Goal: Task Accomplishment & Management: Manage account settings

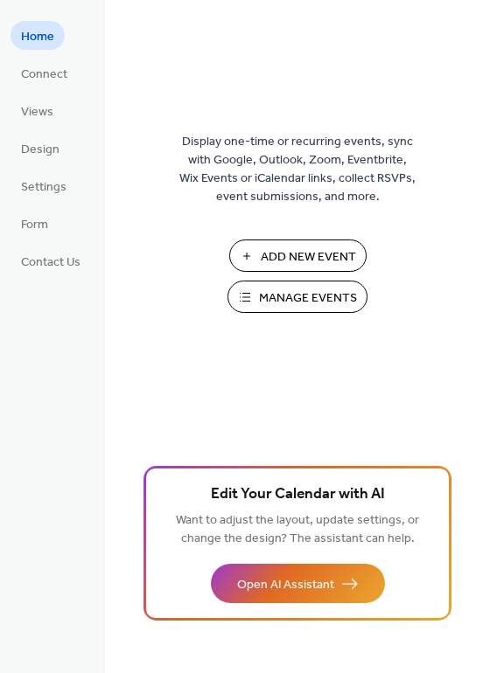
click at [295, 303] on span "Manage Events" at bounding box center [308, 298] width 98 height 18
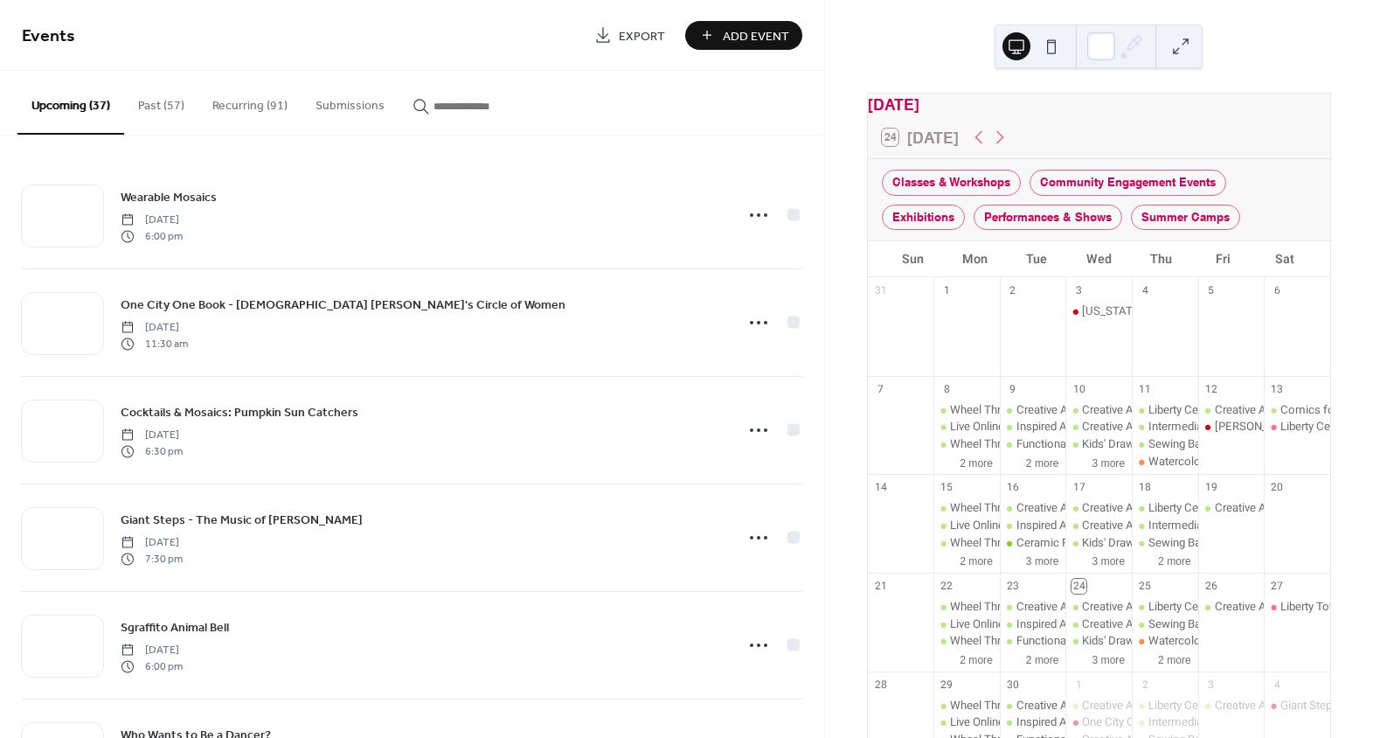
click at [422, 104] on icon "button" at bounding box center [421, 106] width 17 height 17
click at [434, 104] on input "button" at bounding box center [486, 106] width 105 height 18
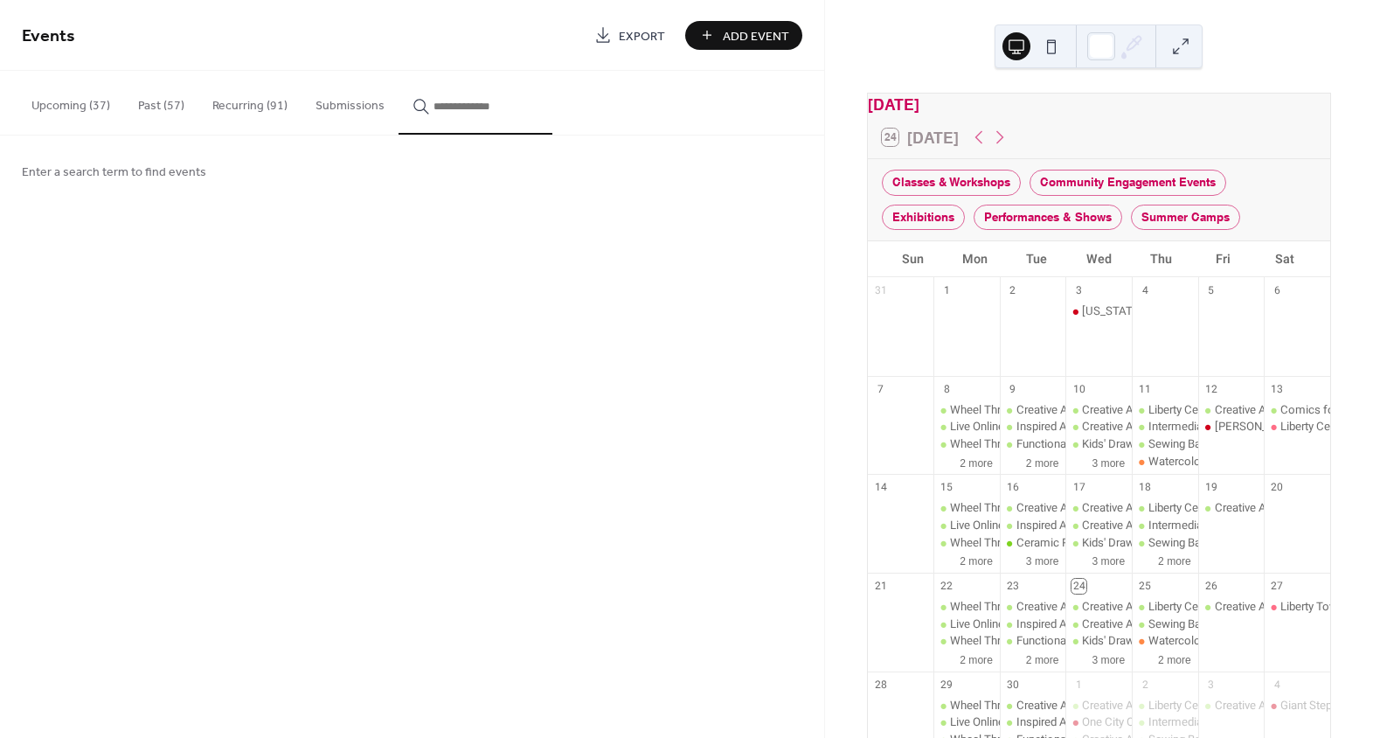
click at [416, 105] on icon "button" at bounding box center [421, 106] width 17 height 17
click at [434, 105] on input "button" at bounding box center [486, 106] width 105 height 18
click at [399, 71] on button "*****" at bounding box center [476, 103] width 154 height 64
type input "**********"
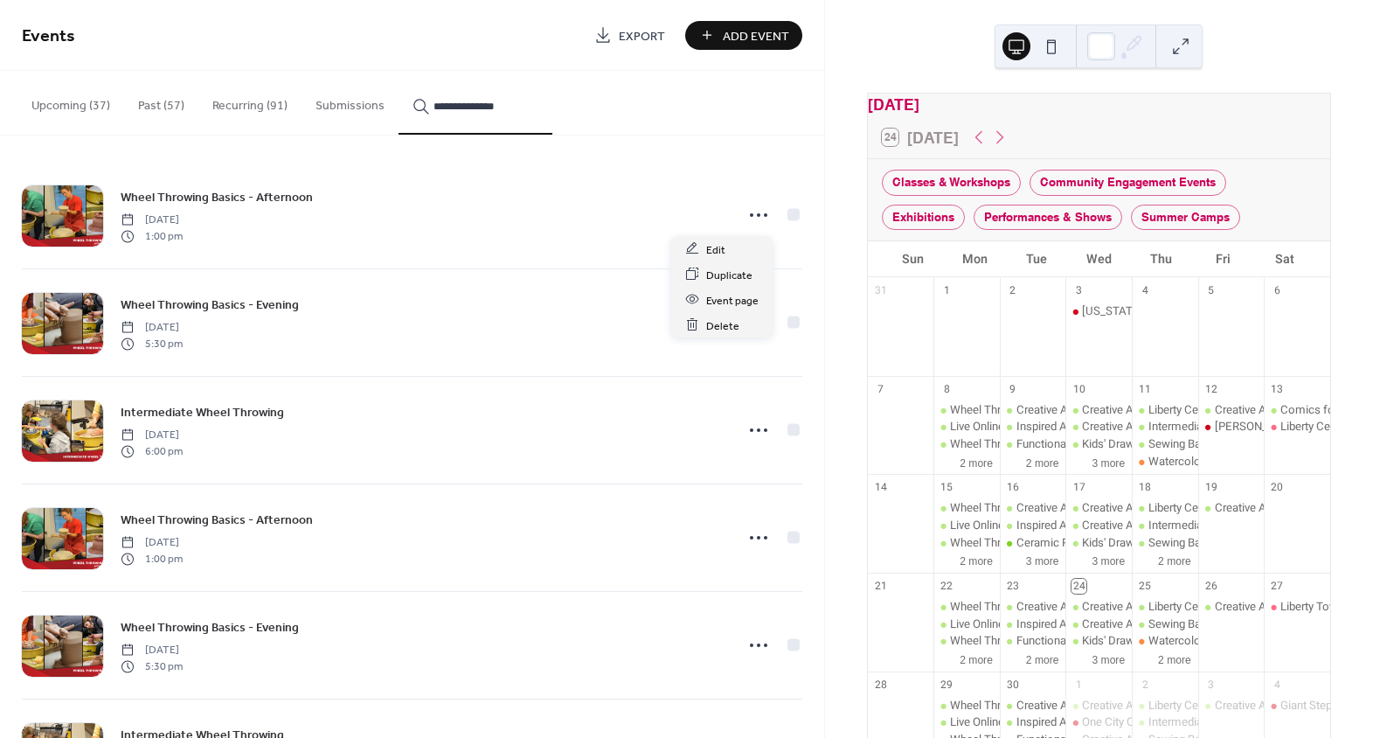
click at [747, 209] on icon at bounding box center [759, 215] width 28 height 28
click at [734, 181] on div "Wheel Throwing Basics - Afternoon Monday, April 21, 2025 1:00 pm" at bounding box center [412, 215] width 781 height 107
click at [755, 212] on icon at bounding box center [759, 215] width 28 height 28
click at [731, 250] on div "Edit" at bounding box center [721, 248] width 101 height 25
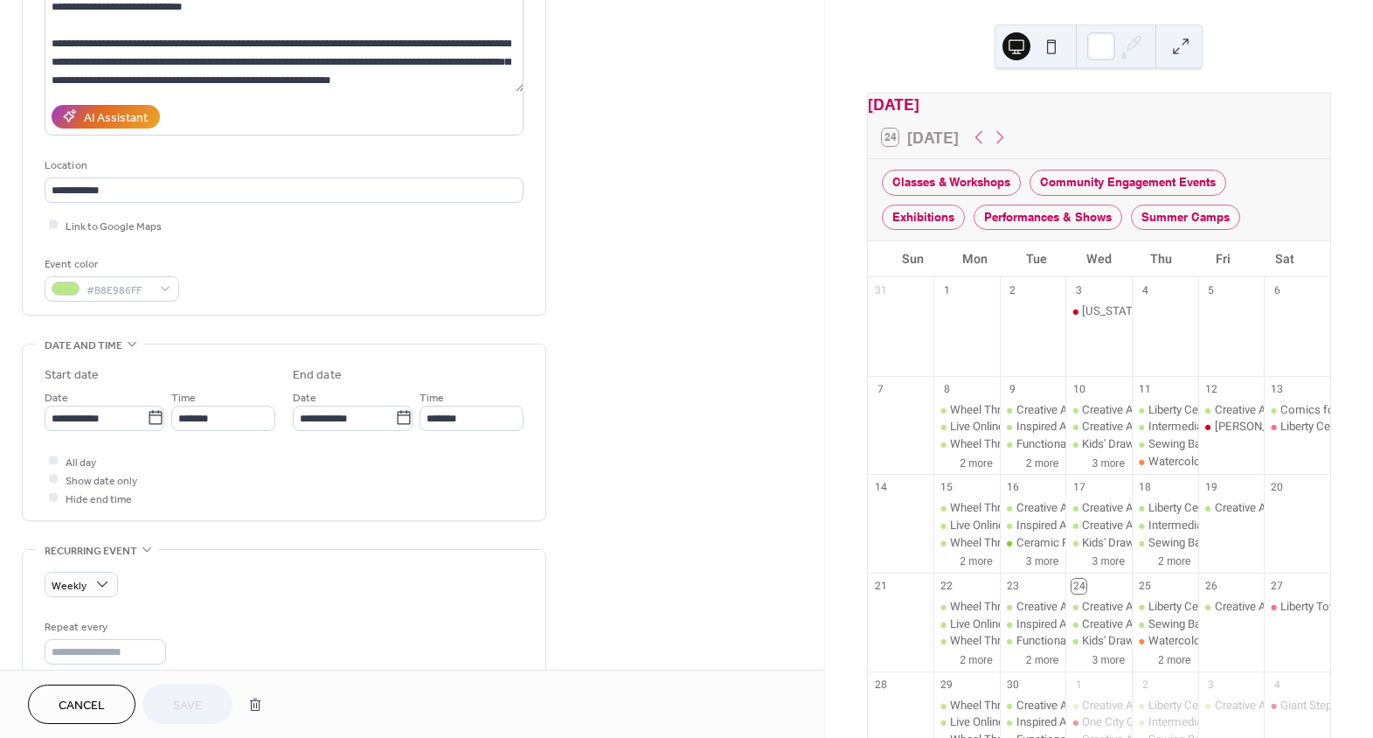
scroll to position [238, 0]
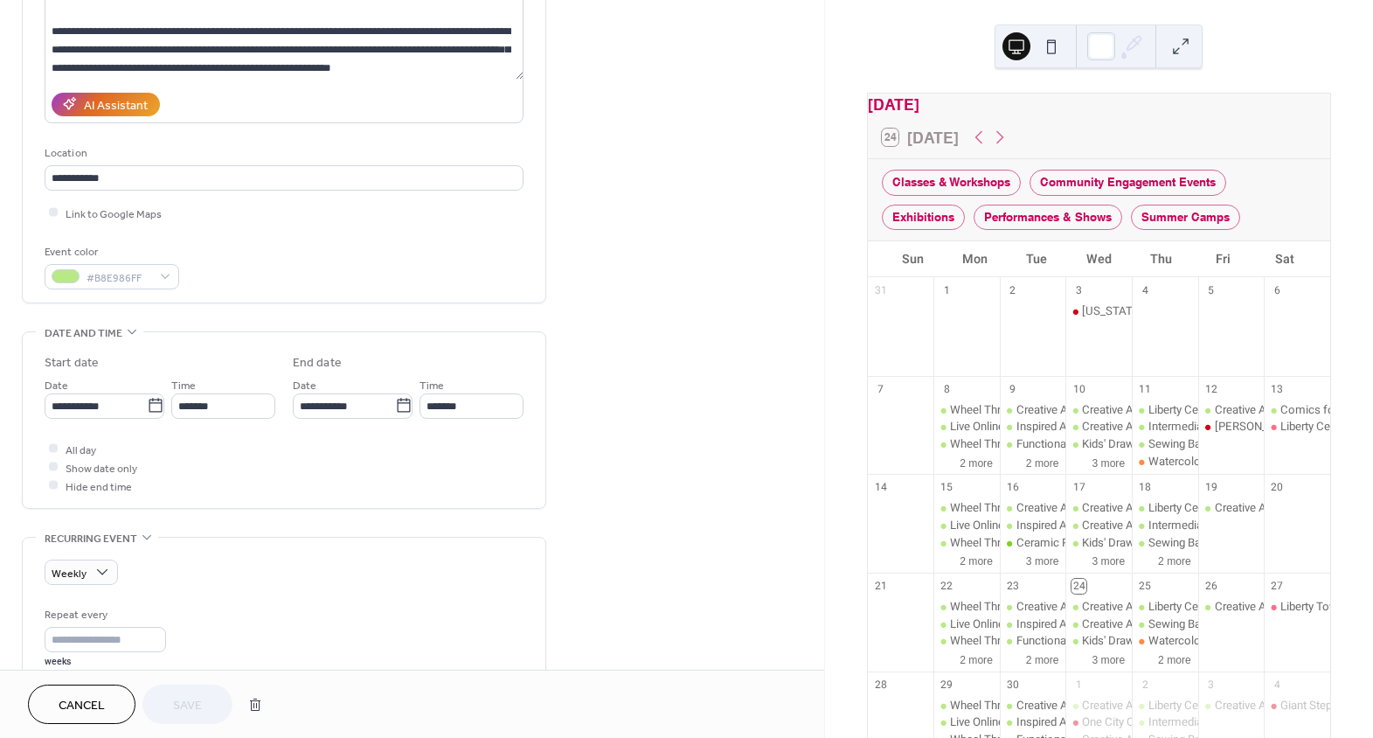
click at [92, 705] on span "Cancel" at bounding box center [82, 706] width 46 height 18
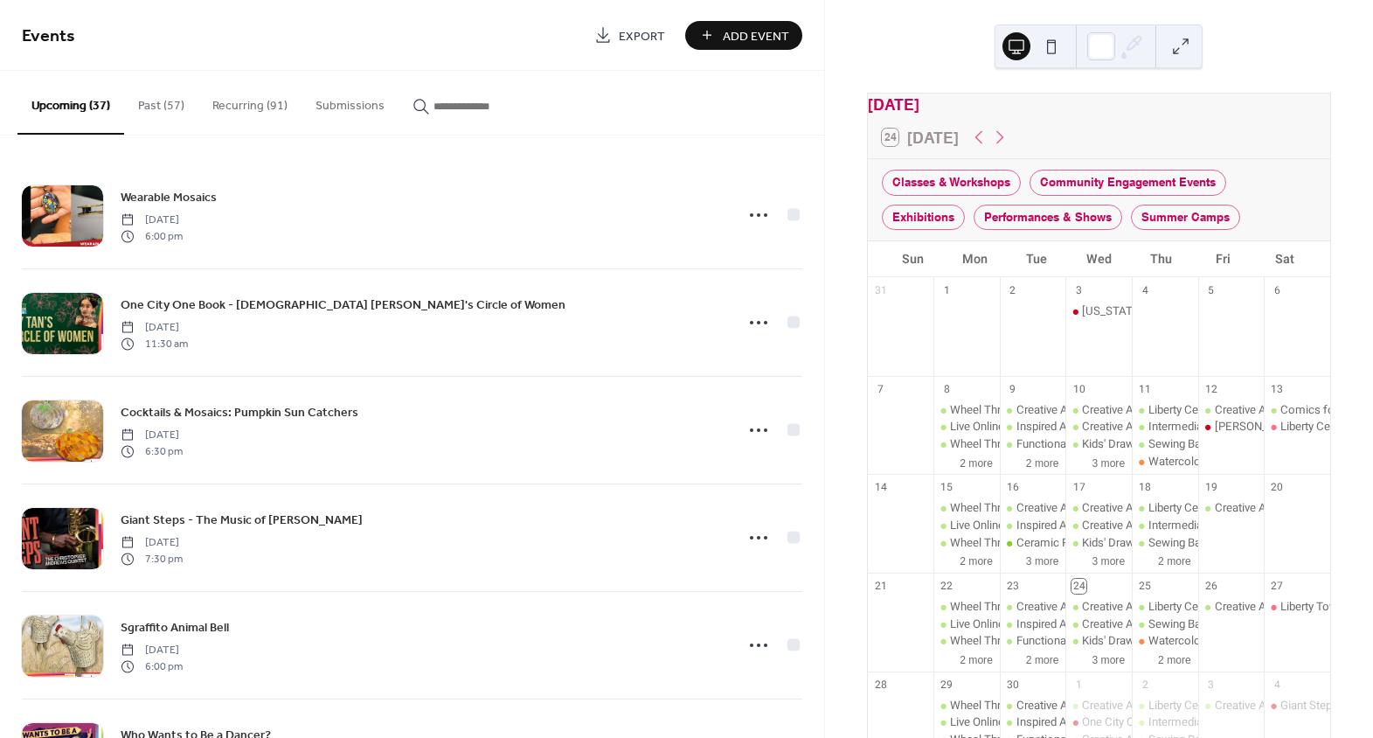
click at [267, 108] on button "Recurring (91)" at bounding box center [249, 102] width 103 height 62
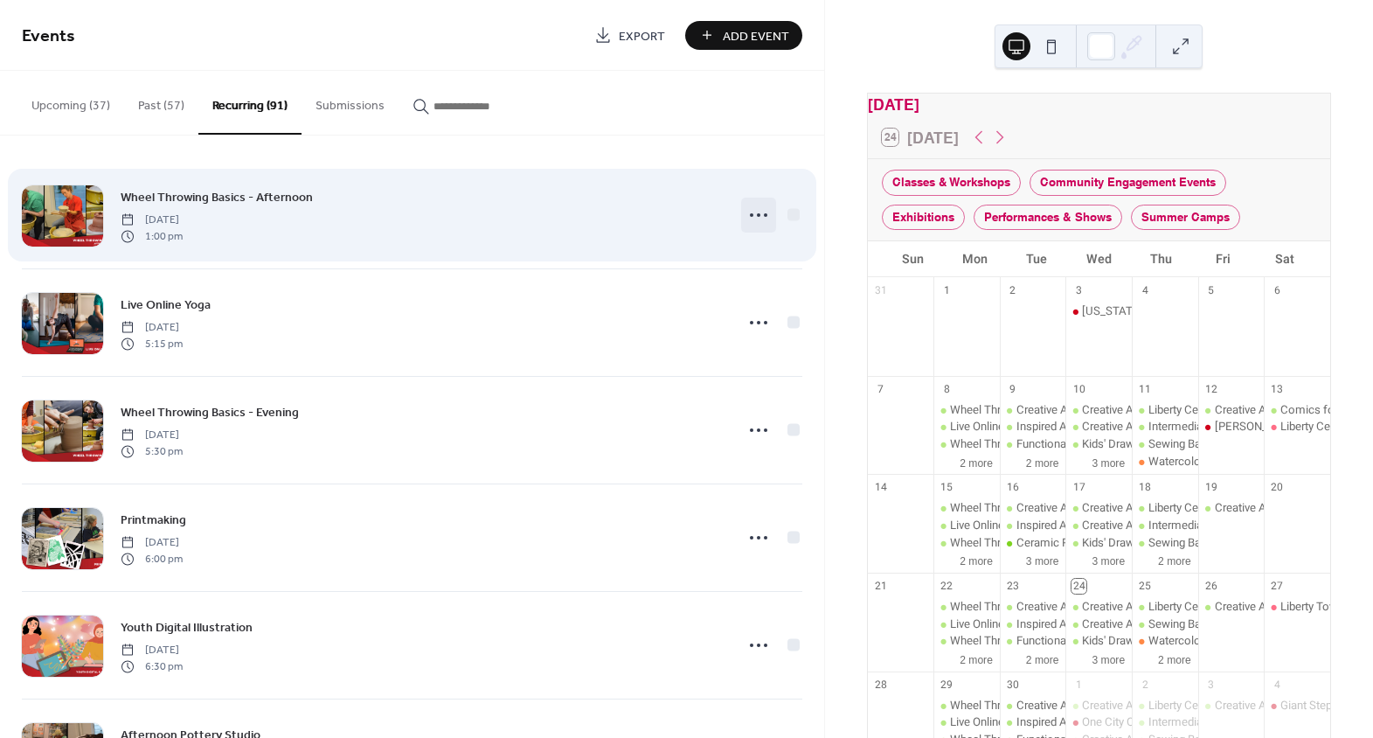
click at [758, 212] on icon at bounding box center [759, 215] width 28 height 28
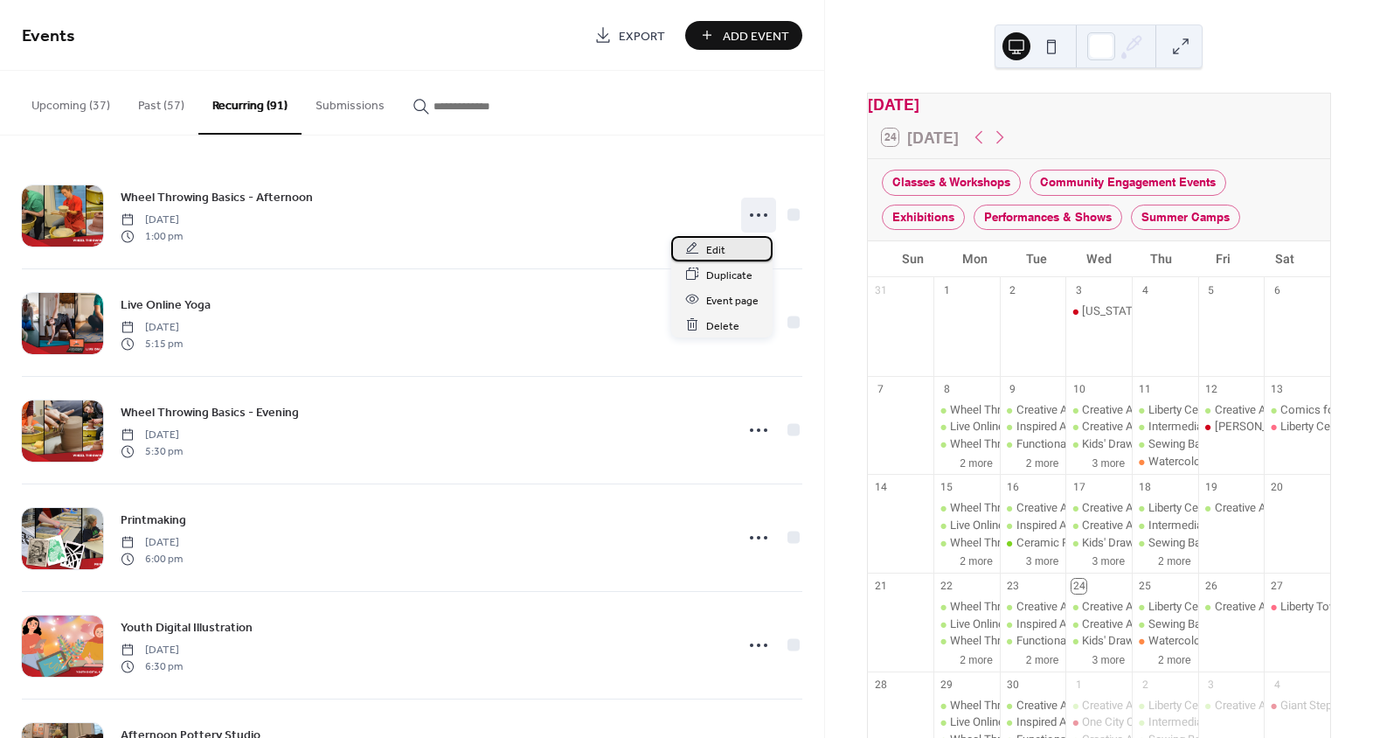
click at [751, 260] on div "Edit" at bounding box center [721, 248] width 101 height 25
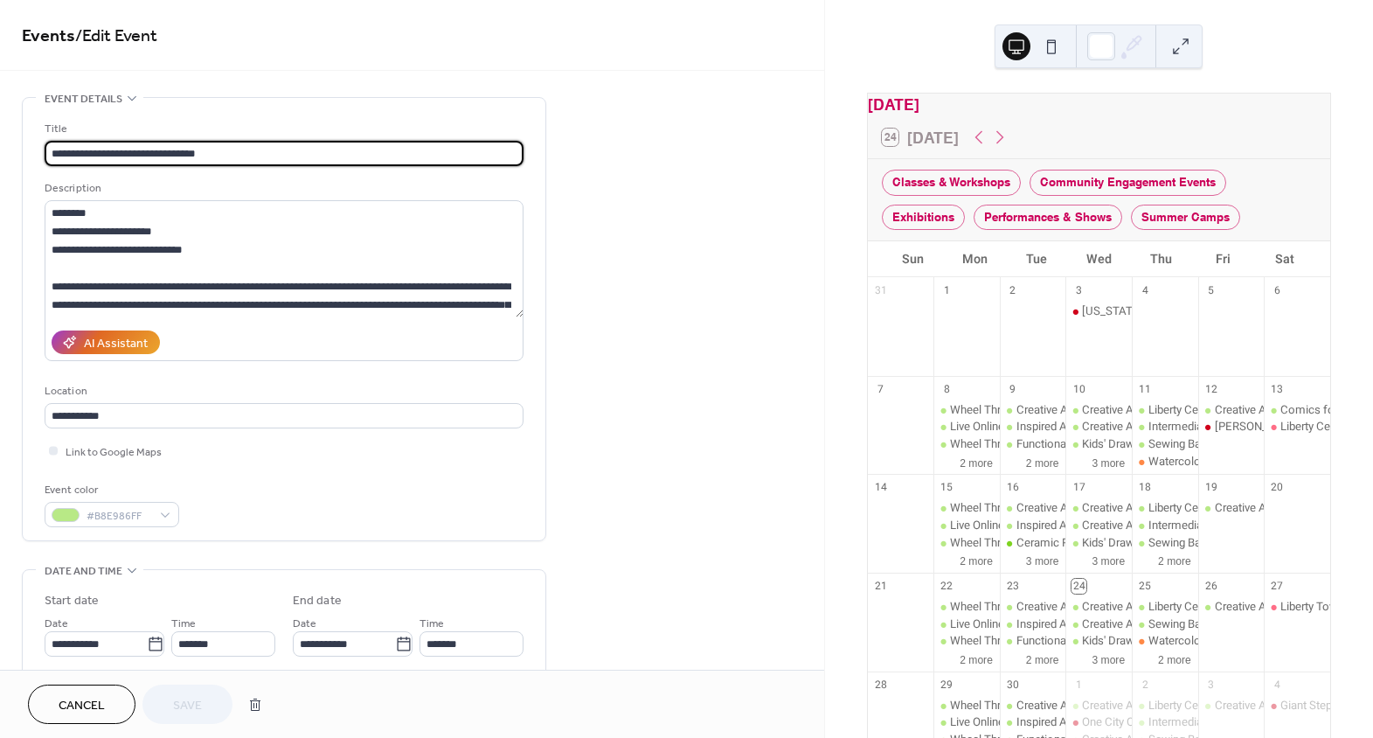
type input "**********"
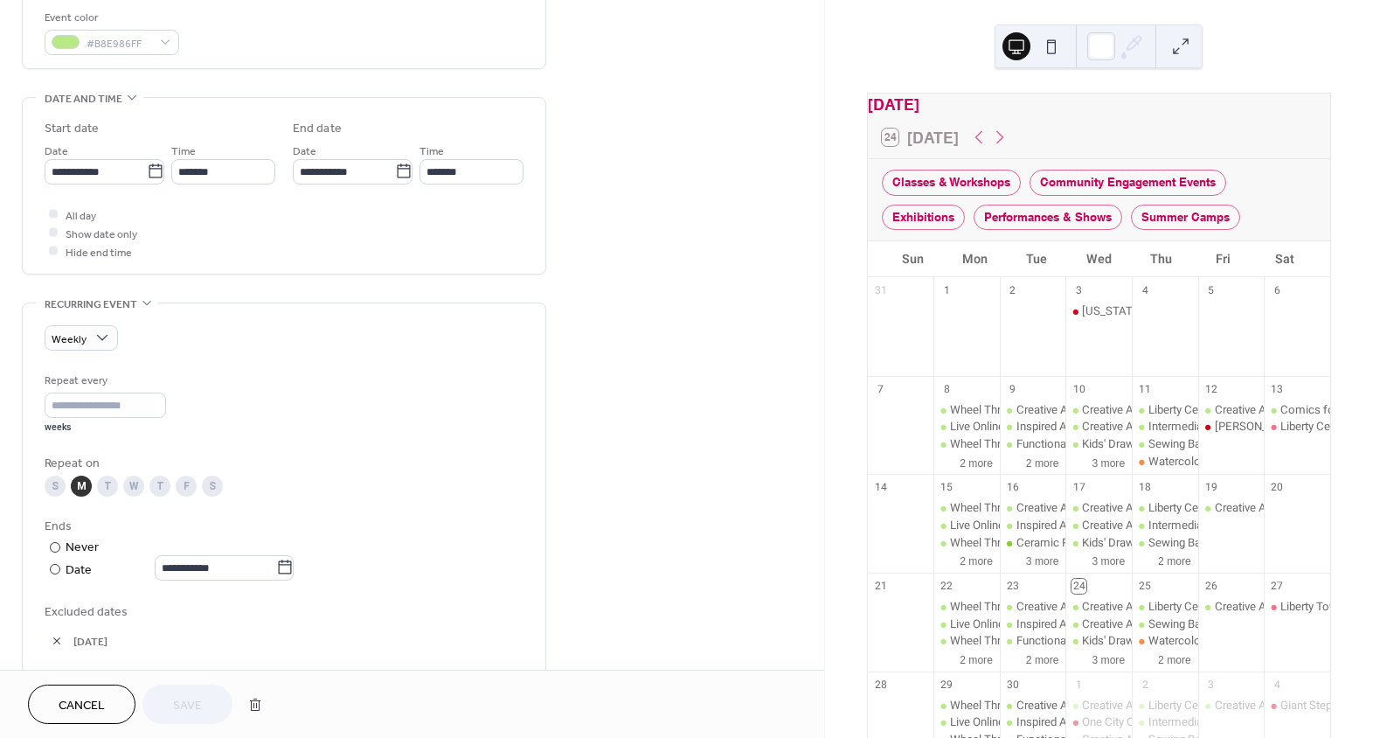
scroll to position [556, 0]
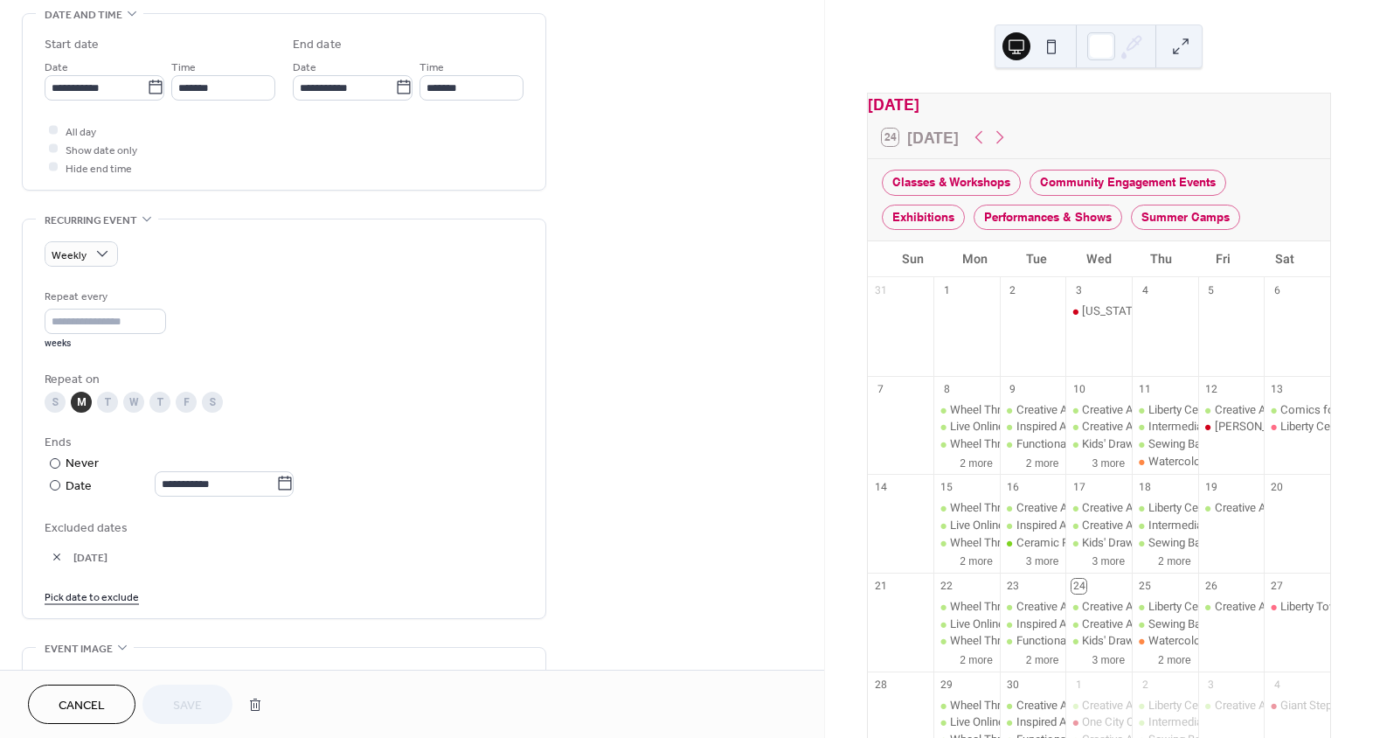
click at [90, 697] on span "Cancel" at bounding box center [82, 706] width 46 height 18
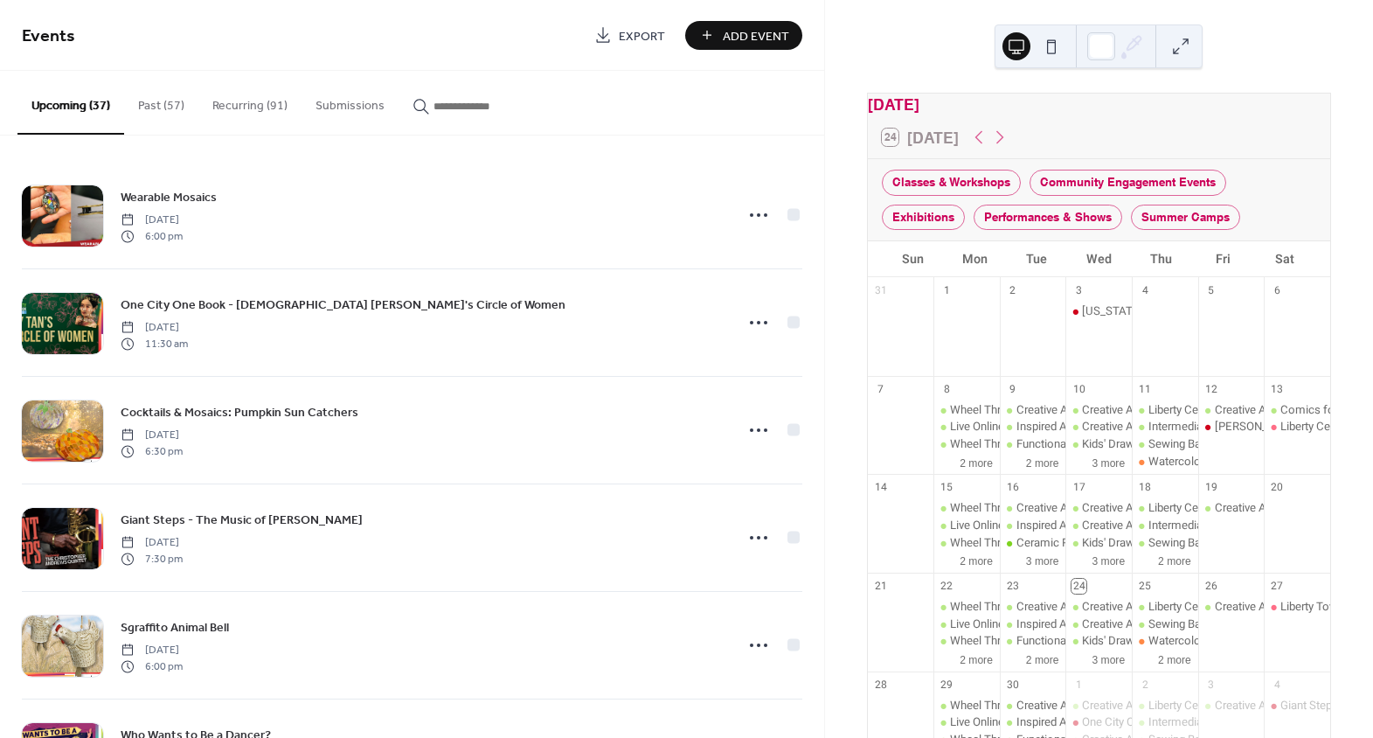
click at [253, 118] on button "Recurring (91)" at bounding box center [249, 102] width 103 height 62
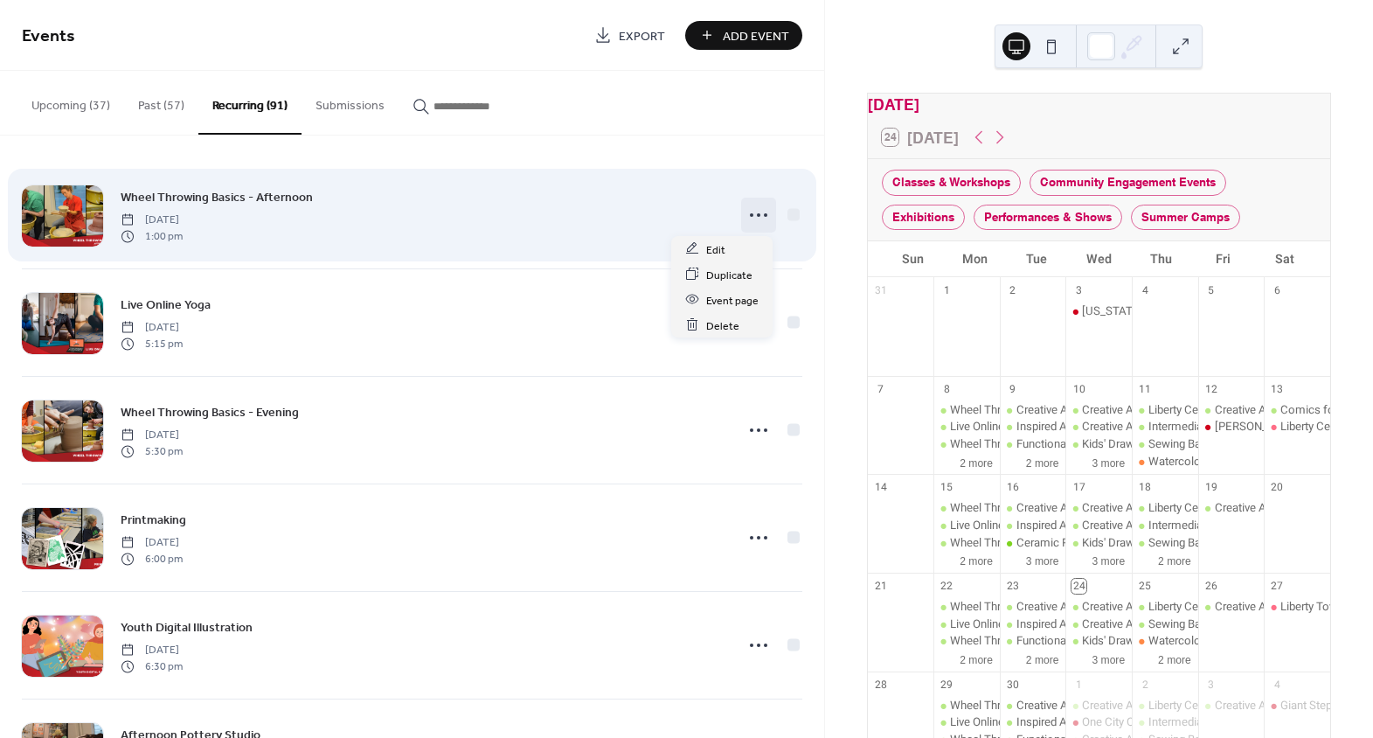
click at [755, 216] on icon at bounding box center [759, 215] width 28 height 28
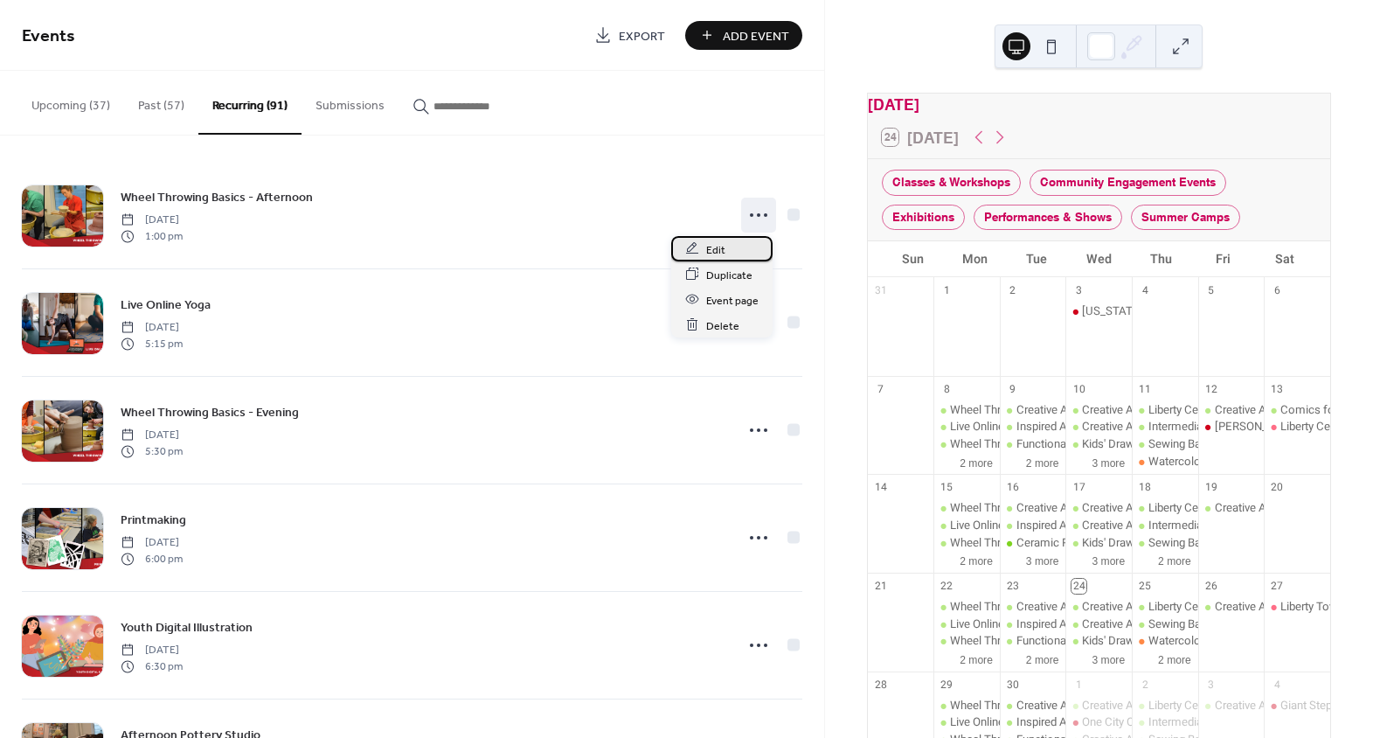
click at [732, 249] on div "Edit" at bounding box center [721, 248] width 101 height 25
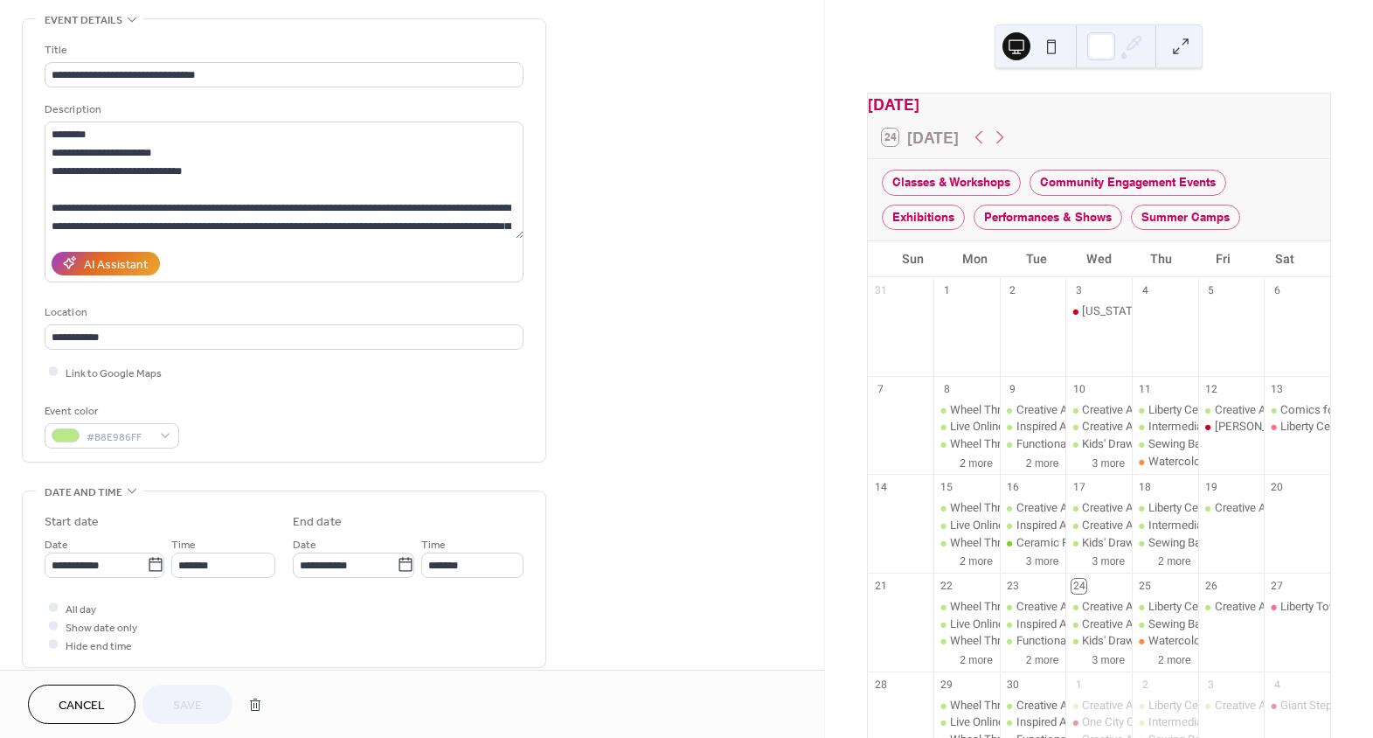
click at [70, 719] on button "Cancel" at bounding box center [82, 703] width 108 height 39
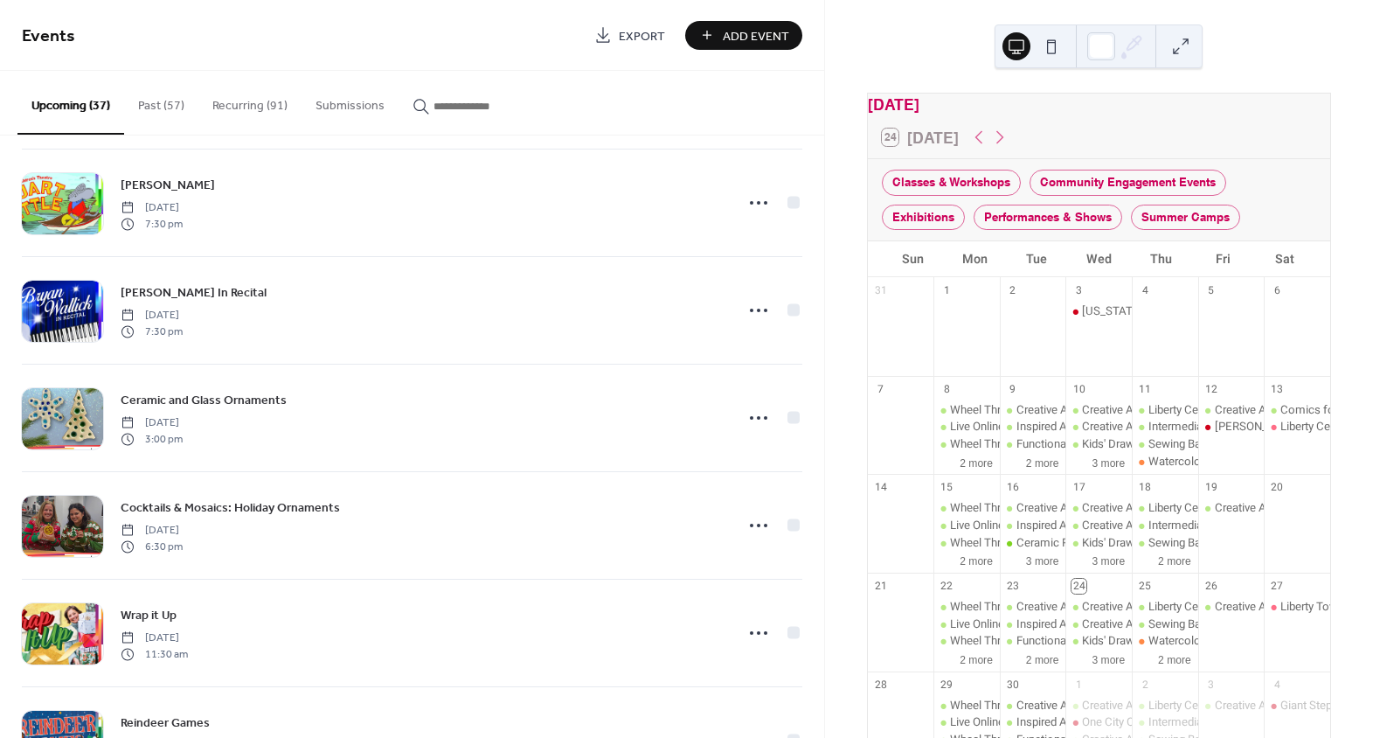
scroll to position [1669, 0]
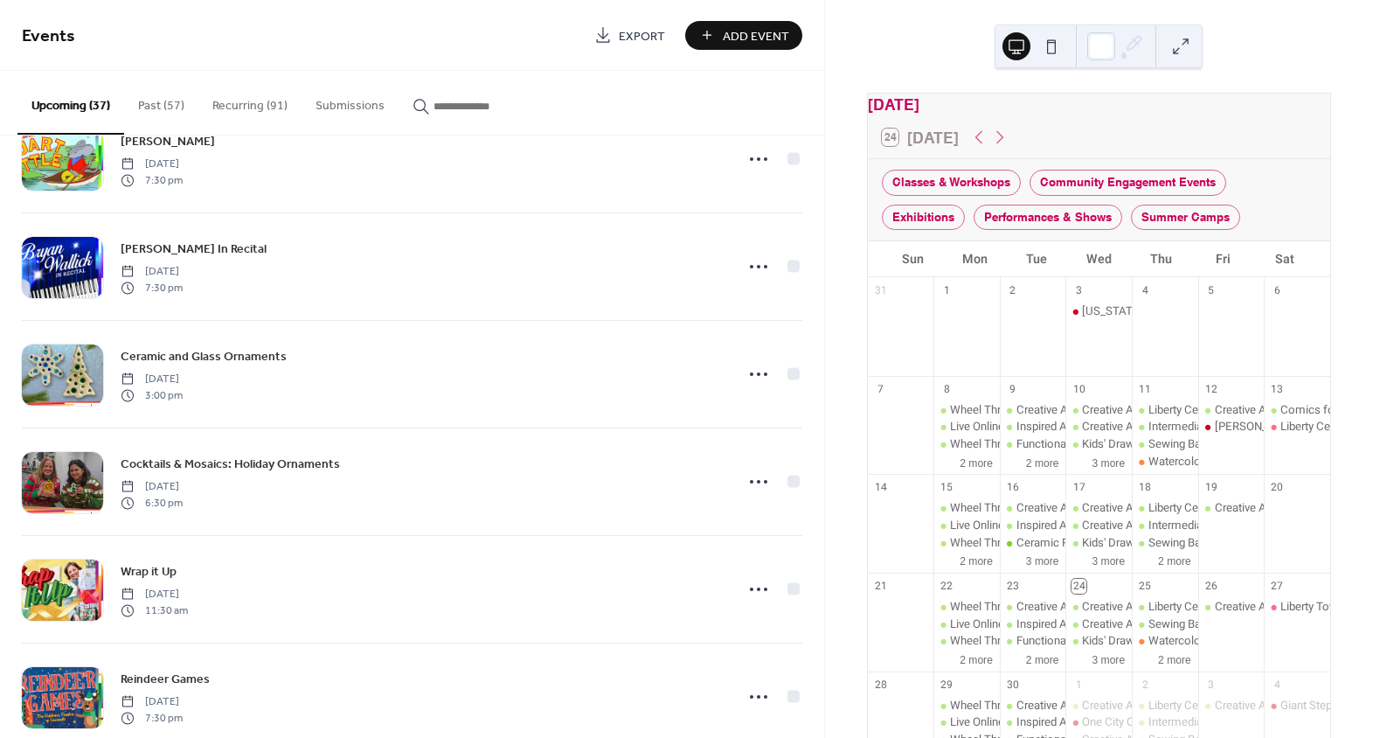
click at [237, 108] on button "Recurring (91)" at bounding box center [249, 102] width 103 height 62
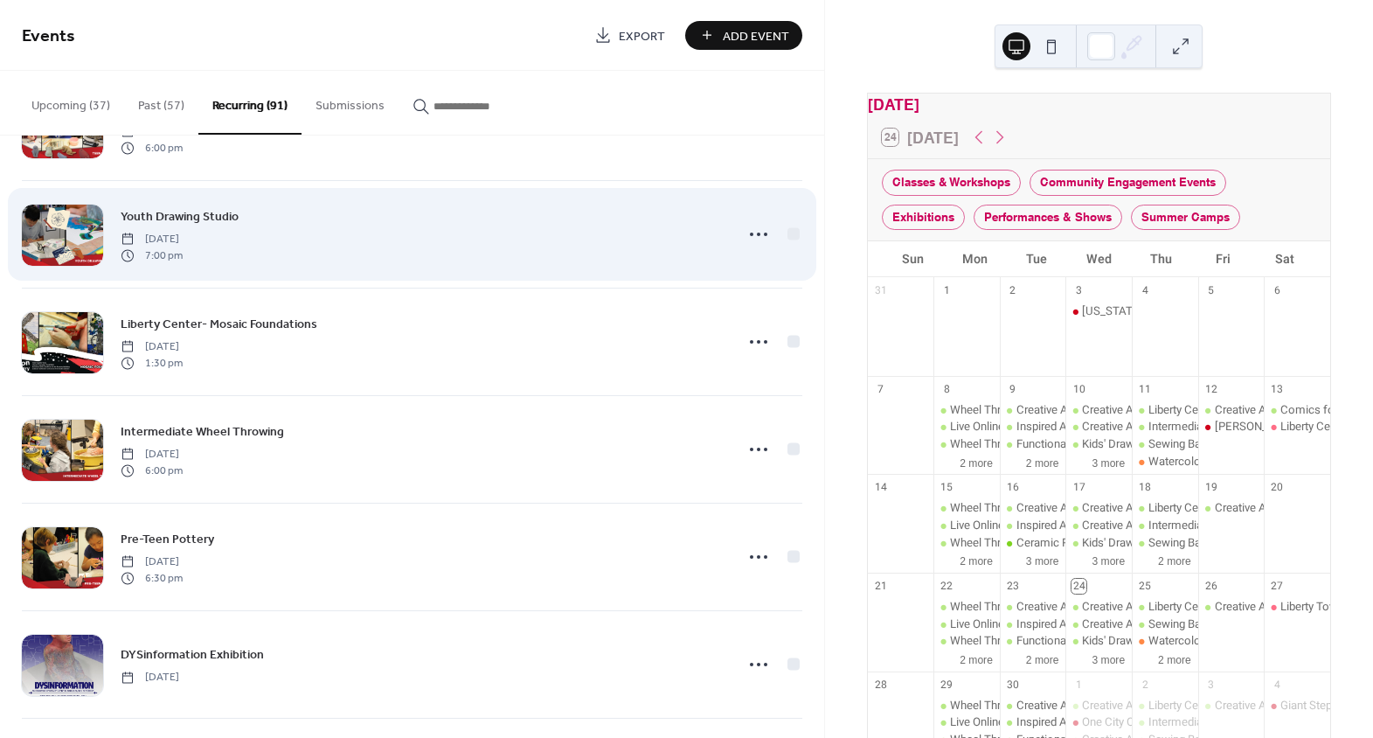
scroll to position [3747, 0]
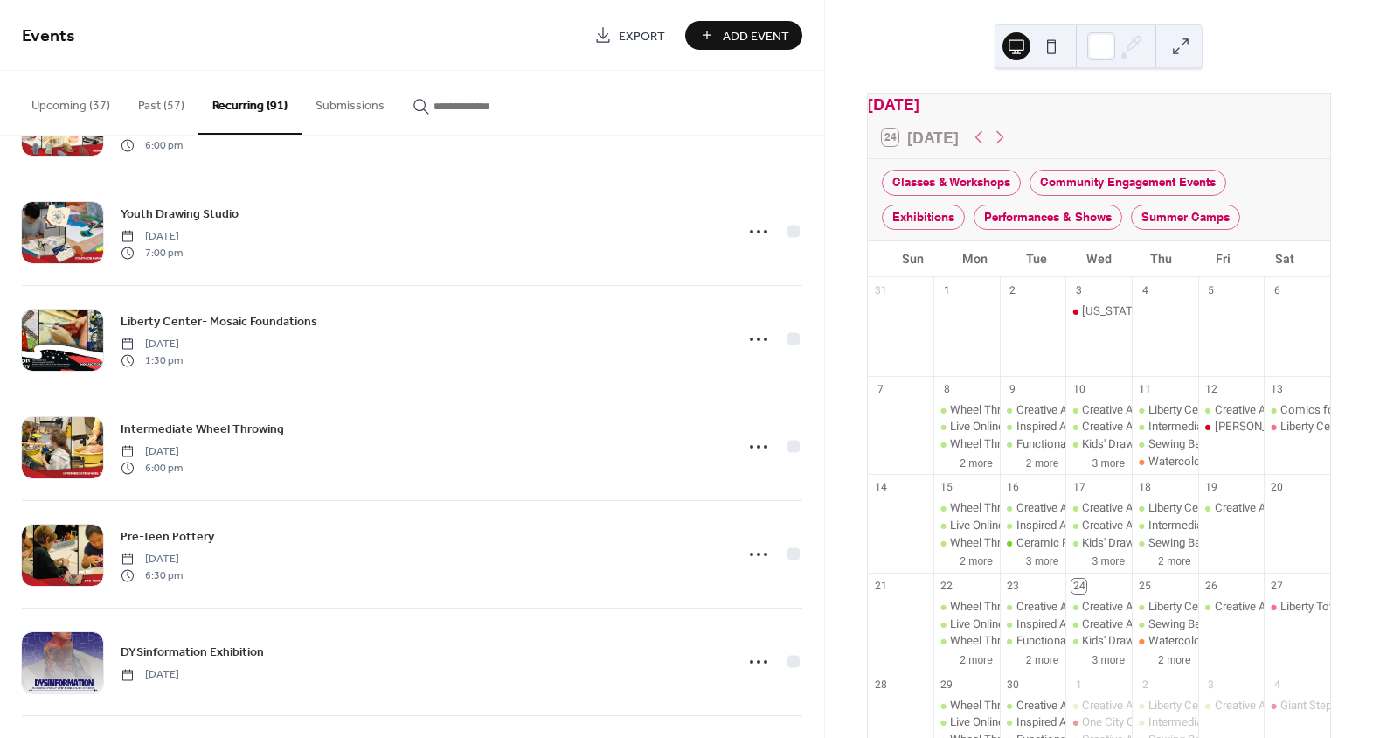
click at [452, 112] on input "button" at bounding box center [486, 106] width 105 height 18
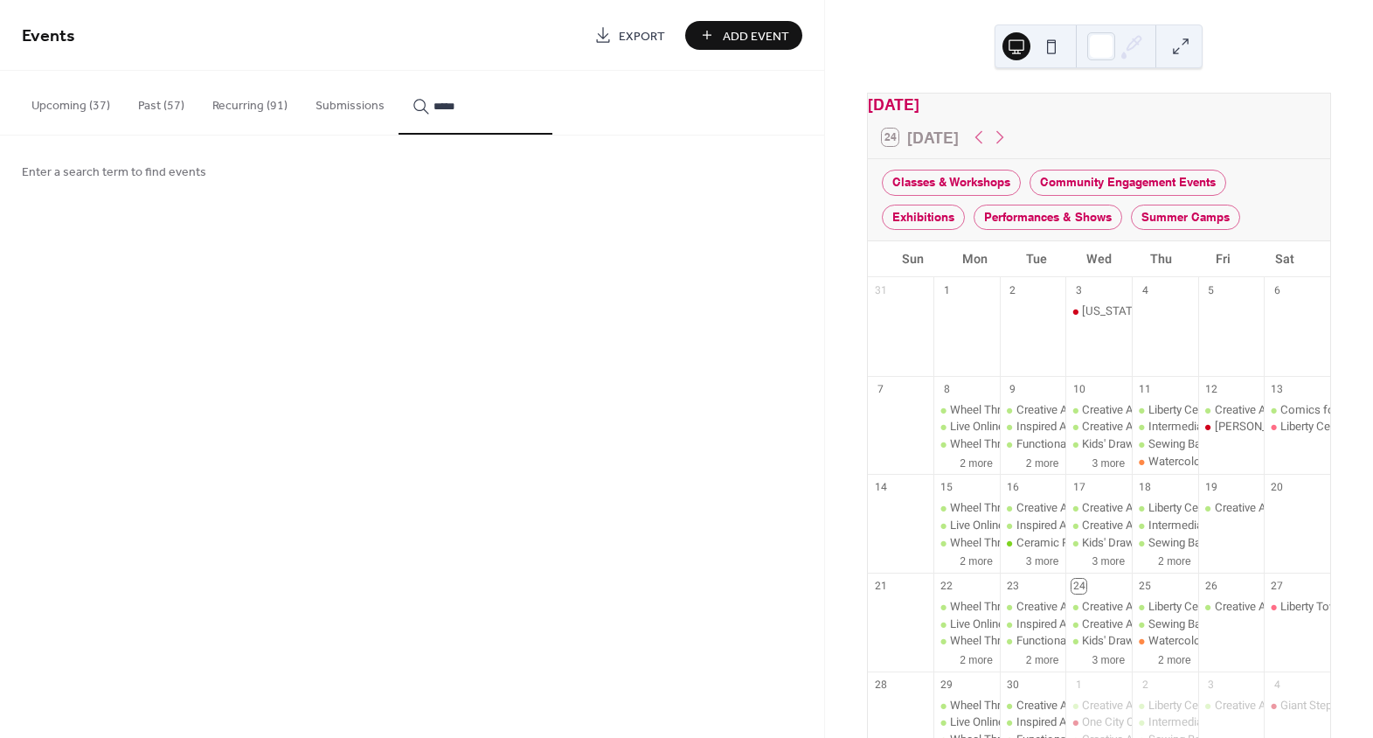
type input "*****"
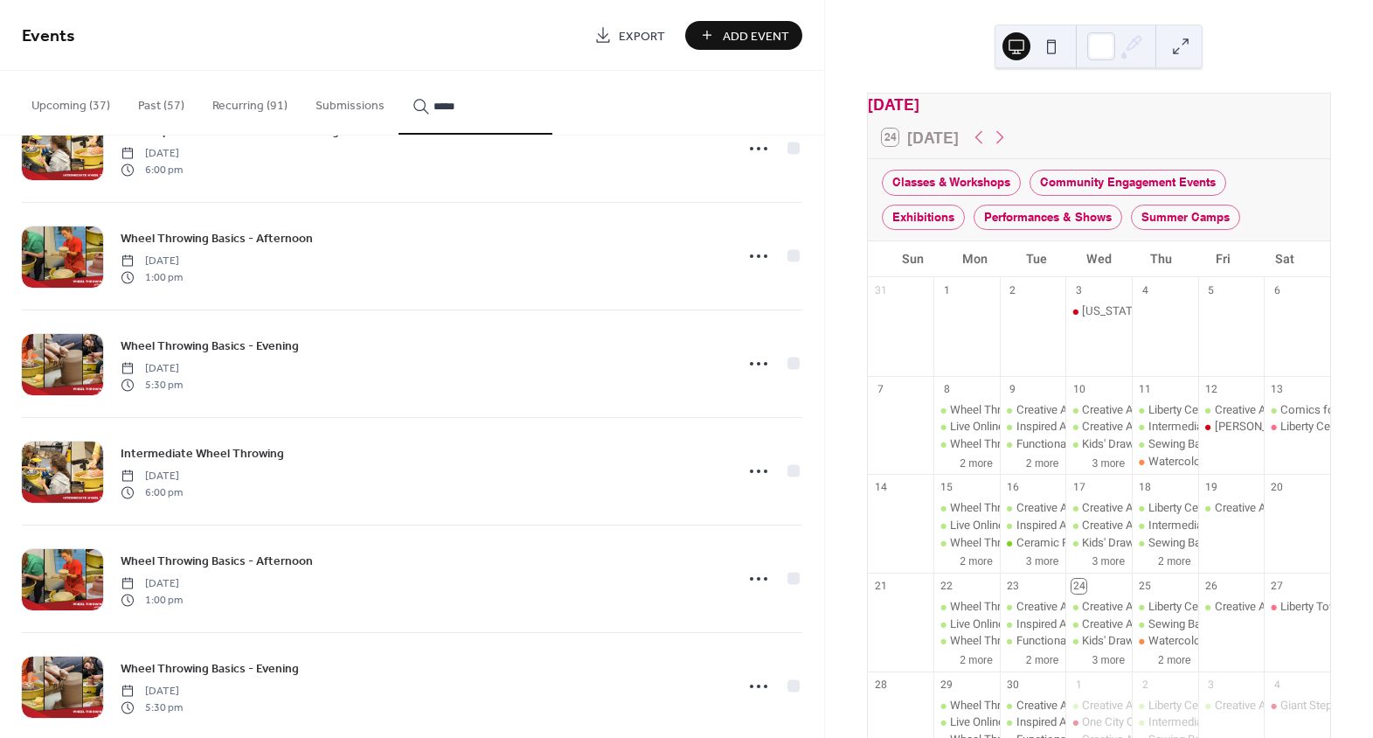
scroll to position [845, 0]
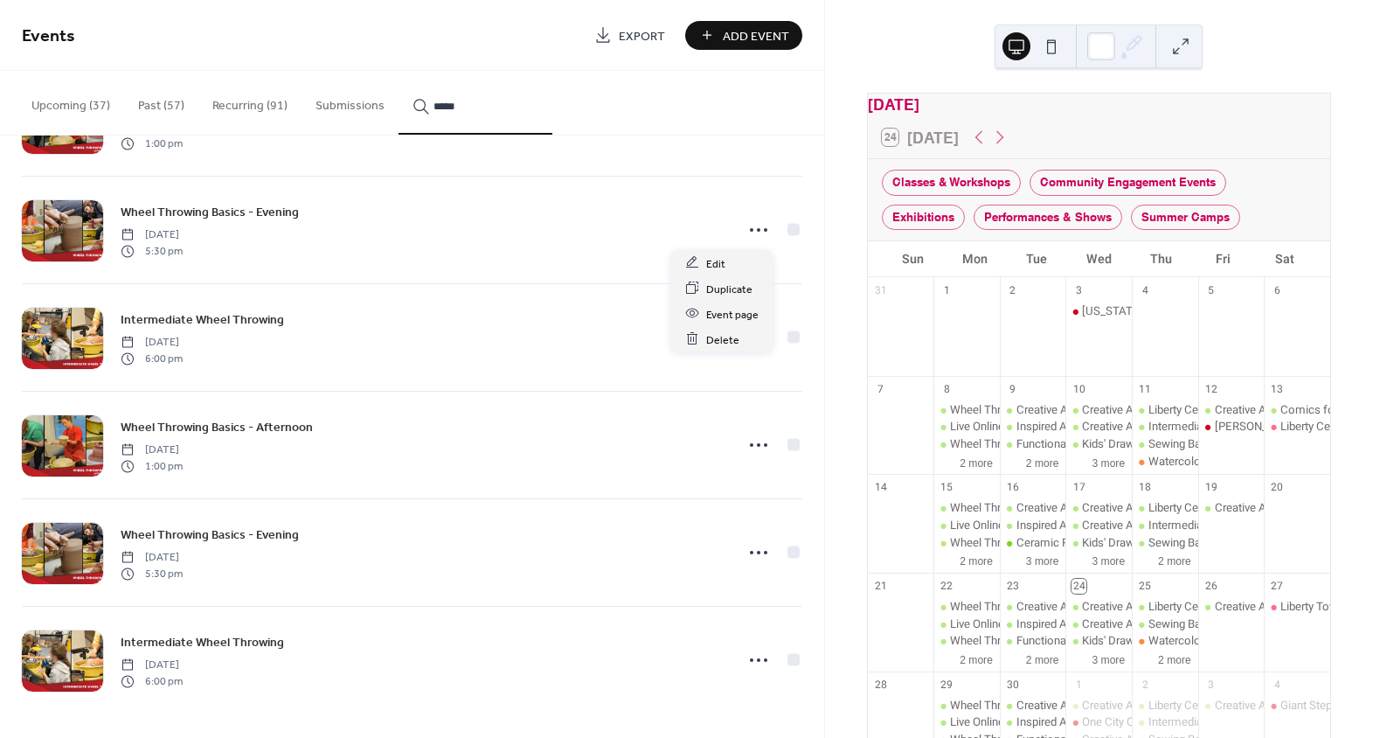
click at [749, 226] on icon at bounding box center [759, 230] width 28 height 28
click at [738, 260] on div "Edit" at bounding box center [721, 262] width 101 height 25
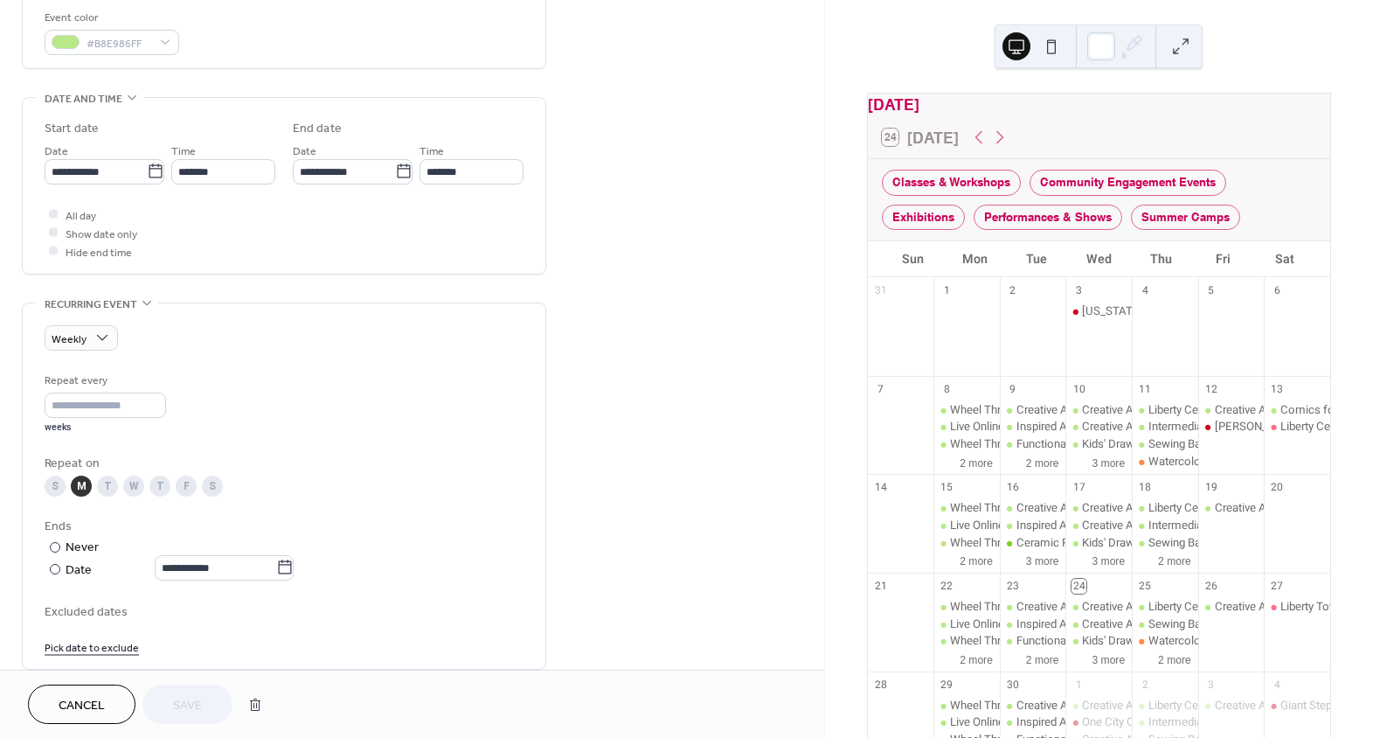
scroll to position [476, 0]
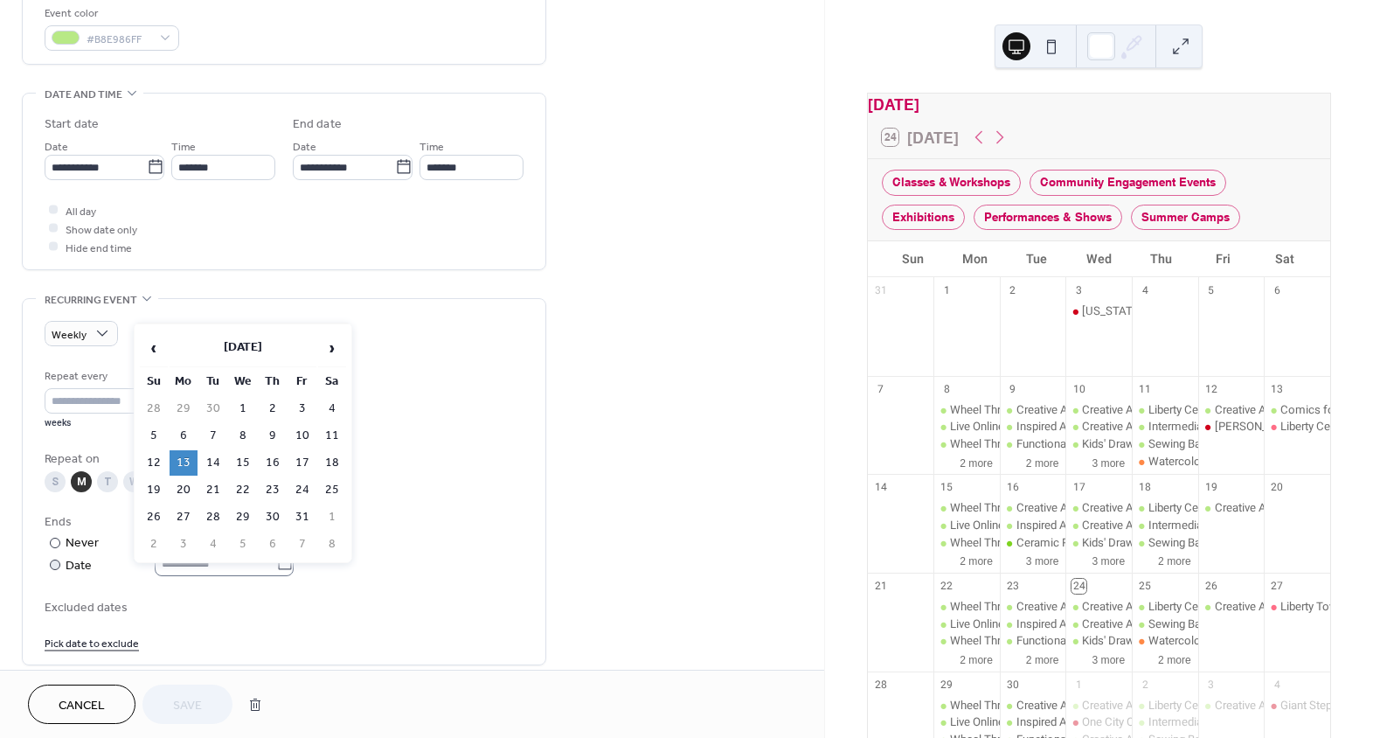
click at [294, 565] on icon at bounding box center [284, 562] width 17 height 17
click at [276, 565] on input "**********" at bounding box center [216, 563] width 122 height 25
click at [213, 477] on td "21" at bounding box center [213, 479] width 28 height 25
type input "**********"
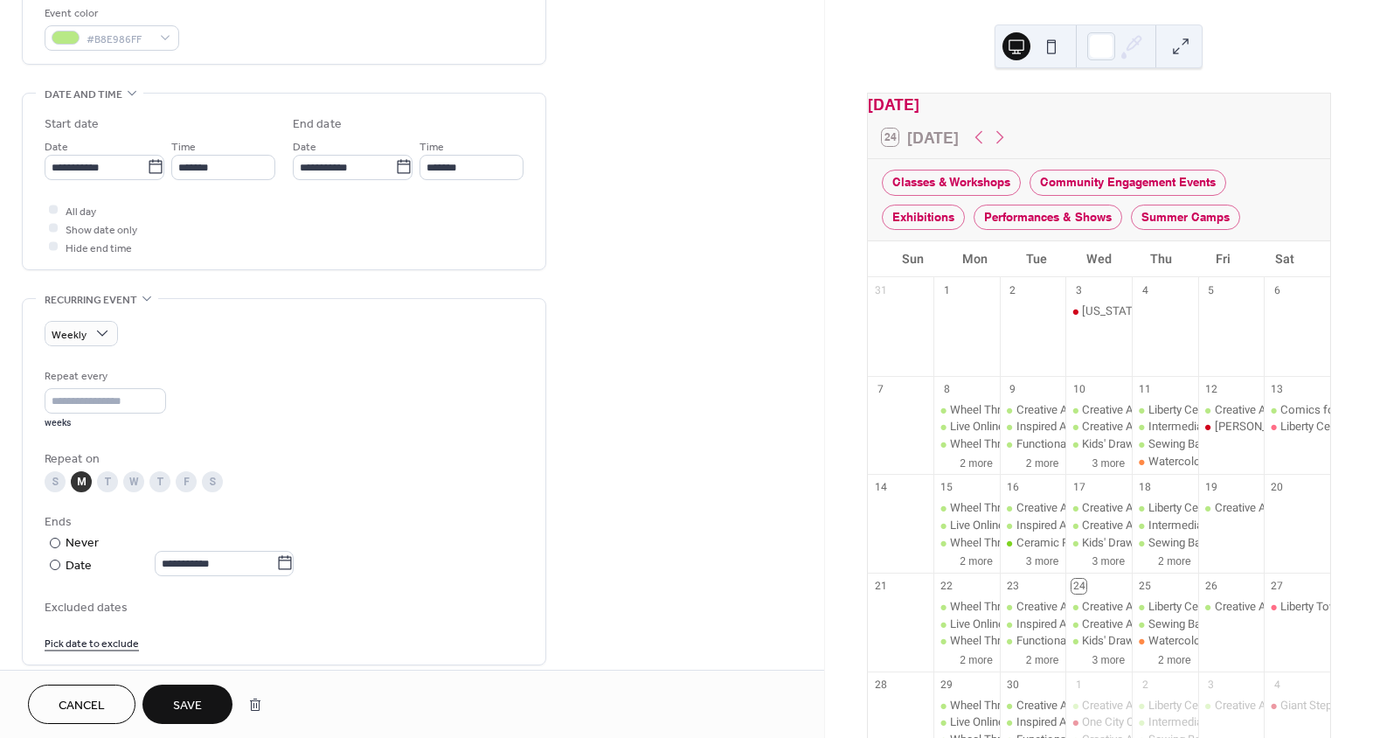
click at [74, 642] on link "Pick date to exclude" at bounding box center [92, 642] width 94 height 18
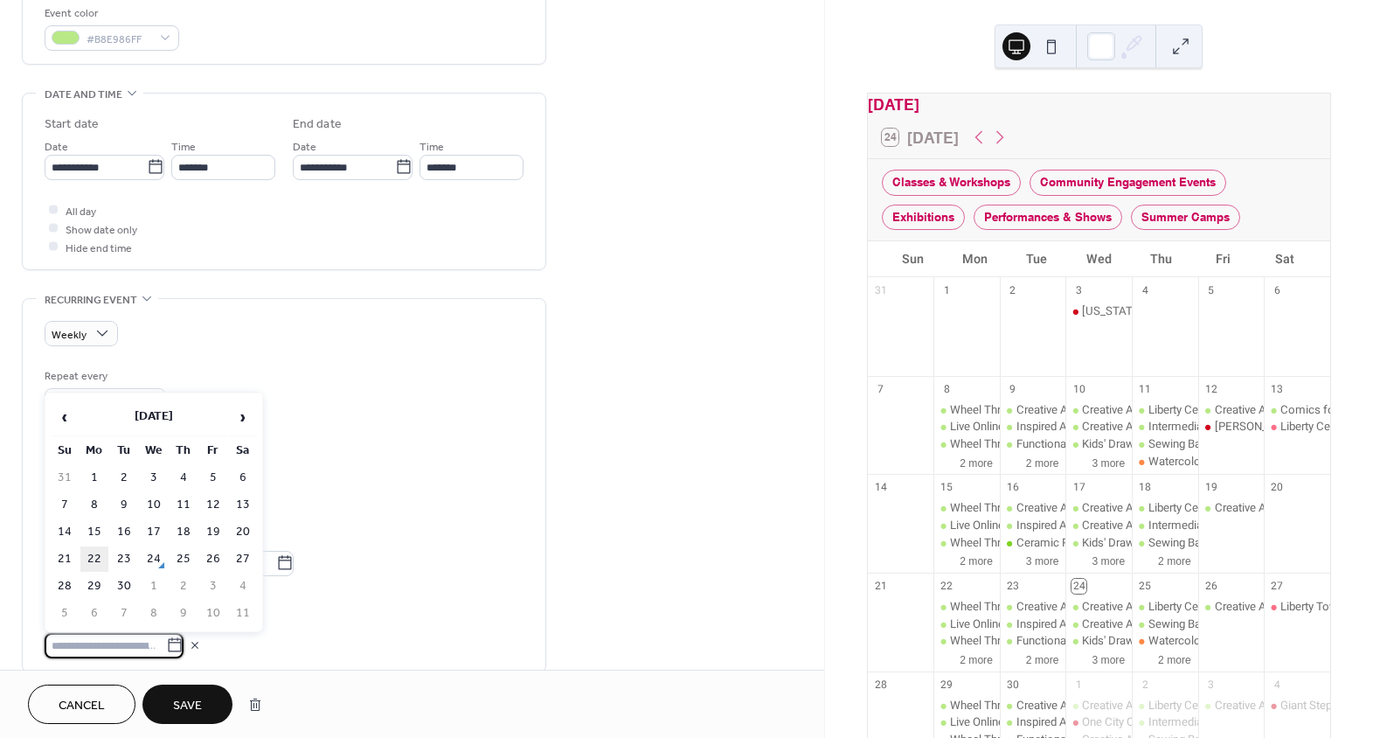
click at [88, 559] on td "22" at bounding box center [94, 558] width 28 height 25
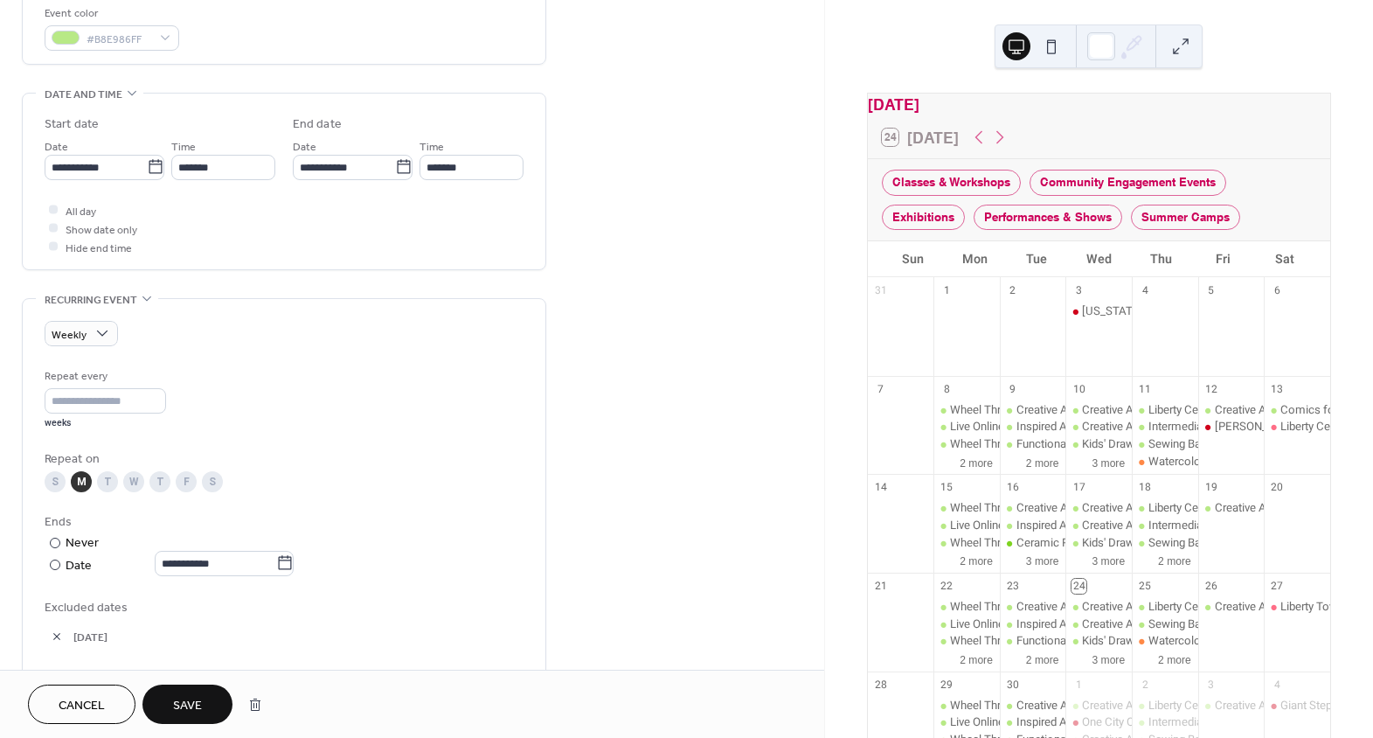
click at [187, 703] on span "Save" at bounding box center [187, 706] width 29 height 18
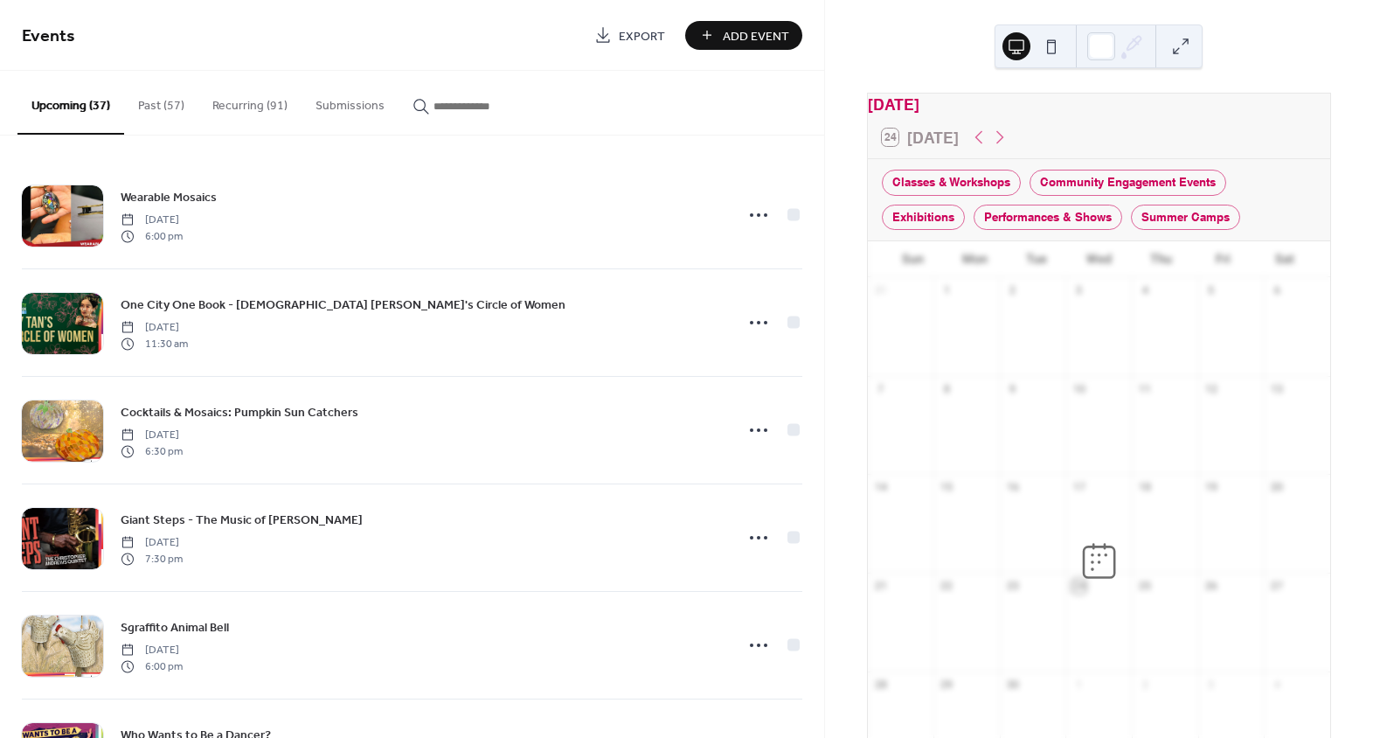
click at [464, 109] on input "button" at bounding box center [486, 106] width 105 height 18
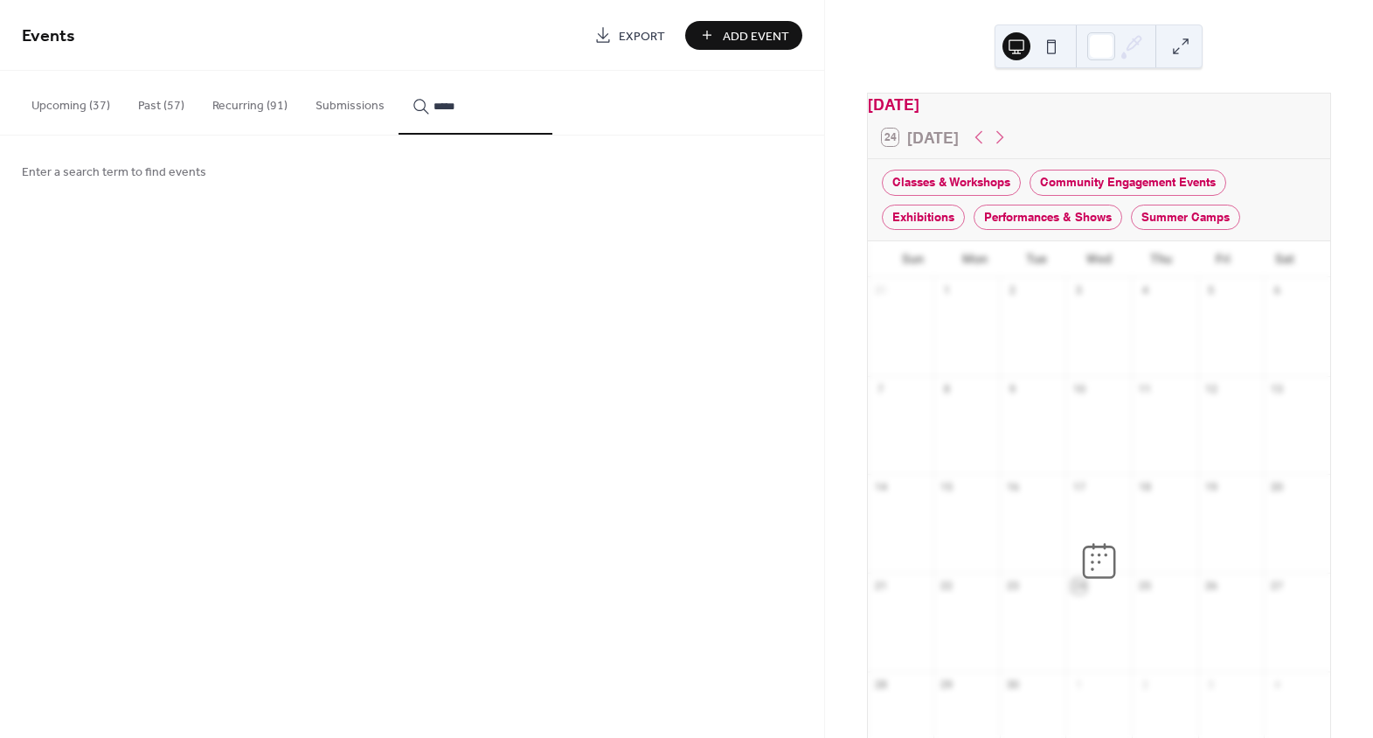
type input "*****"
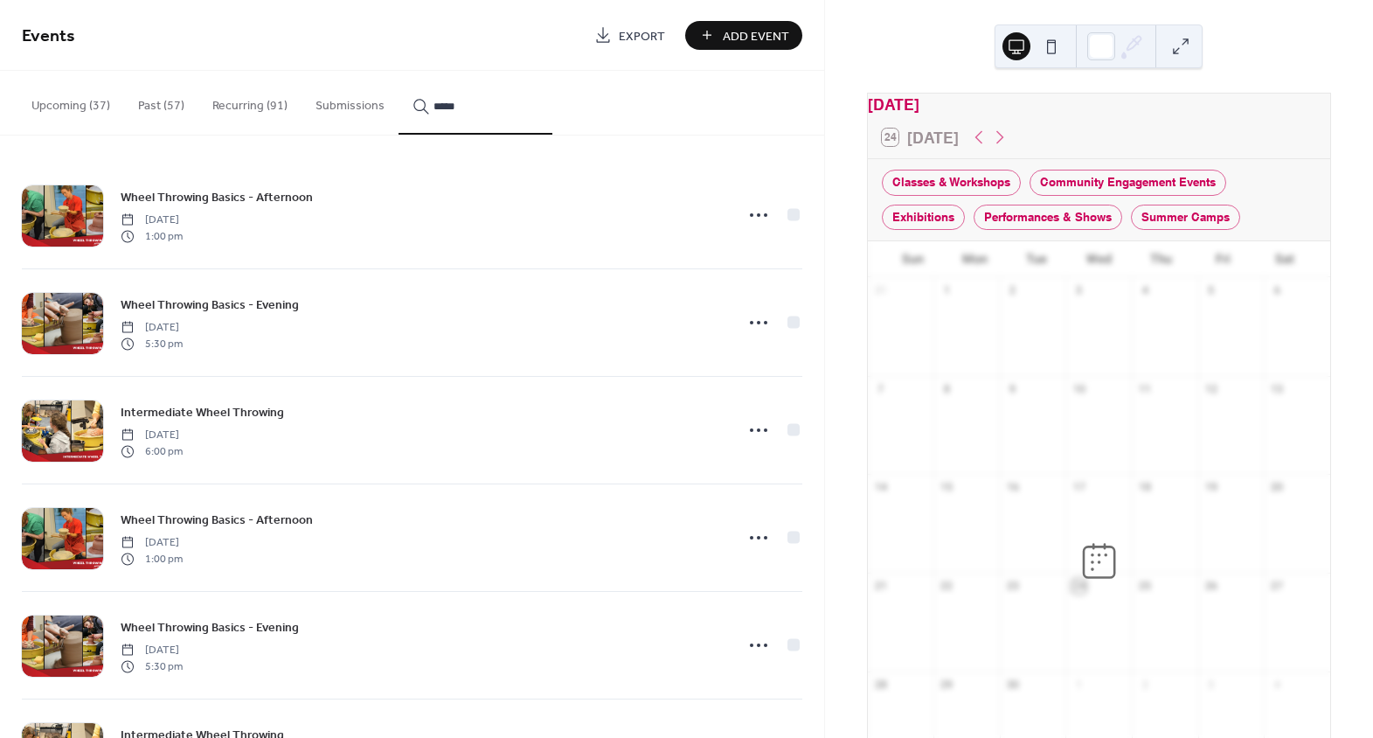
click at [757, 213] on circle at bounding box center [758, 214] width 3 height 3
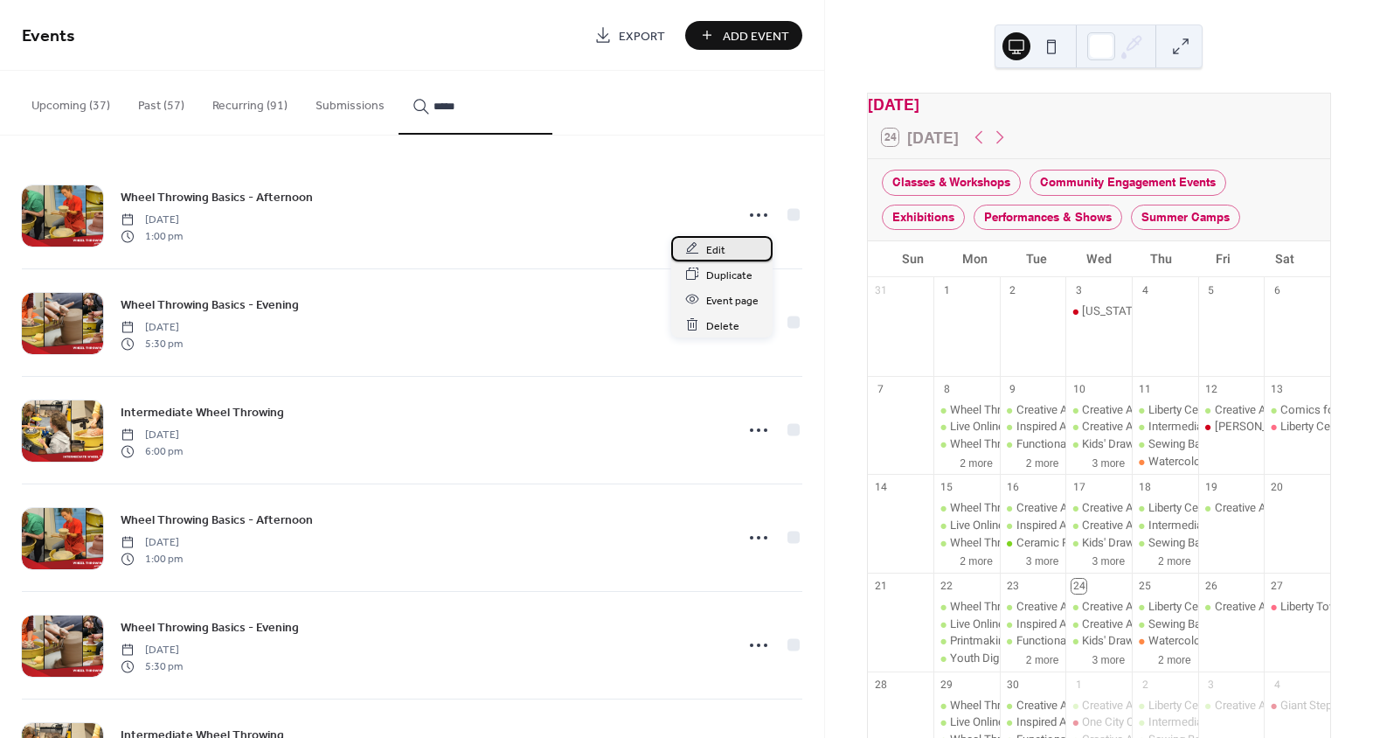
click at [738, 247] on div "Edit" at bounding box center [721, 248] width 101 height 25
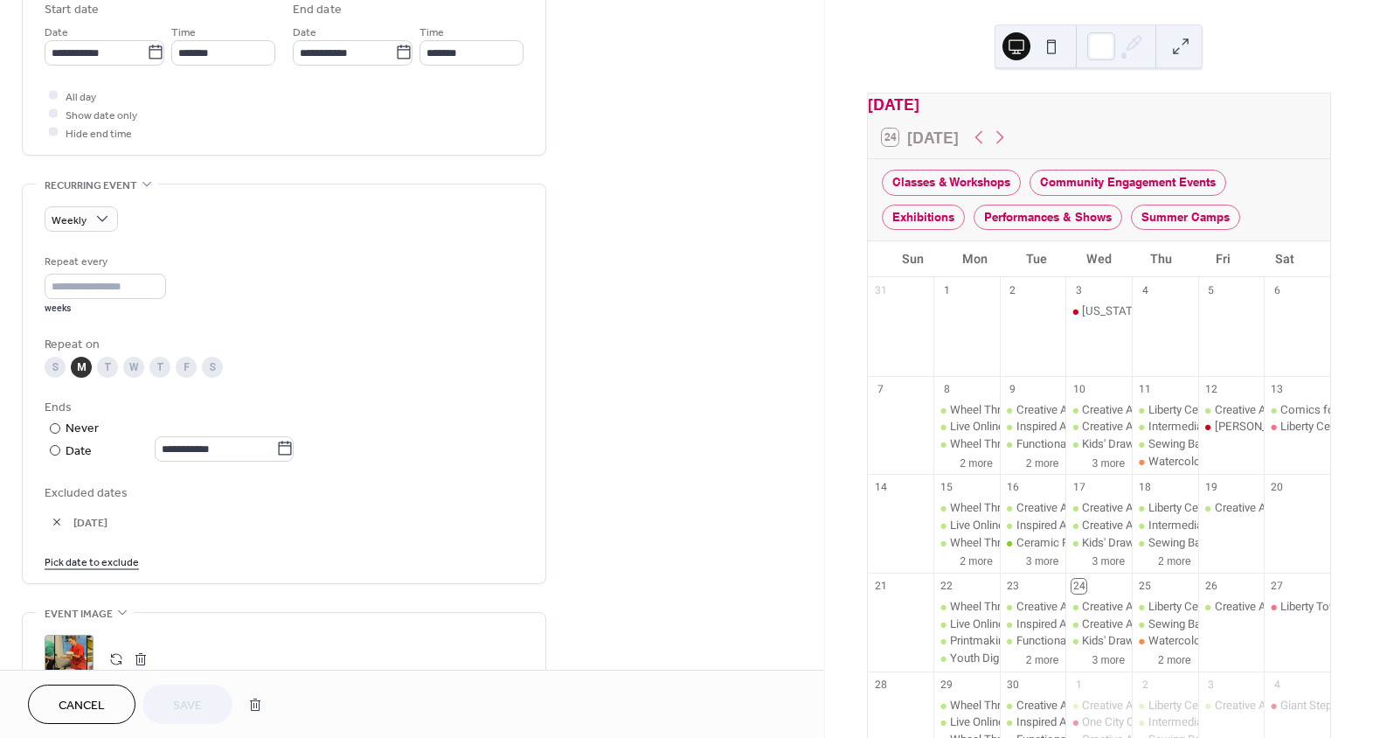
scroll to position [517, 0]
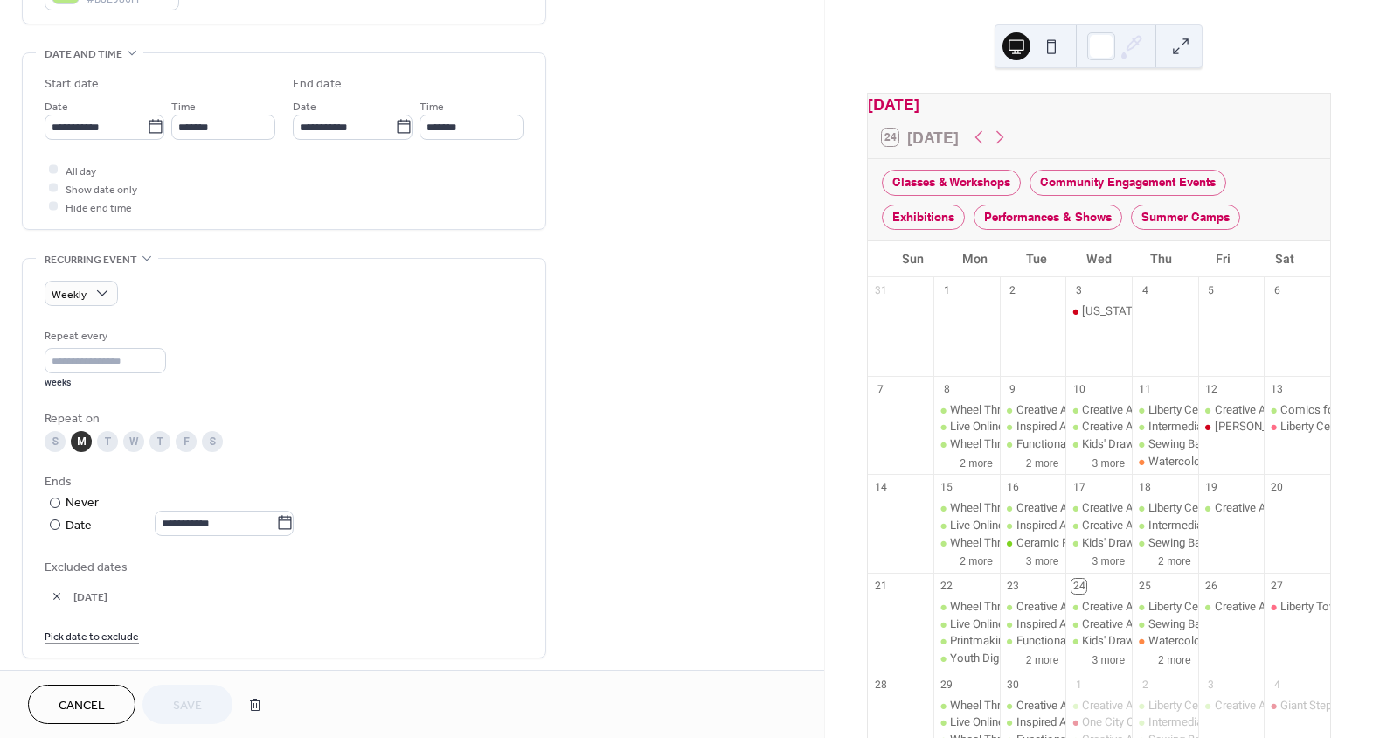
click at [122, 698] on button "Cancel" at bounding box center [82, 703] width 108 height 39
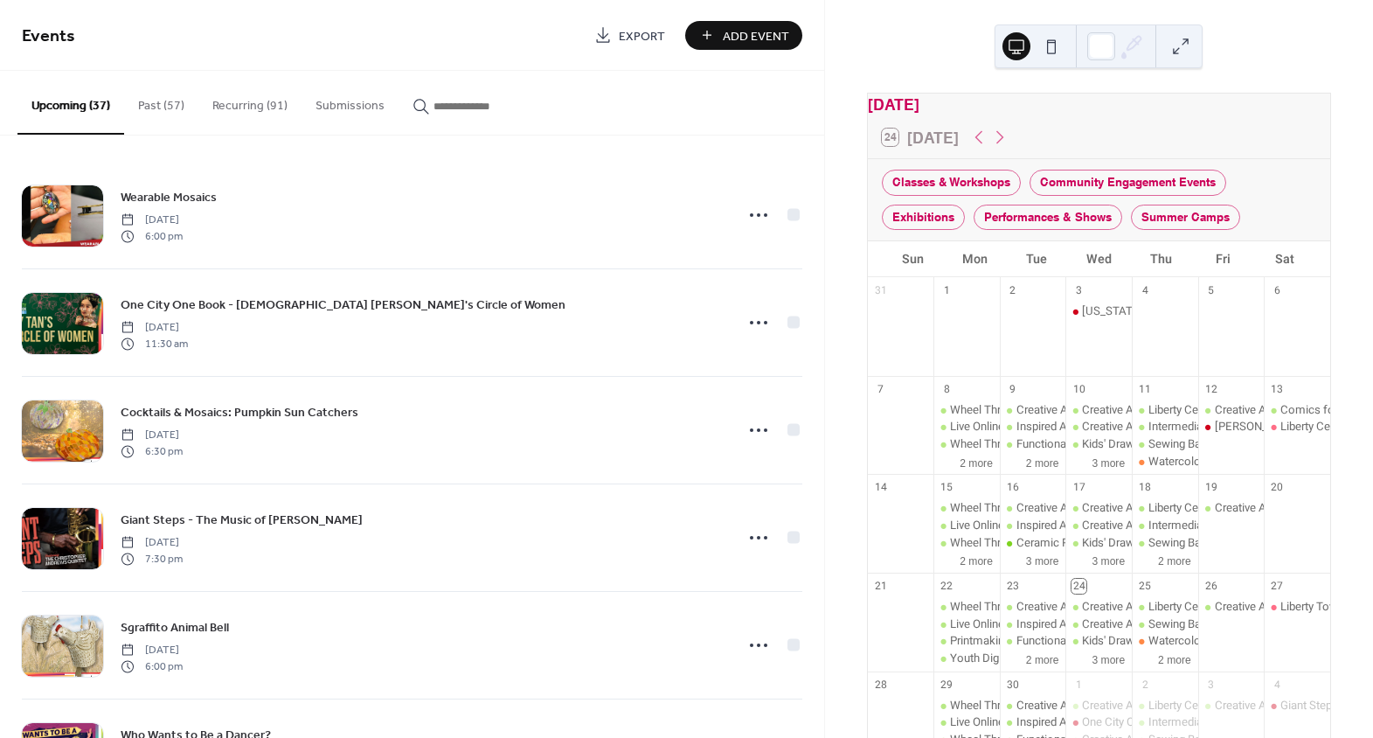
click at [269, 107] on button "Recurring (91)" at bounding box center [249, 102] width 103 height 62
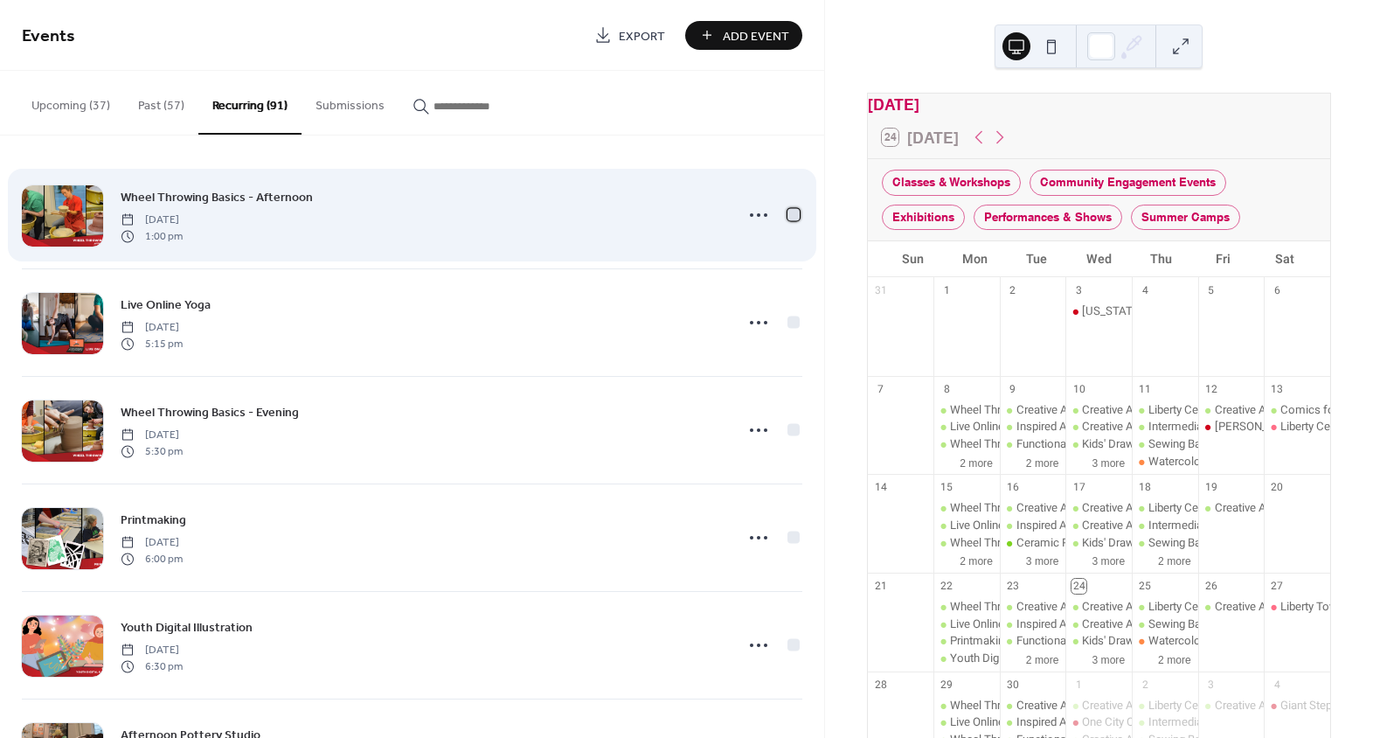
click at [789, 211] on div at bounding box center [794, 214] width 12 height 12
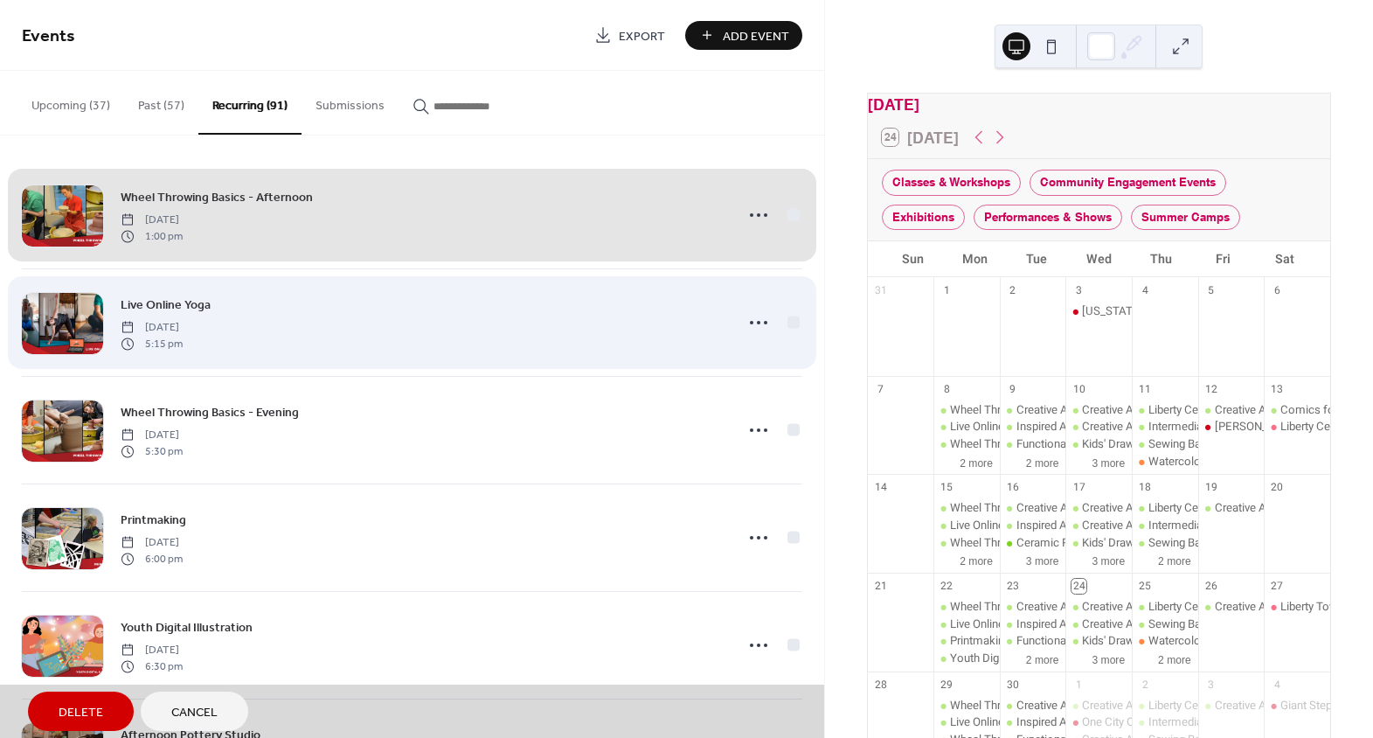
click at [790, 323] on div "Live Online Yoga Monday, April 21, 2025 5:15 pm" at bounding box center [412, 322] width 781 height 108
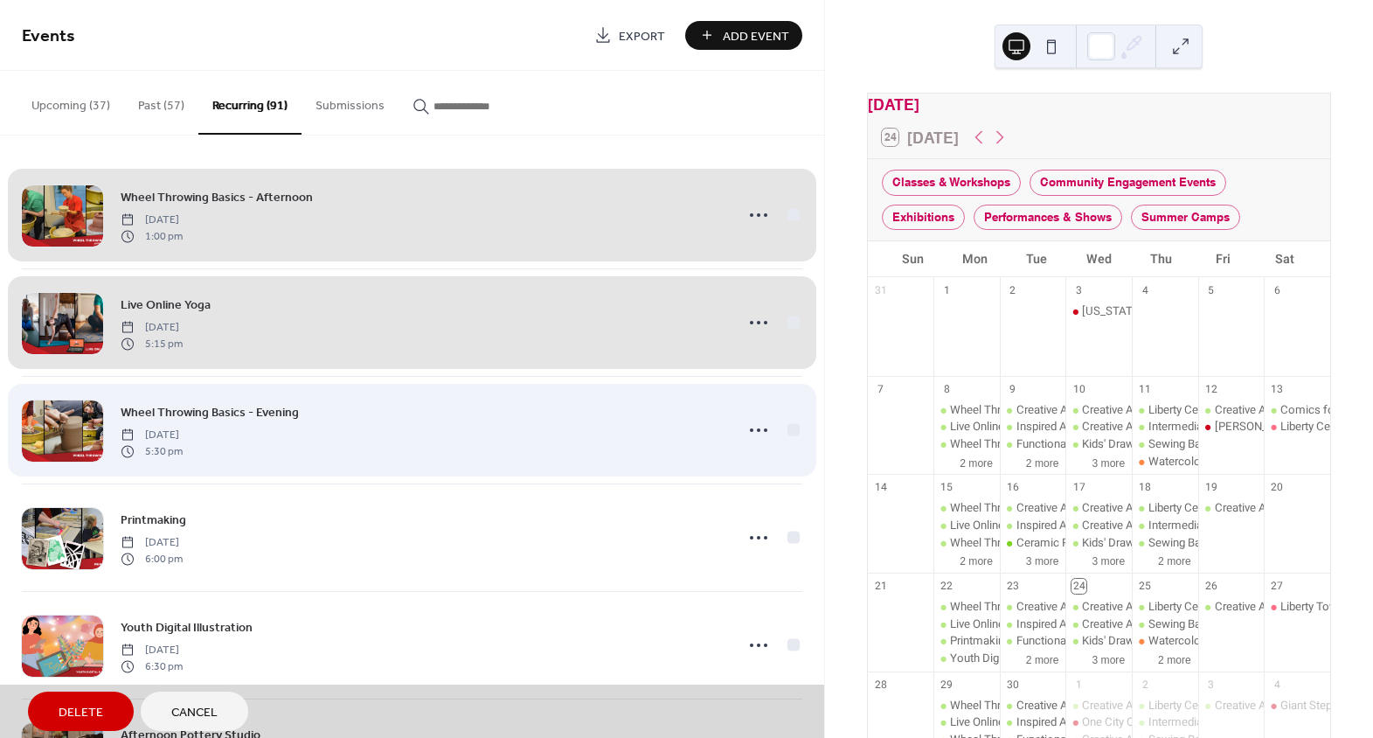
click at [786, 431] on div "Wheel Throwing Basics - Evening Monday, April 21, 2025 5:30 pm" at bounding box center [412, 430] width 781 height 108
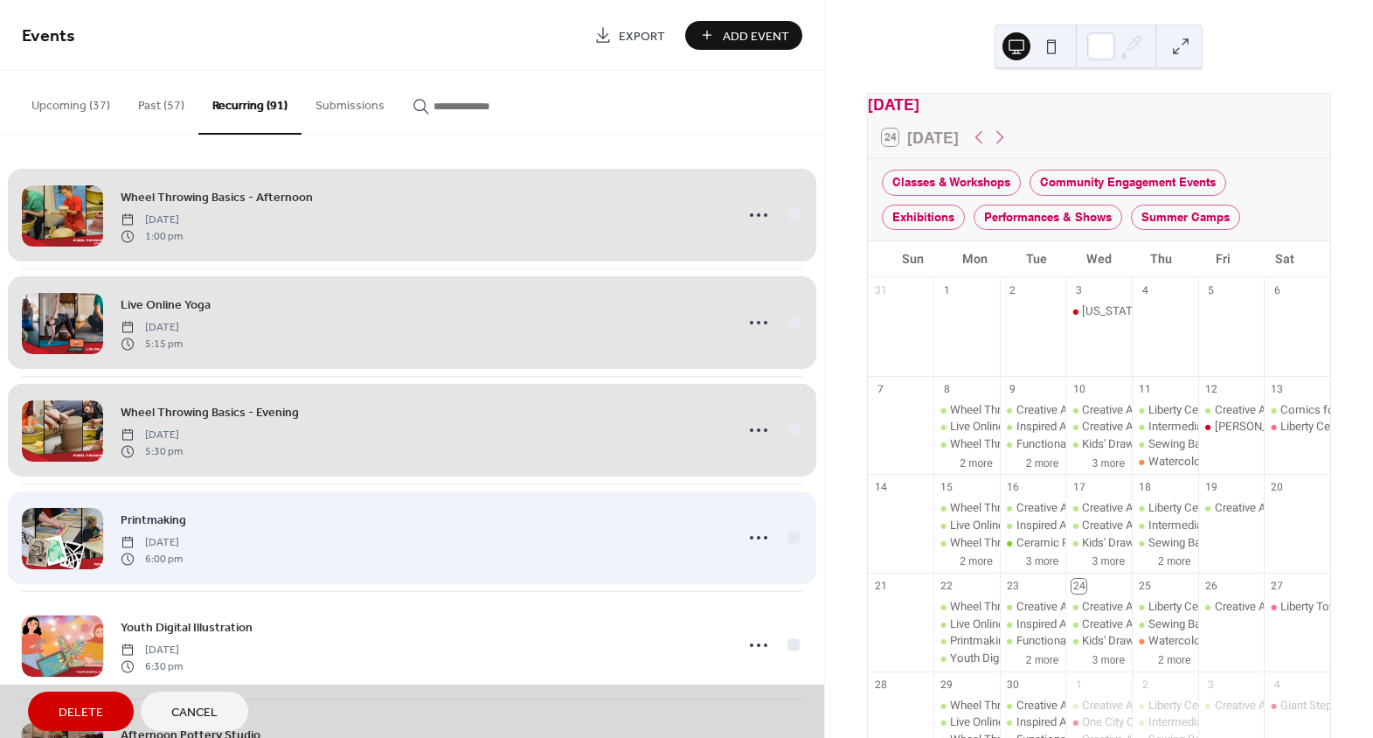
click at [788, 536] on div "Printmaking Monday, April 21, 2025 6:00 pm" at bounding box center [412, 537] width 781 height 108
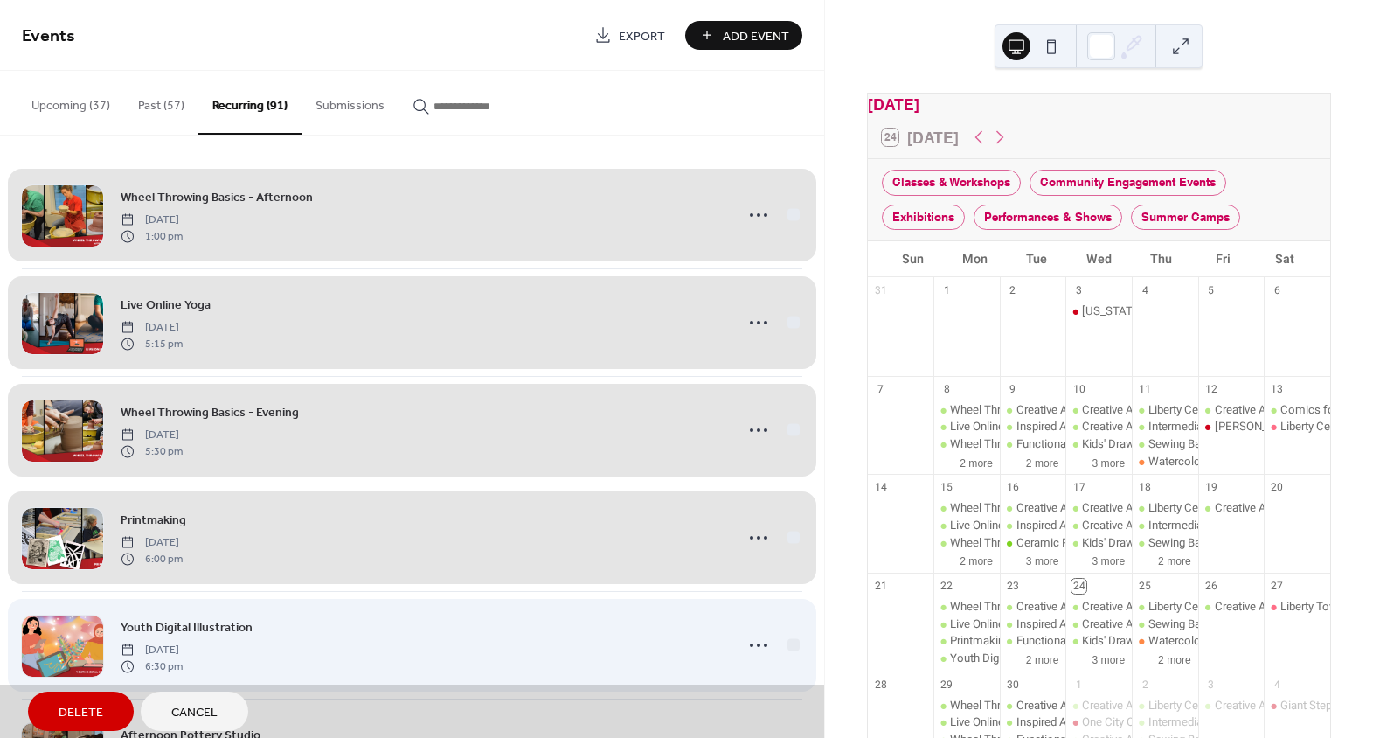
click at [785, 643] on div "Youth Digital Illustration Monday, April 21, 2025 6:30 pm" at bounding box center [412, 645] width 781 height 108
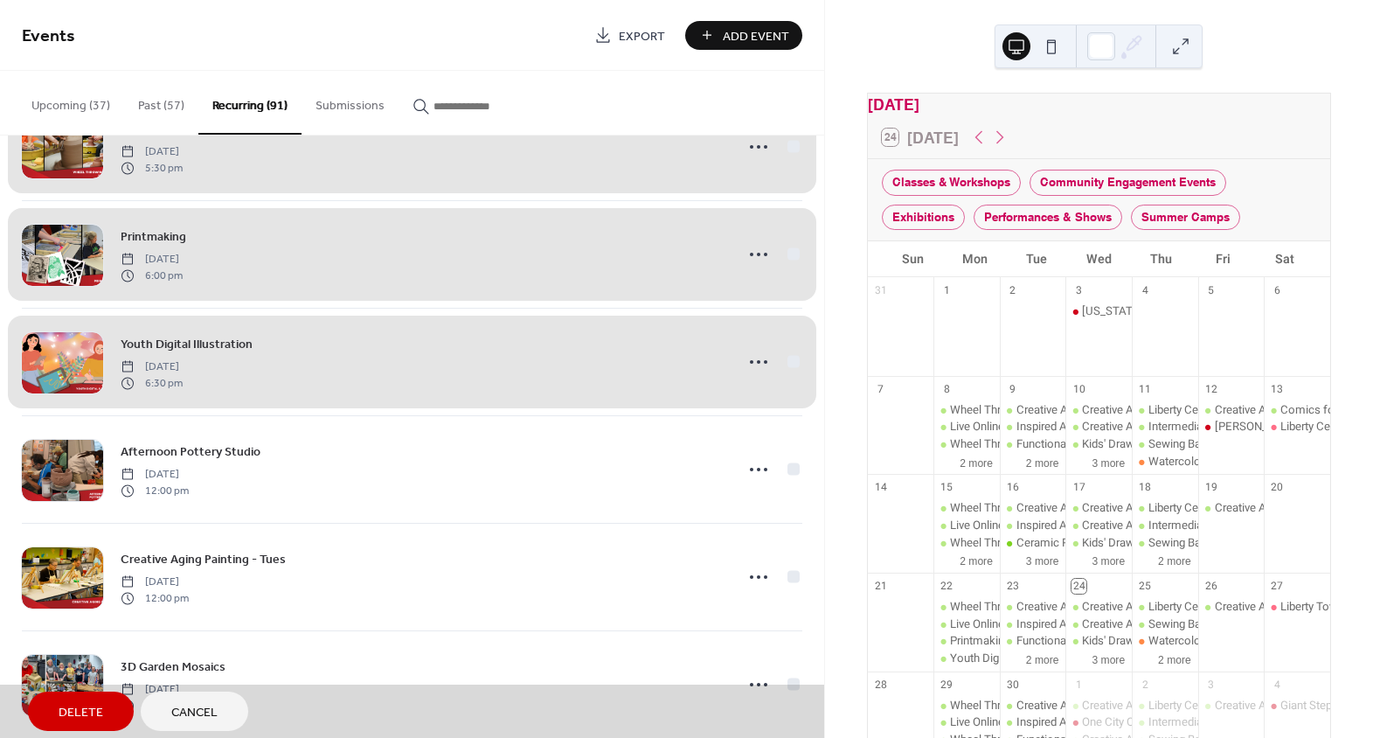
scroll to position [317, 0]
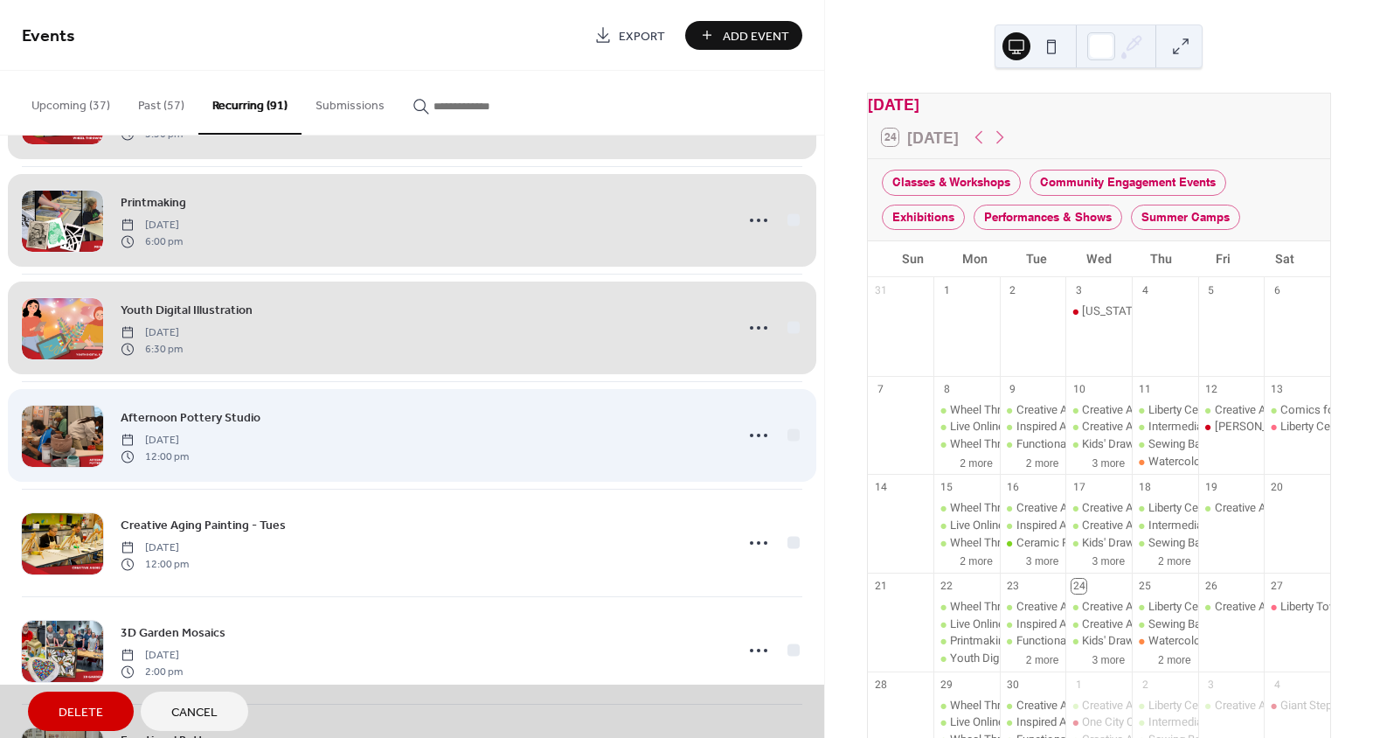
click at [789, 429] on div "Afternoon Pottery Studio Tuesday, April 22, 2025 12:00 pm" at bounding box center [412, 435] width 781 height 108
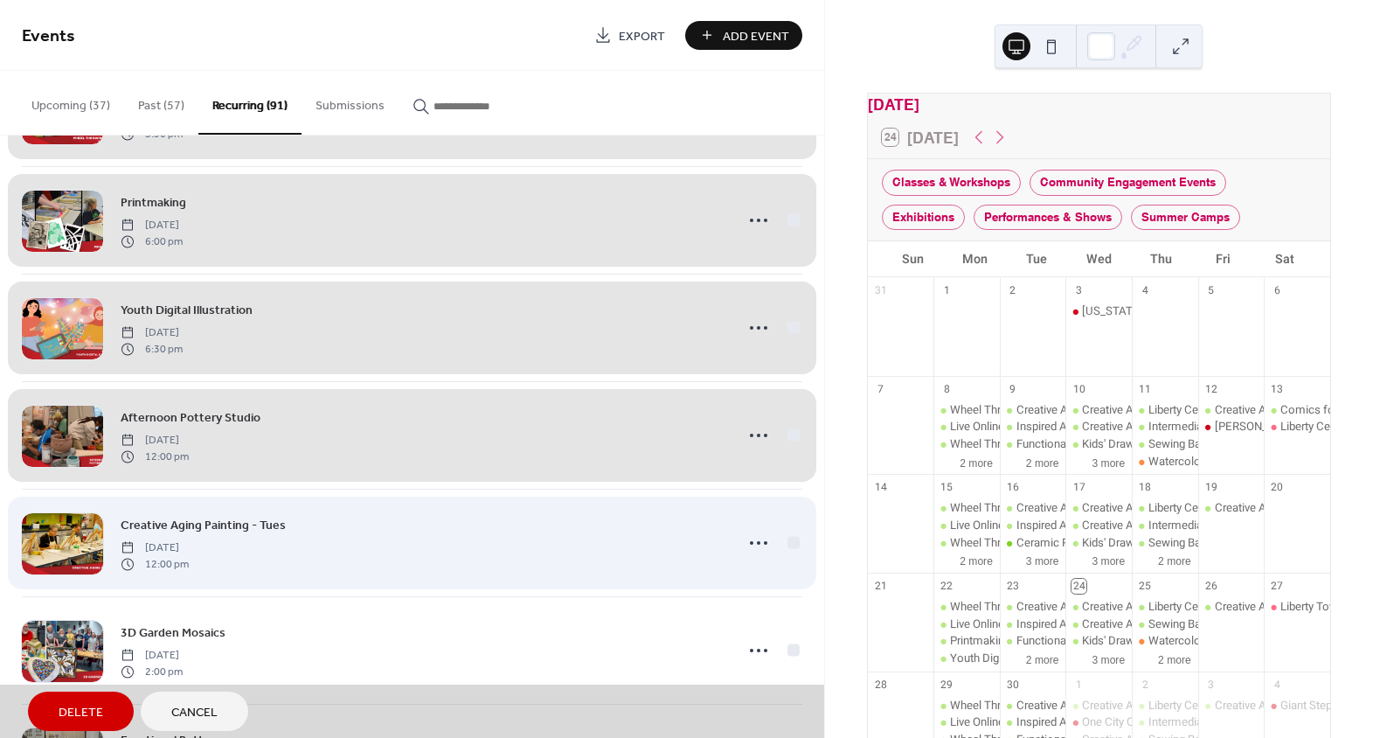
click at [787, 541] on div "Creative Aging Painting - Tues Tuesday, April 22, 2025 12:00 pm" at bounding box center [412, 543] width 781 height 108
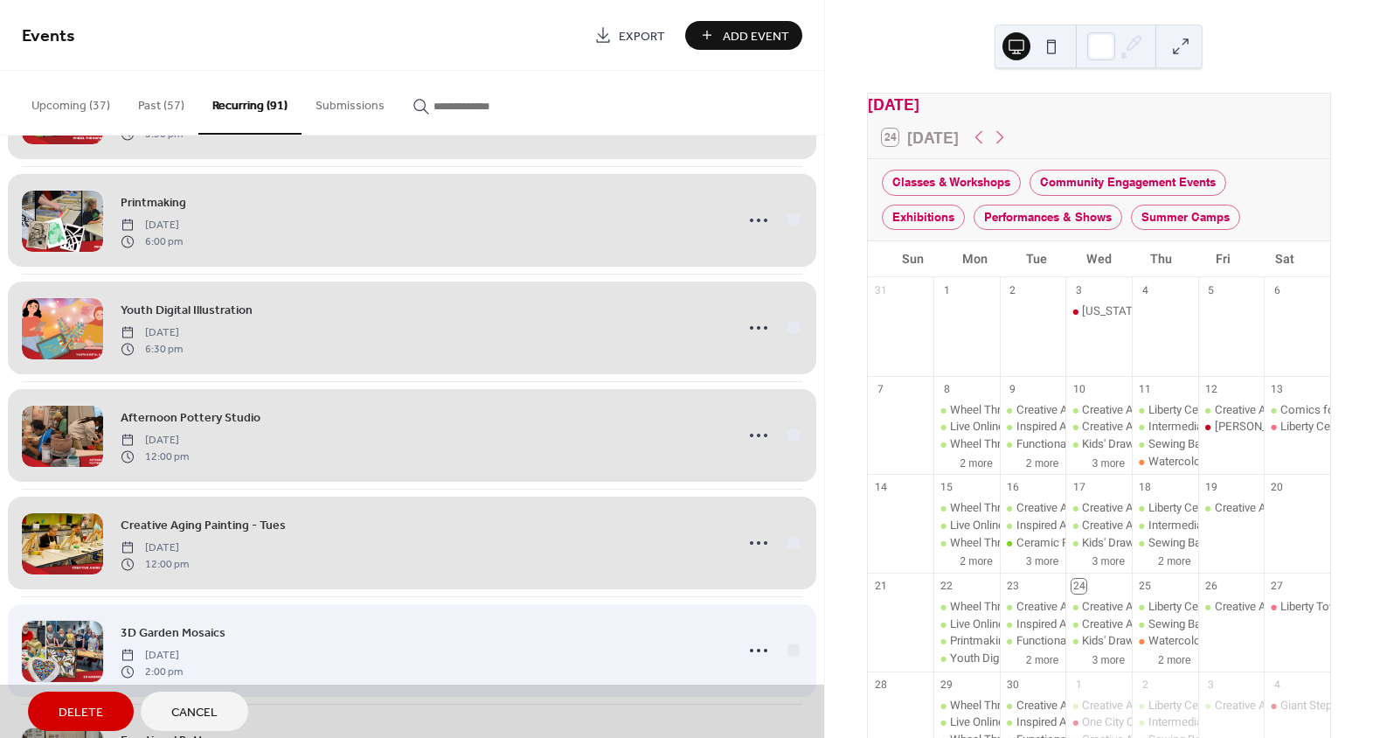
click at [789, 643] on div "3D Garden Mosaics Tuesday, April 22, 2025 2:00 pm" at bounding box center [412, 650] width 781 height 108
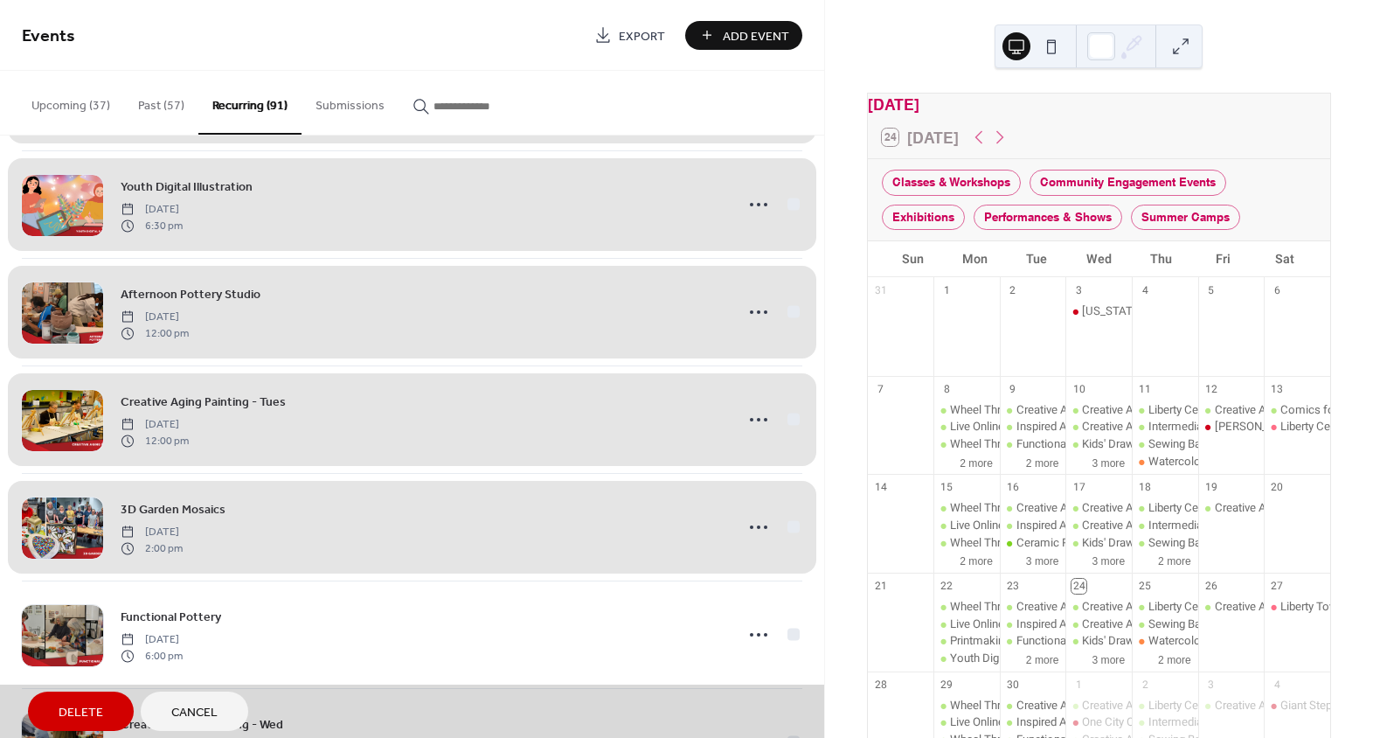
scroll to position [636, 0]
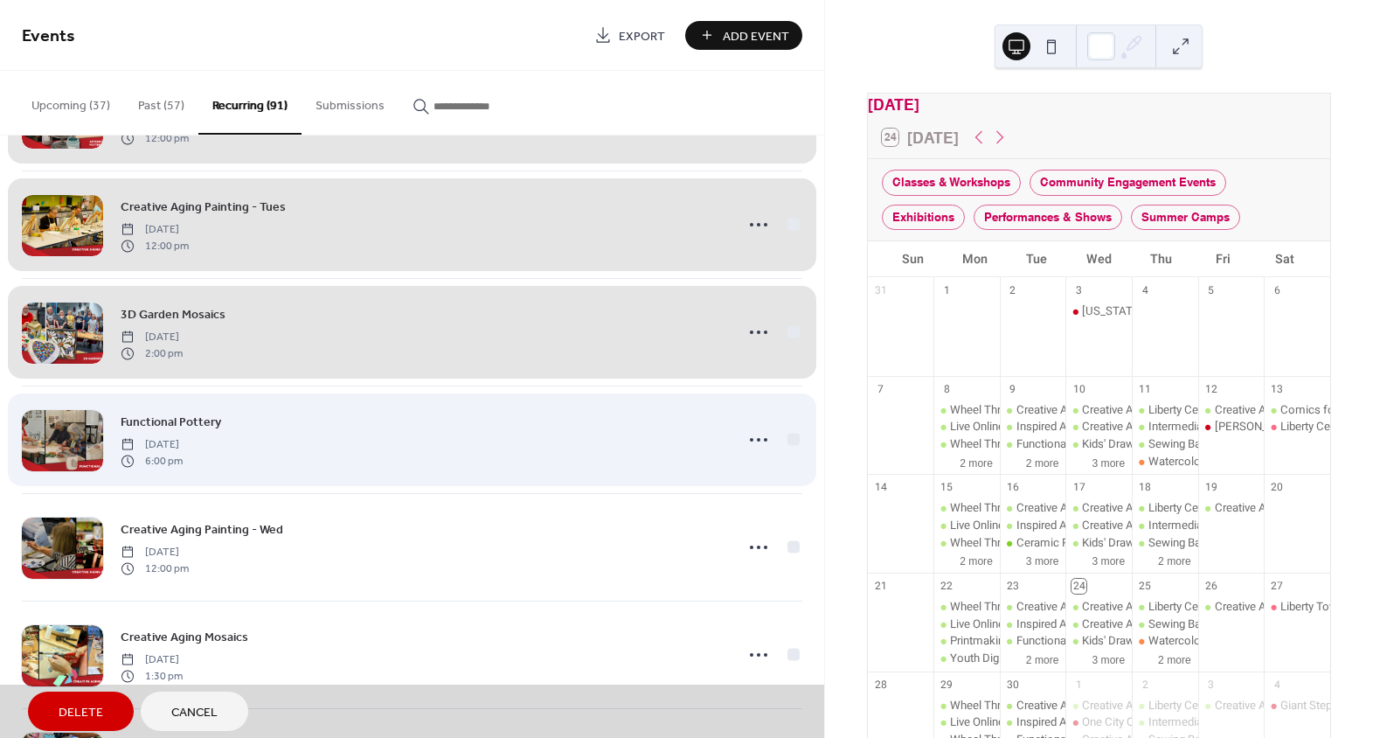
click at [789, 437] on div "Functional Pottery Tuesday, April 22, 2025 6:00 pm" at bounding box center [412, 440] width 781 height 108
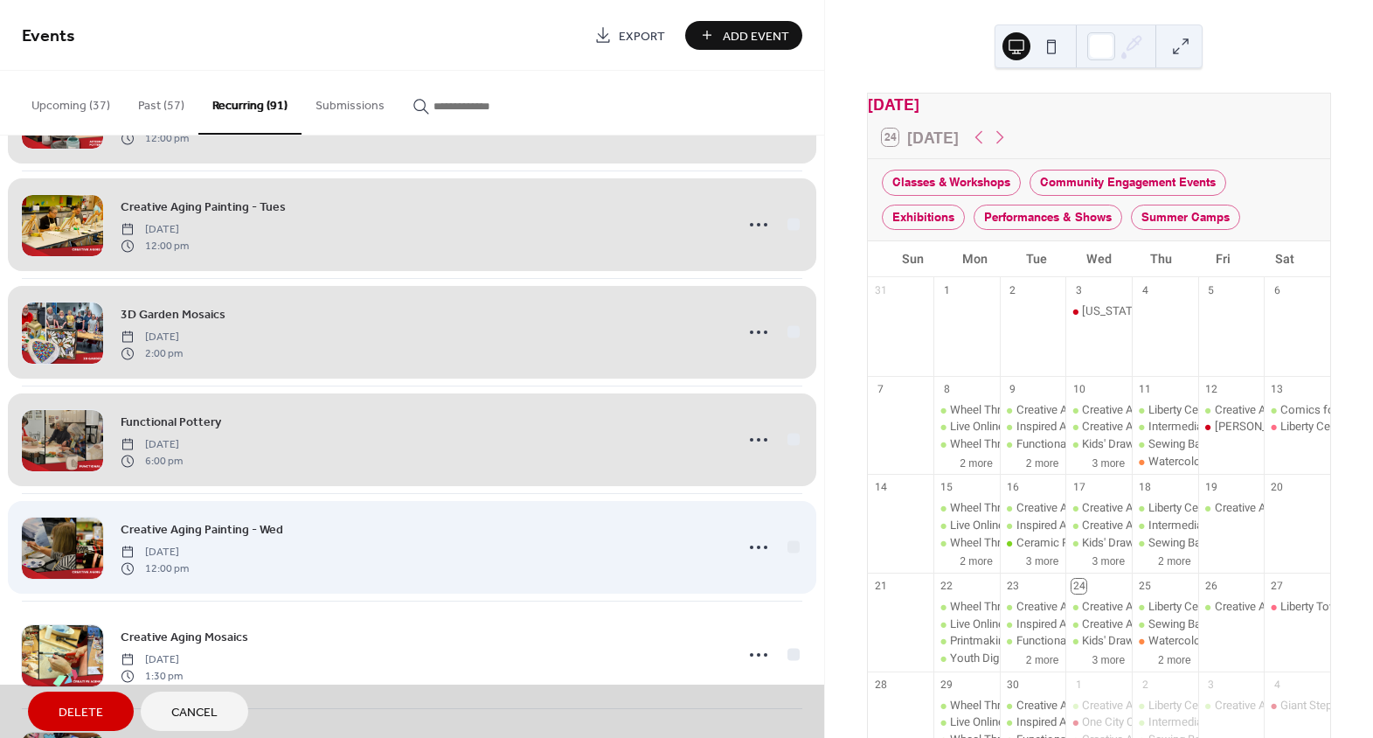
click at [784, 544] on div "Creative Aging Painting - Wed Wednesday, April 23, 2025 12:00 pm" at bounding box center [412, 547] width 781 height 108
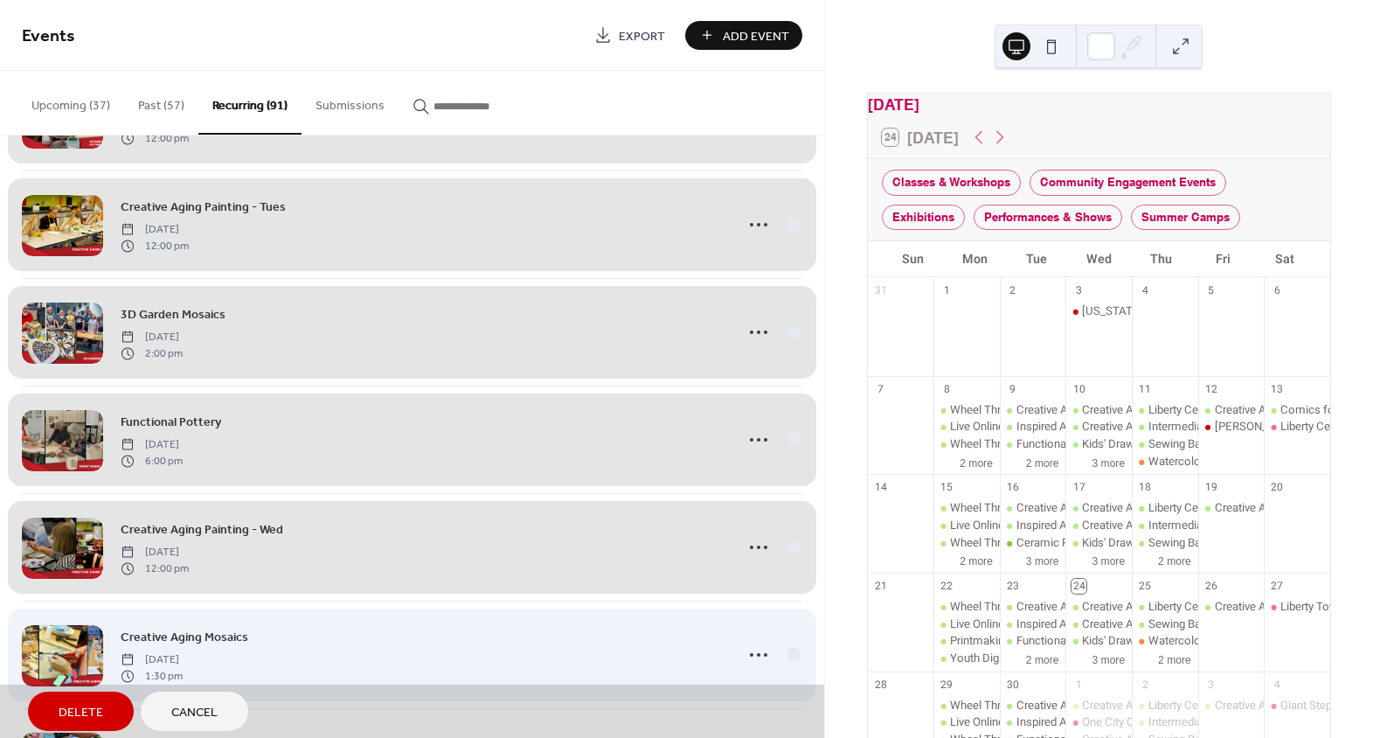
click at [788, 650] on div "Creative Aging Mosaics Wednesday, April 23, 2025 1:30 pm" at bounding box center [412, 655] width 781 height 108
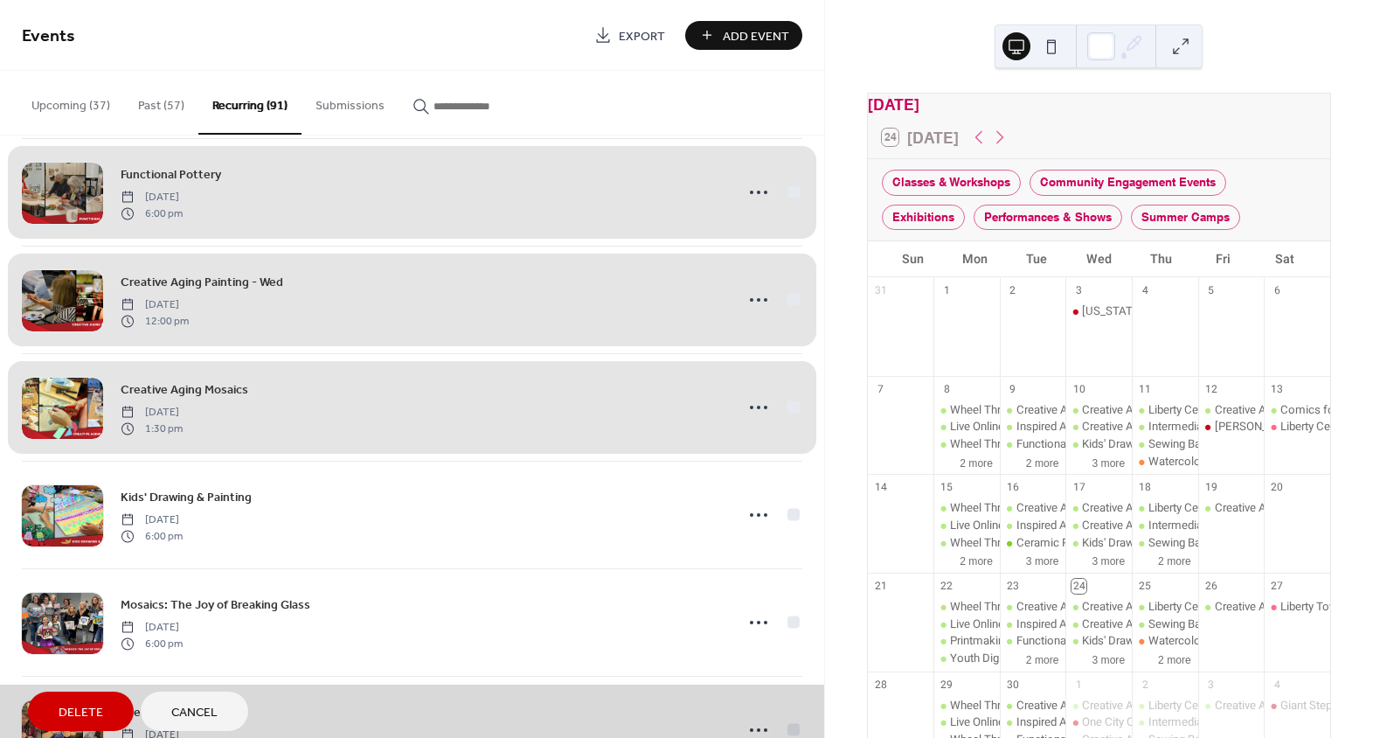
scroll to position [1032, 0]
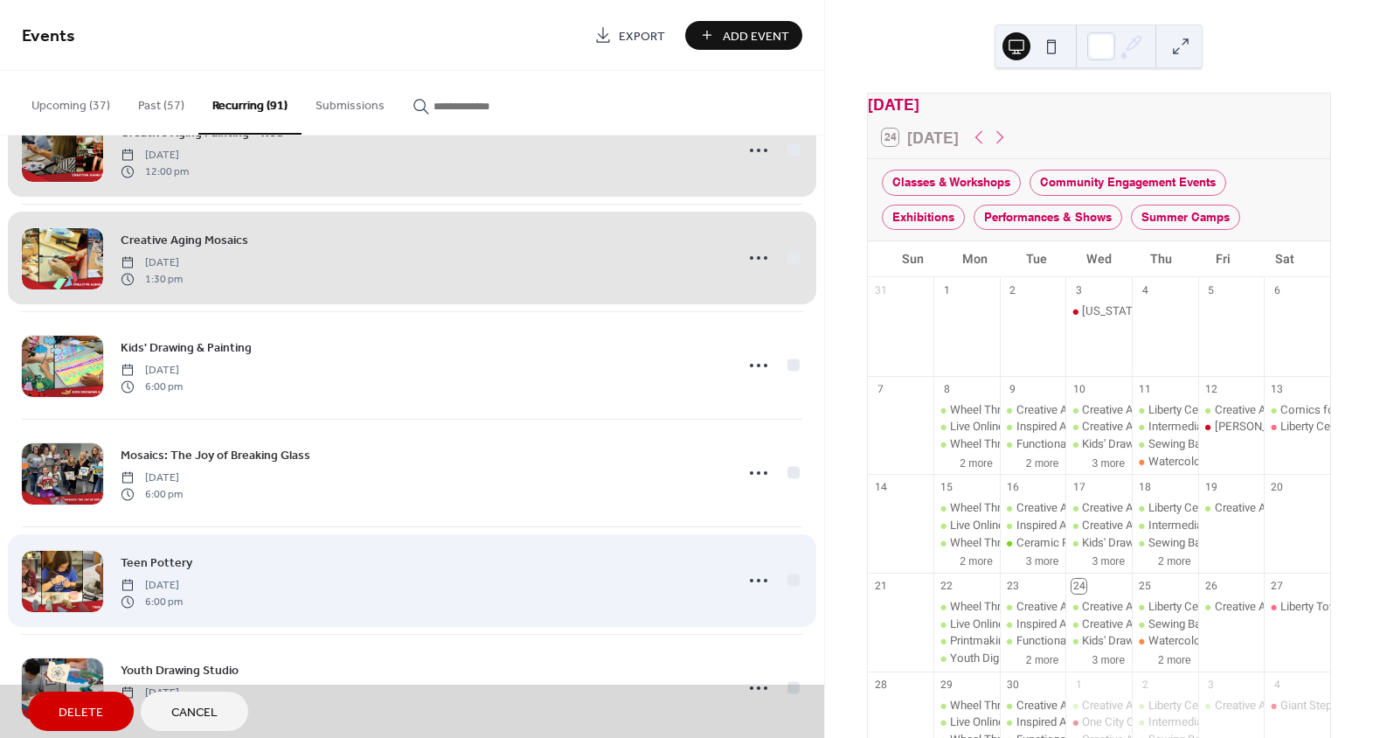
click at [785, 576] on div "Teen Pottery Wednesday, April 23, 2025 6:00 pm" at bounding box center [412, 580] width 781 height 108
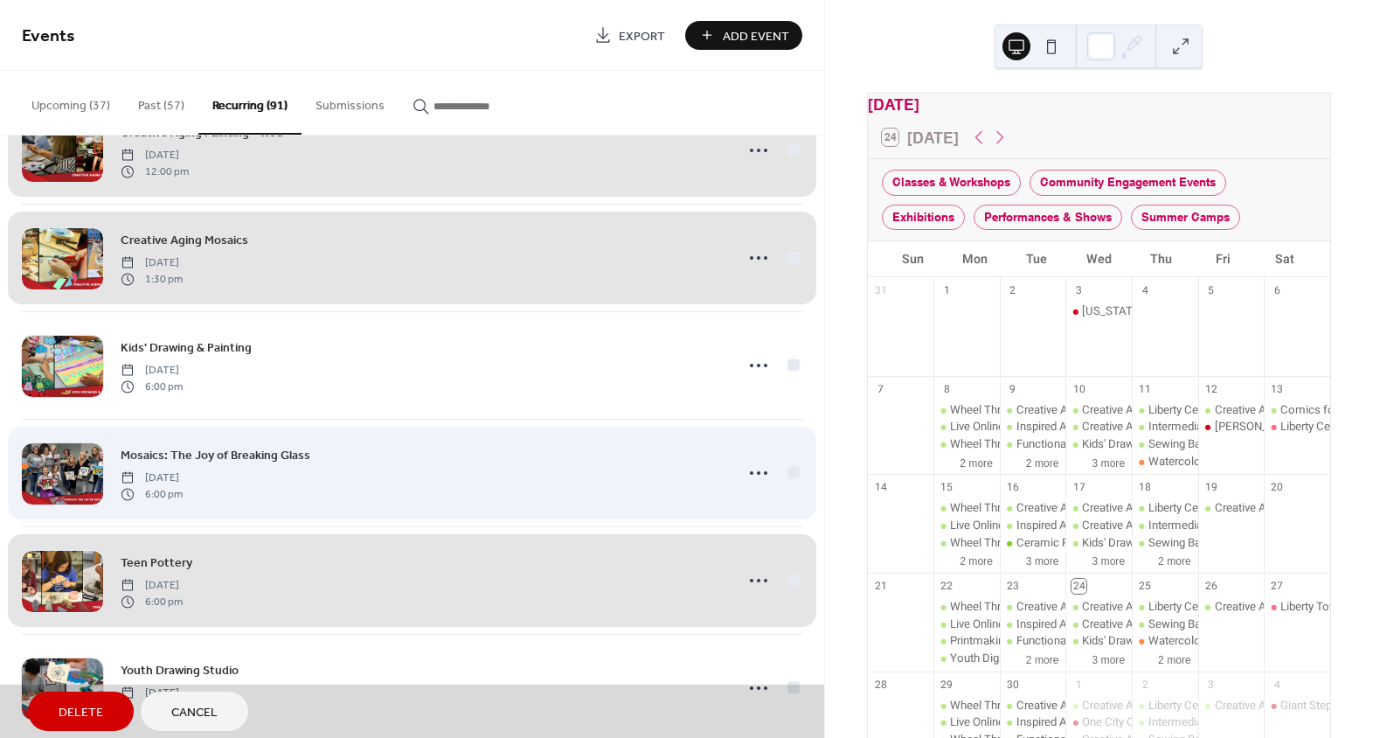
click at [787, 471] on div "Mosaics: The Joy of Breaking Glass Wednesday, April 23, 2025 6:00 pm" at bounding box center [412, 473] width 781 height 108
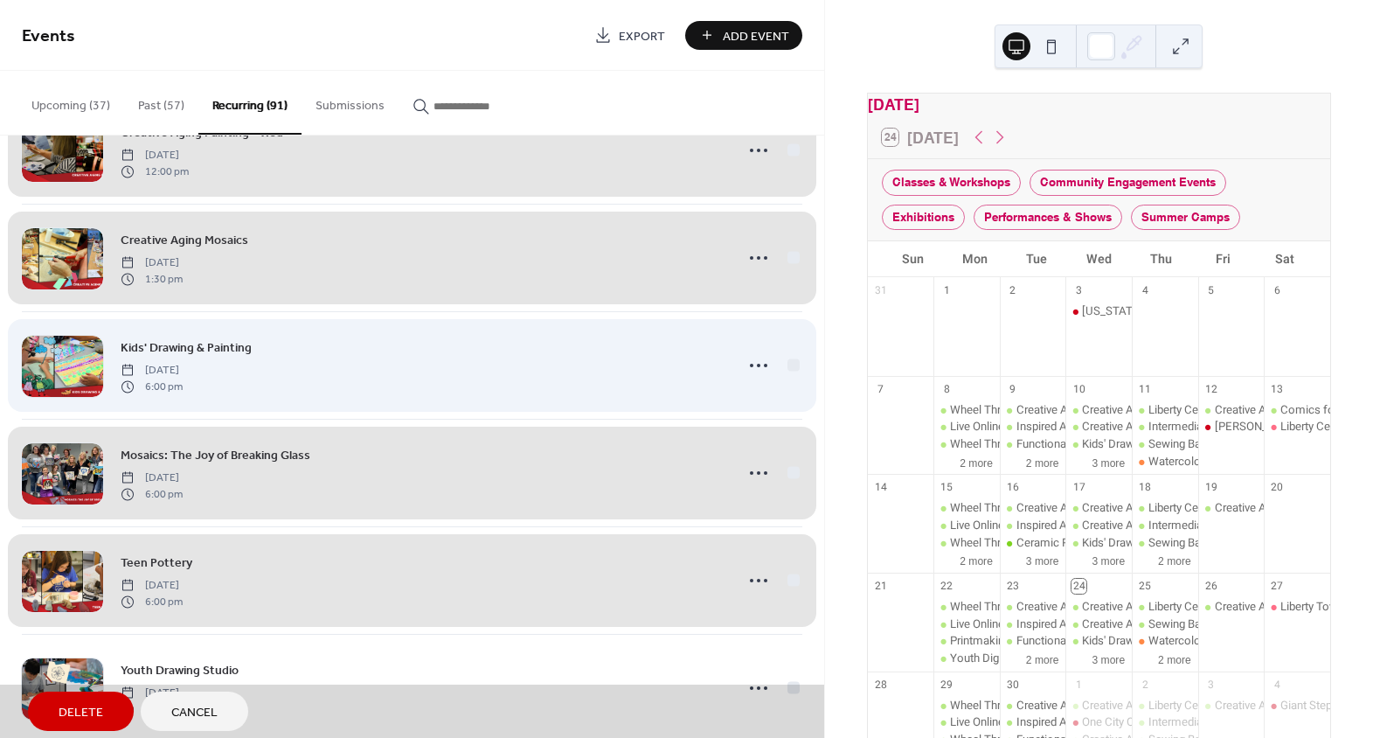
click at [790, 365] on div "Kids' Drawing & Painting Wednesday, April 23, 2025 6:00 pm" at bounding box center [412, 365] width 781 height 108
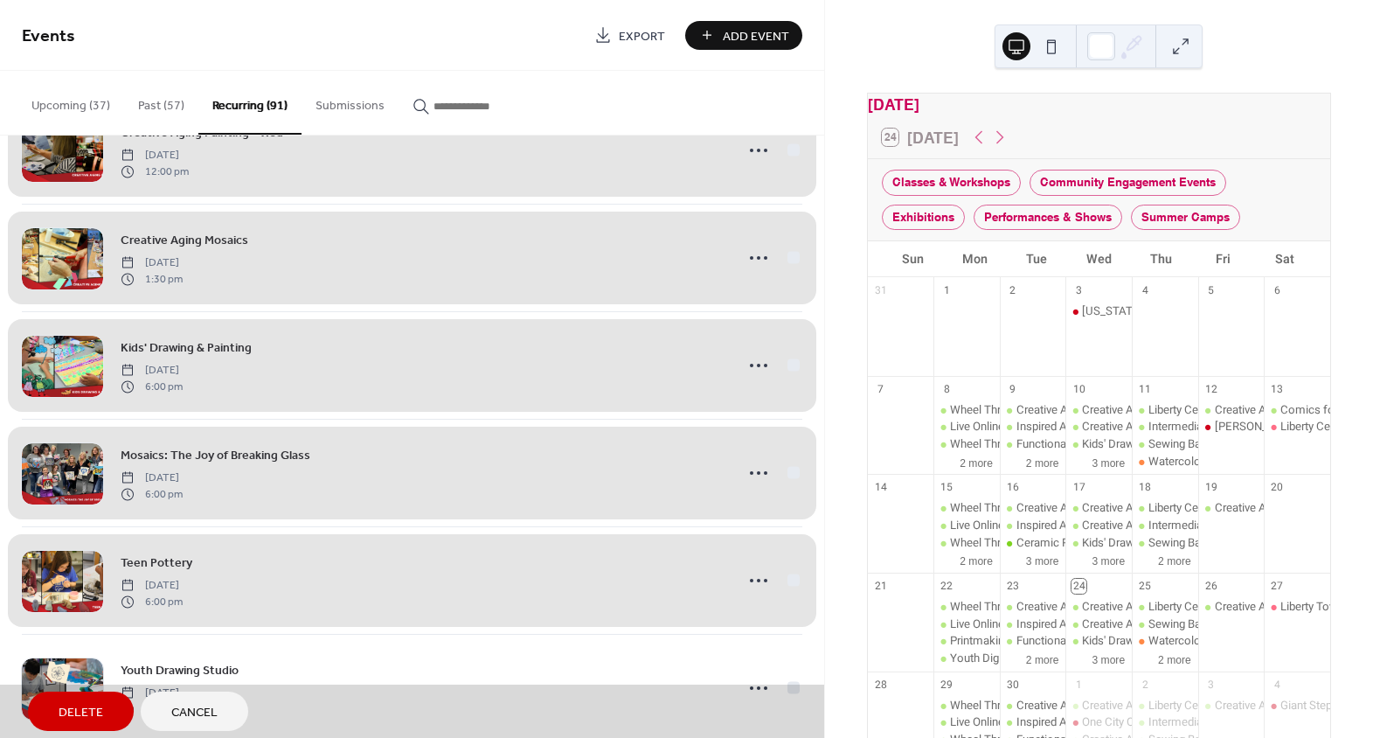
click at [92, 712] on span "Delete" at bounding box center [81, 713] width 45 height 18
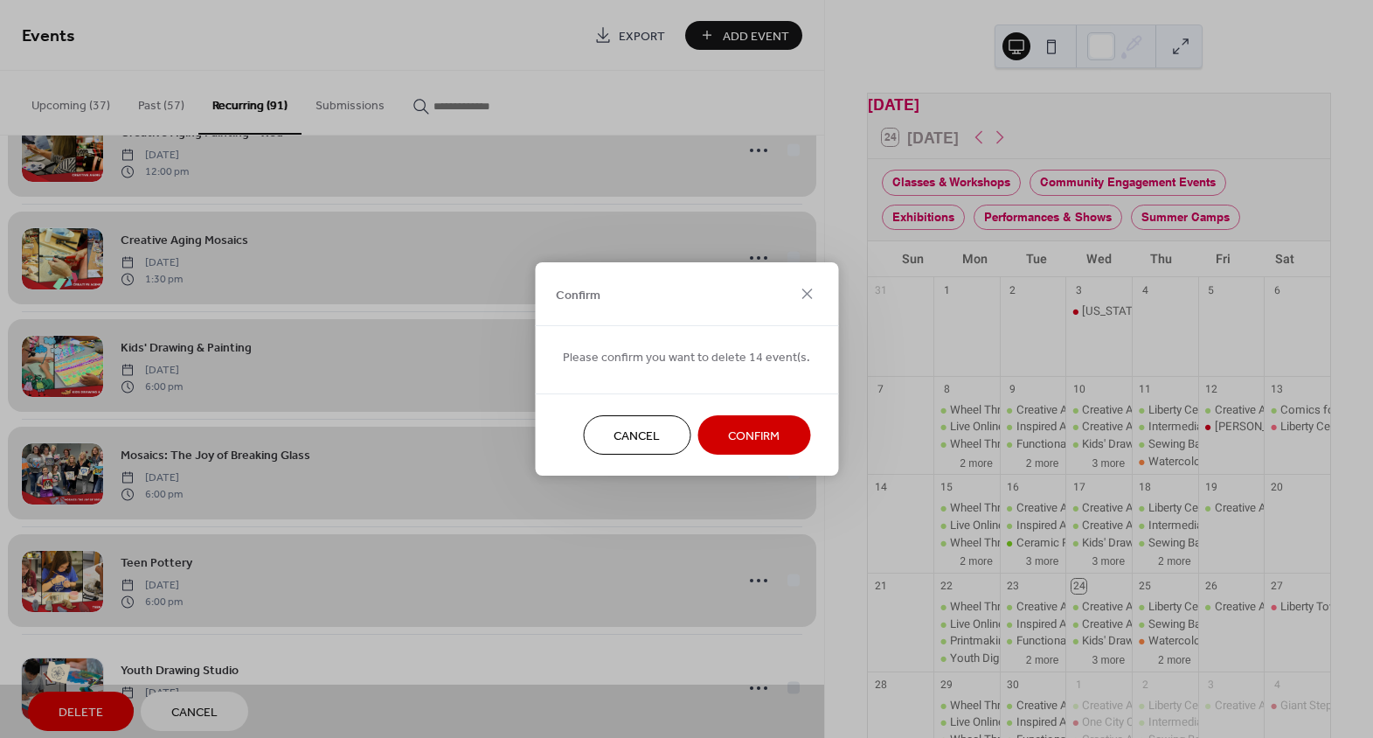
click at [784, 434] on button "Confirm" at bounding box center [754, 434] width 113 height 39
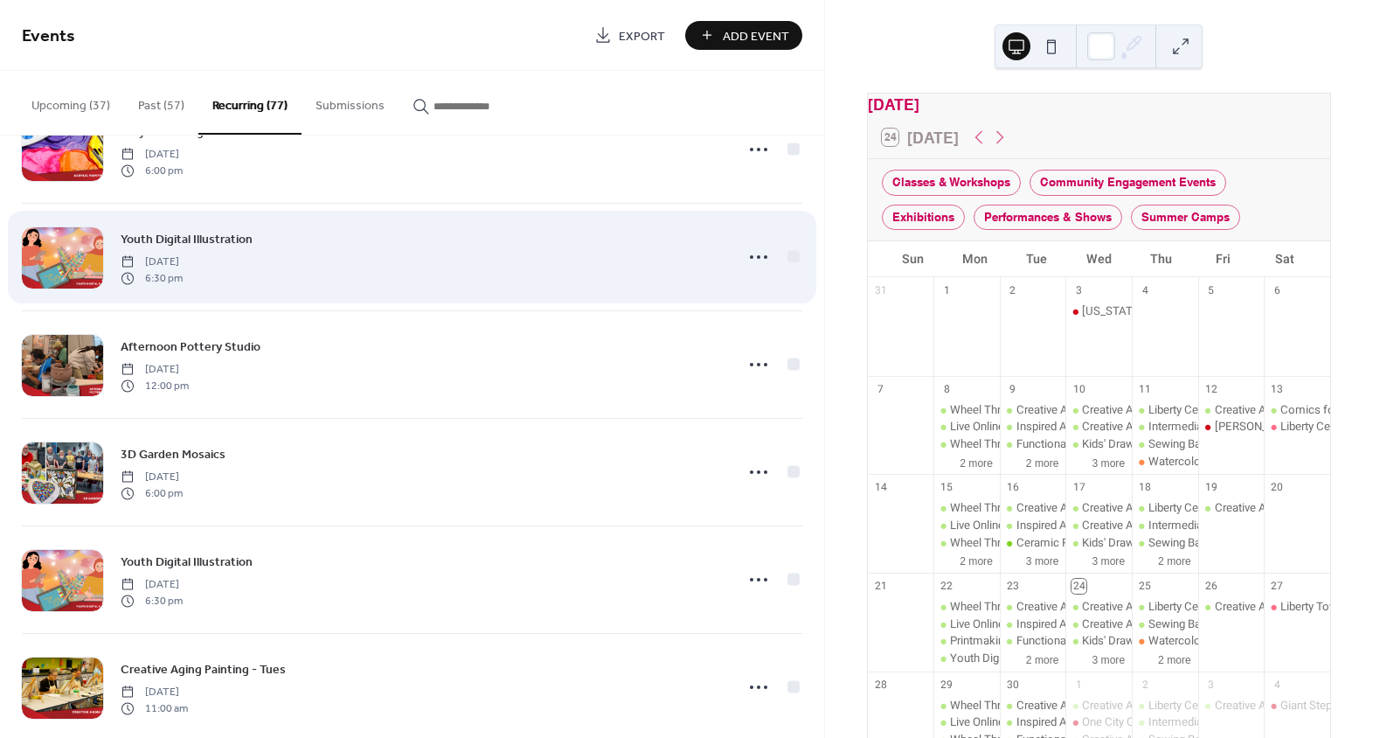
scroll to position [1486, 0]
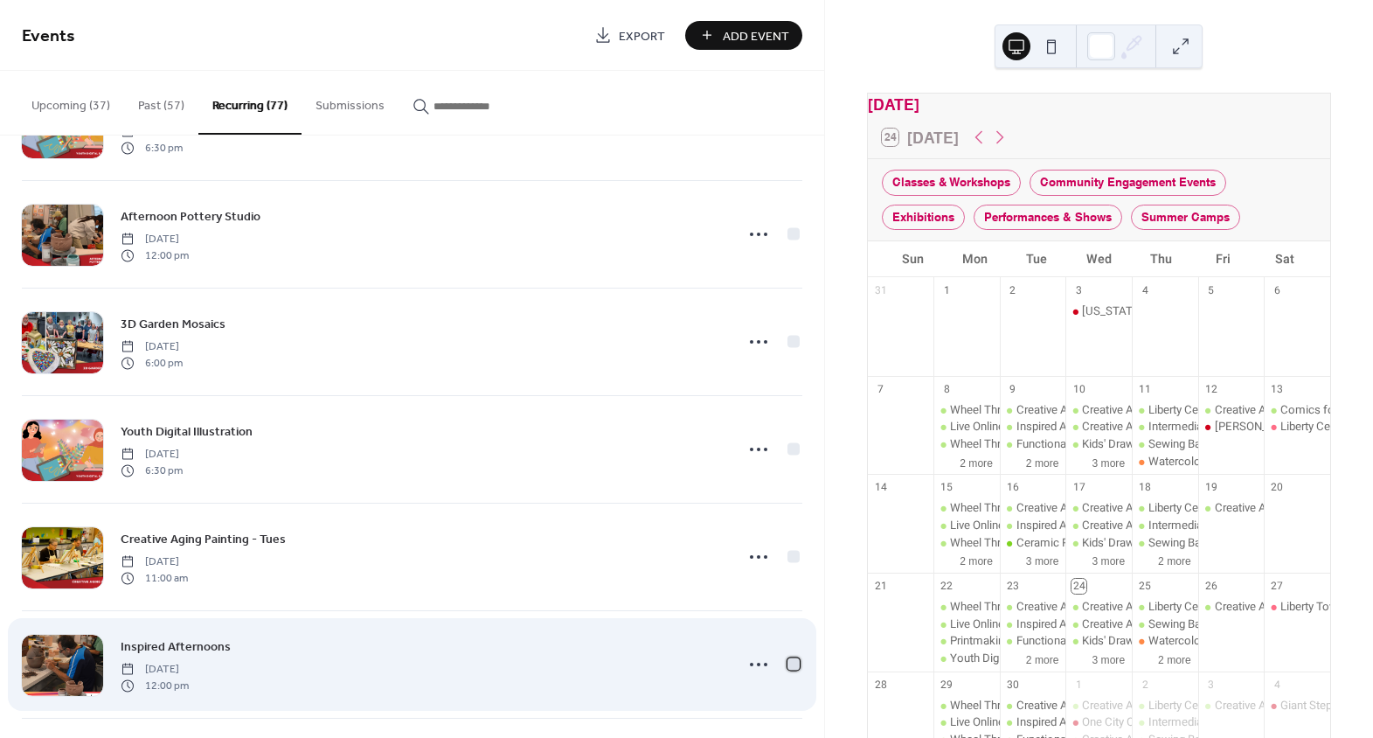
click at [788, 657] on div at bounding box center [794, 663] width 12 height 12
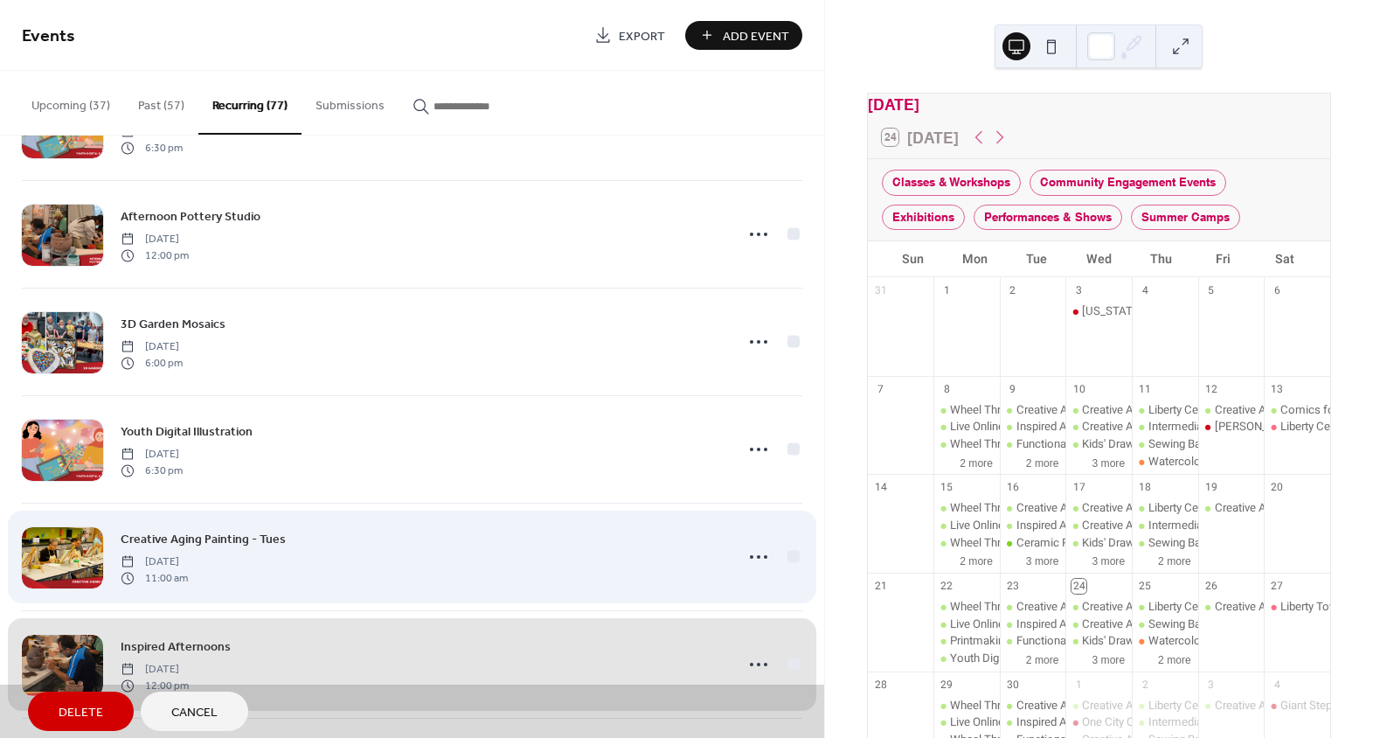
click at [787, 558] on div "Creative Aging Painting - Tues Tuesday, September 9, 2025 11:00 am" at bounding box center [412, 557] width 781 height 108
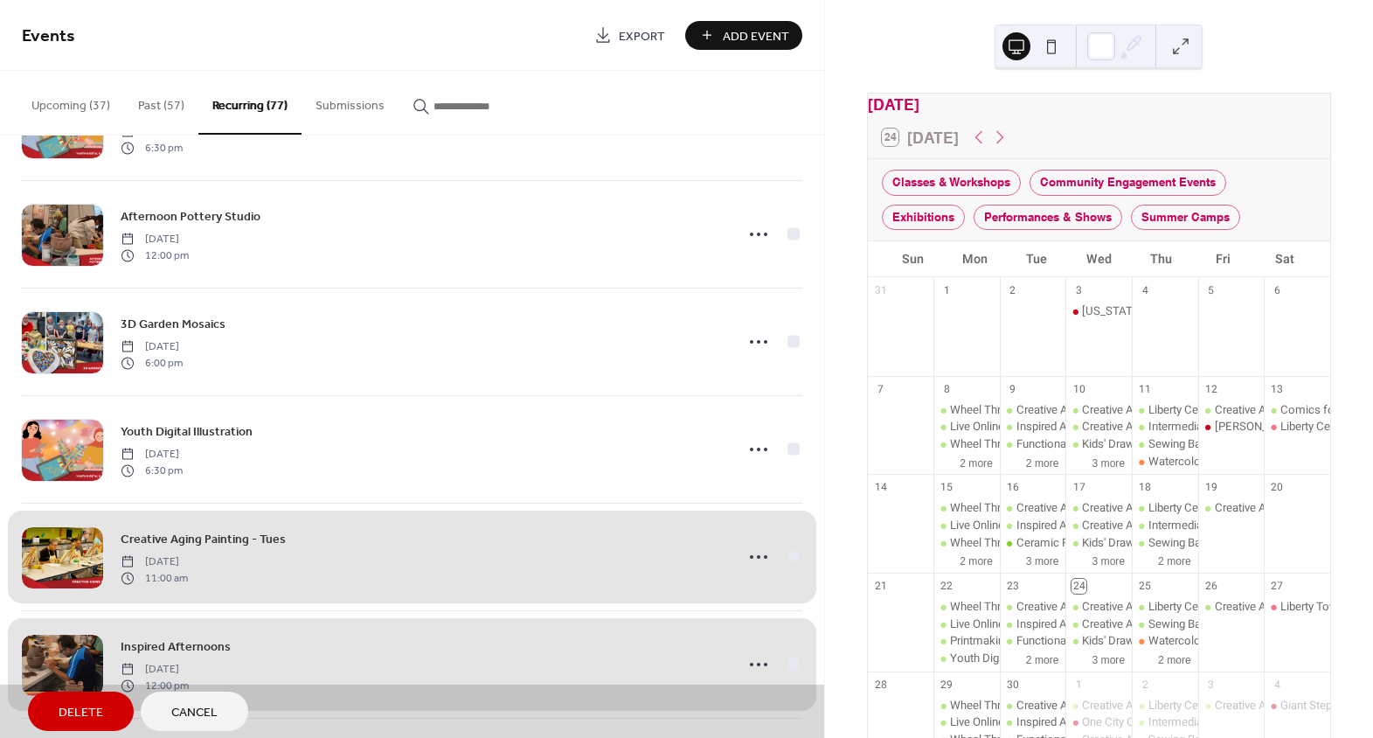
click at [789, 660] on div "Inspired Afternoons Tuesday, September 9, 2025 12:00 pm" at bounding box center [412, 664] width 781 height 108
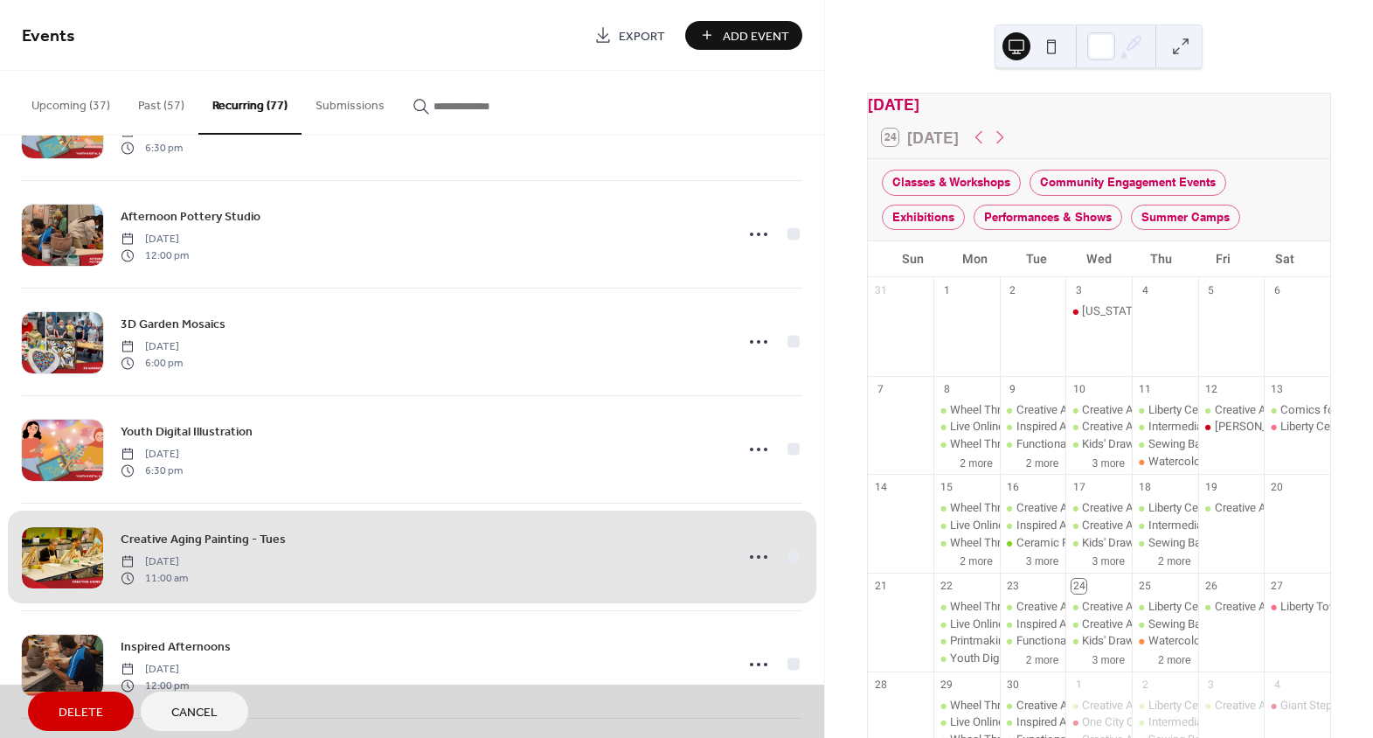
click at [790, 553] on div "Creative Aging Painting - Tues Tuesday, September 9, 2025 11:00 am" at bounding box center [412, 557] width 781 height 108
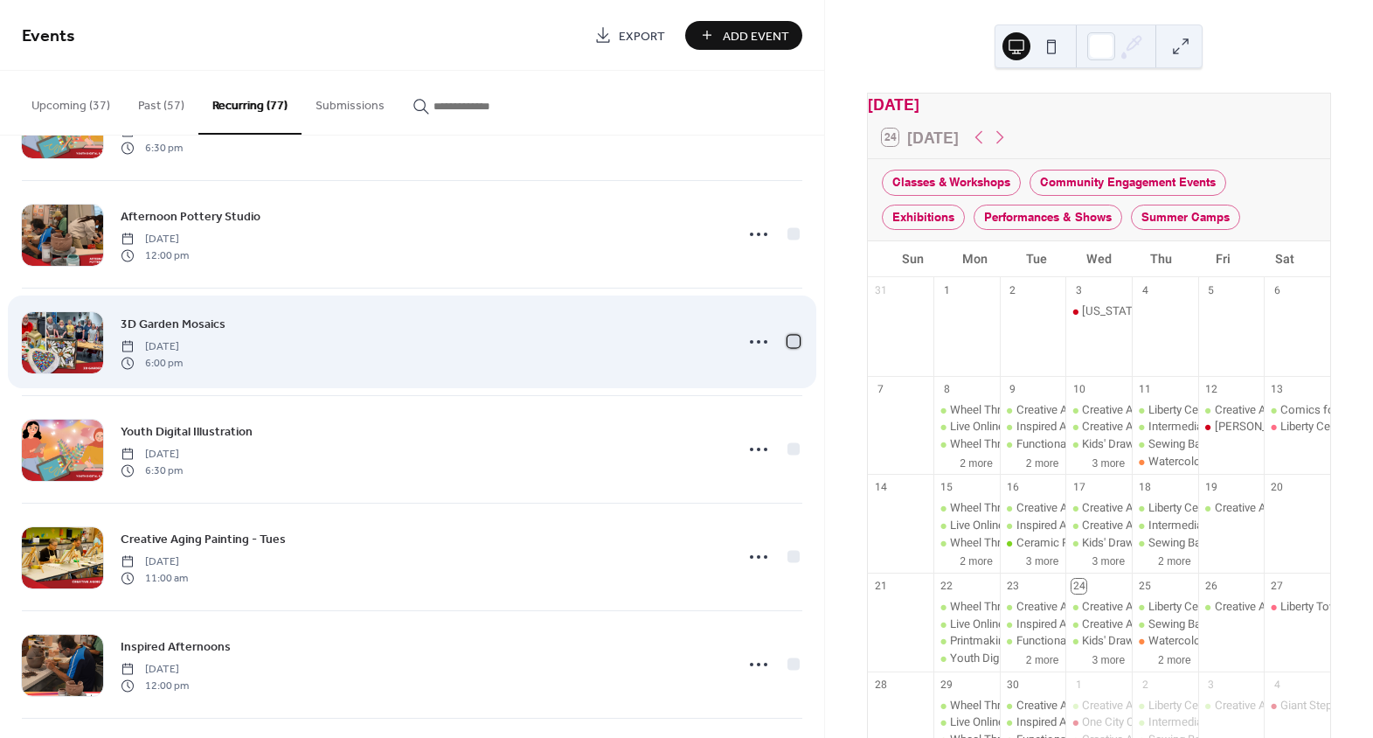
click at [788, 341] on div at bounding box center [794, 341] width 12 height 12
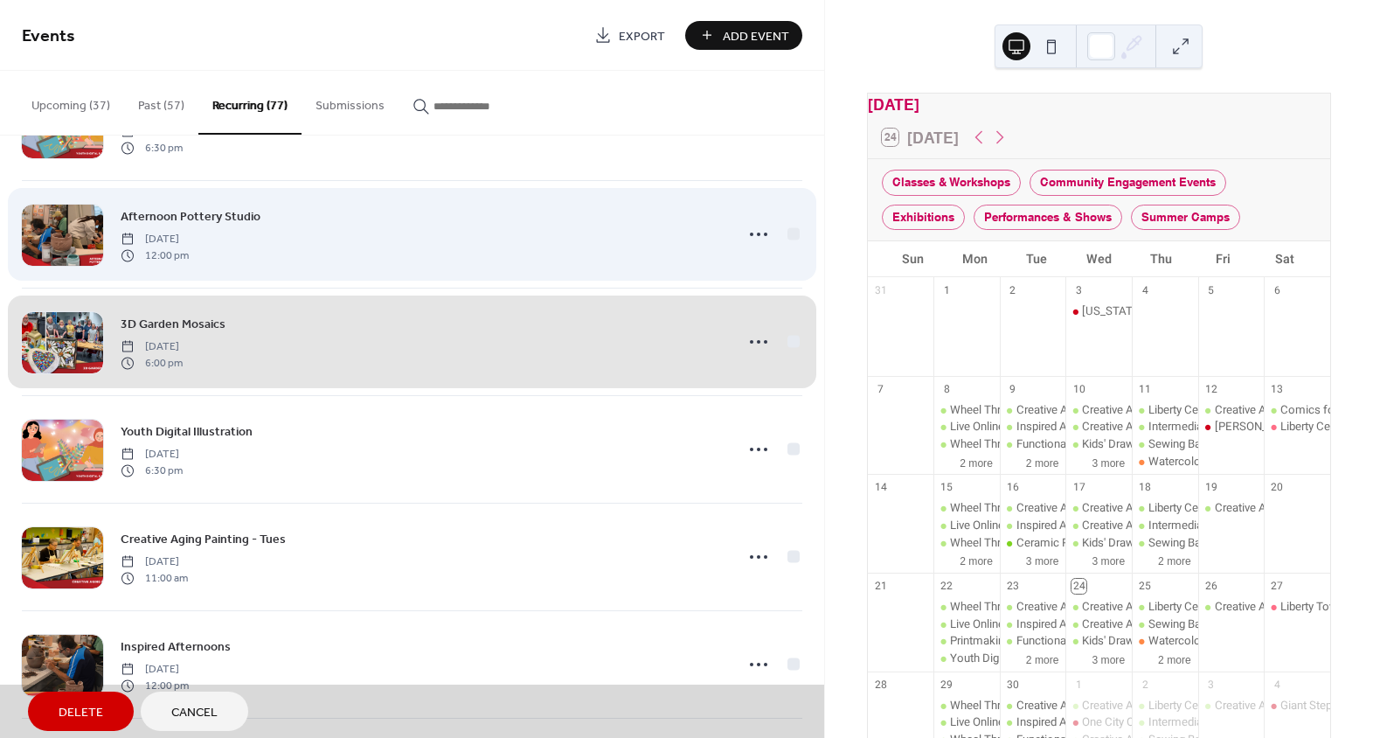
click at [785, 229] on div "Afternoon Pottery Studio Tuesday, July 8, 2025 12:00 pm" at bounding box center [412, 234] width 781 height 108
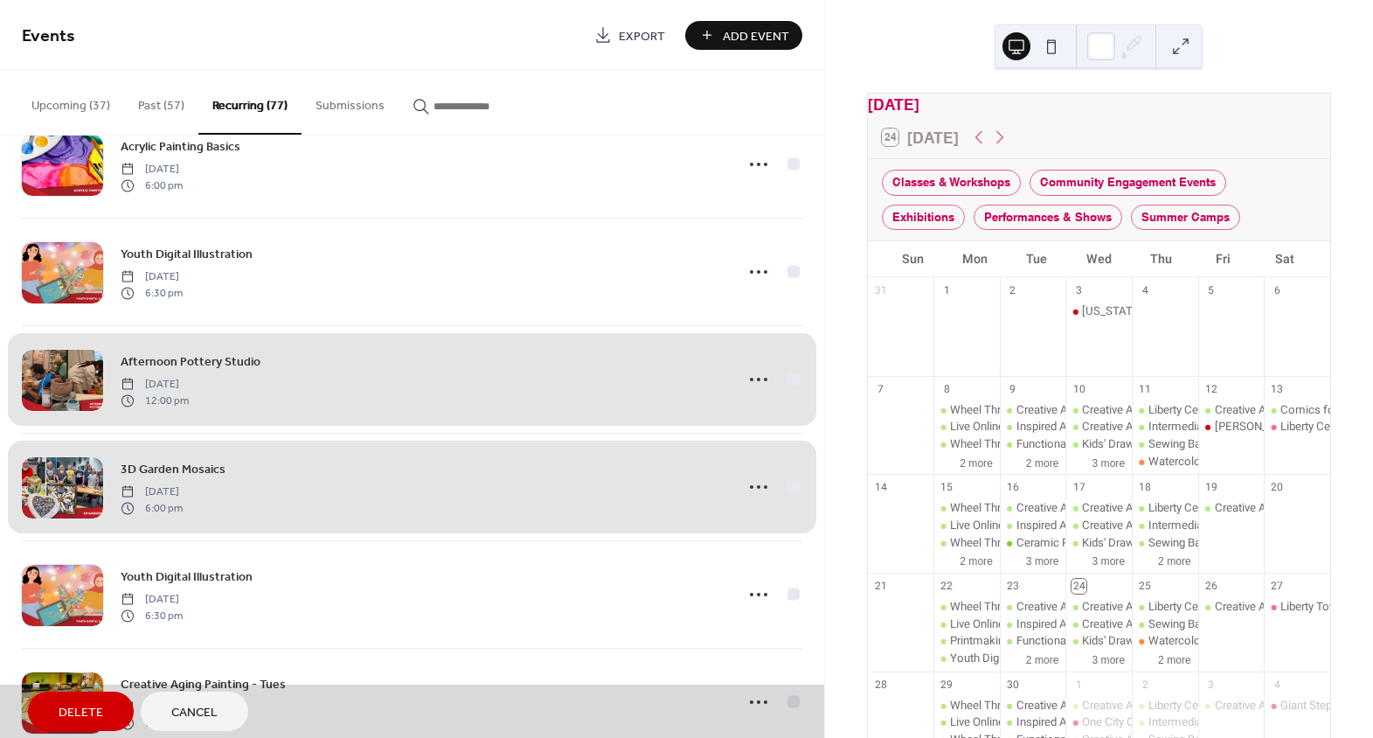
scroll to position [1247, 0]
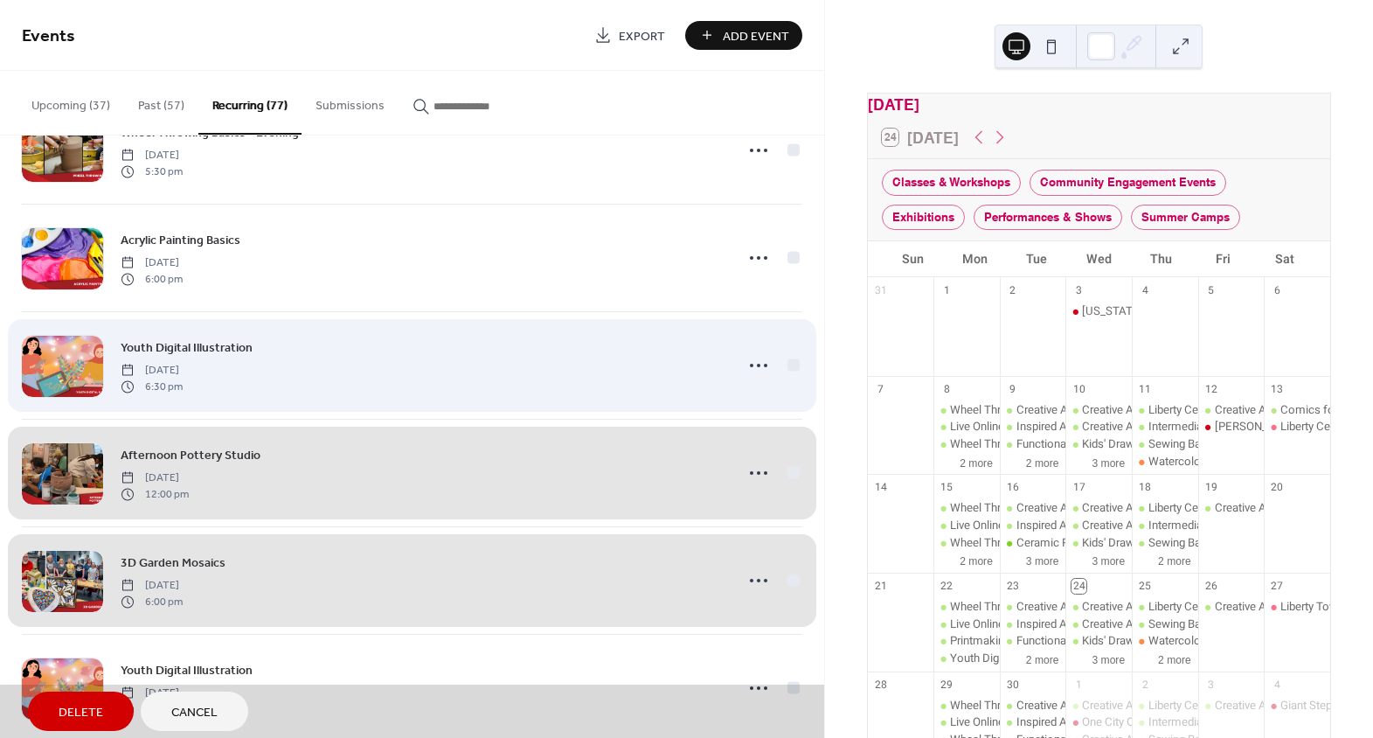
click at [789, 364] on div "Youth Digital Illustration Monday, July 7, 2025 6:30 pm" at bounding box center [412, 365] width 781 height 108
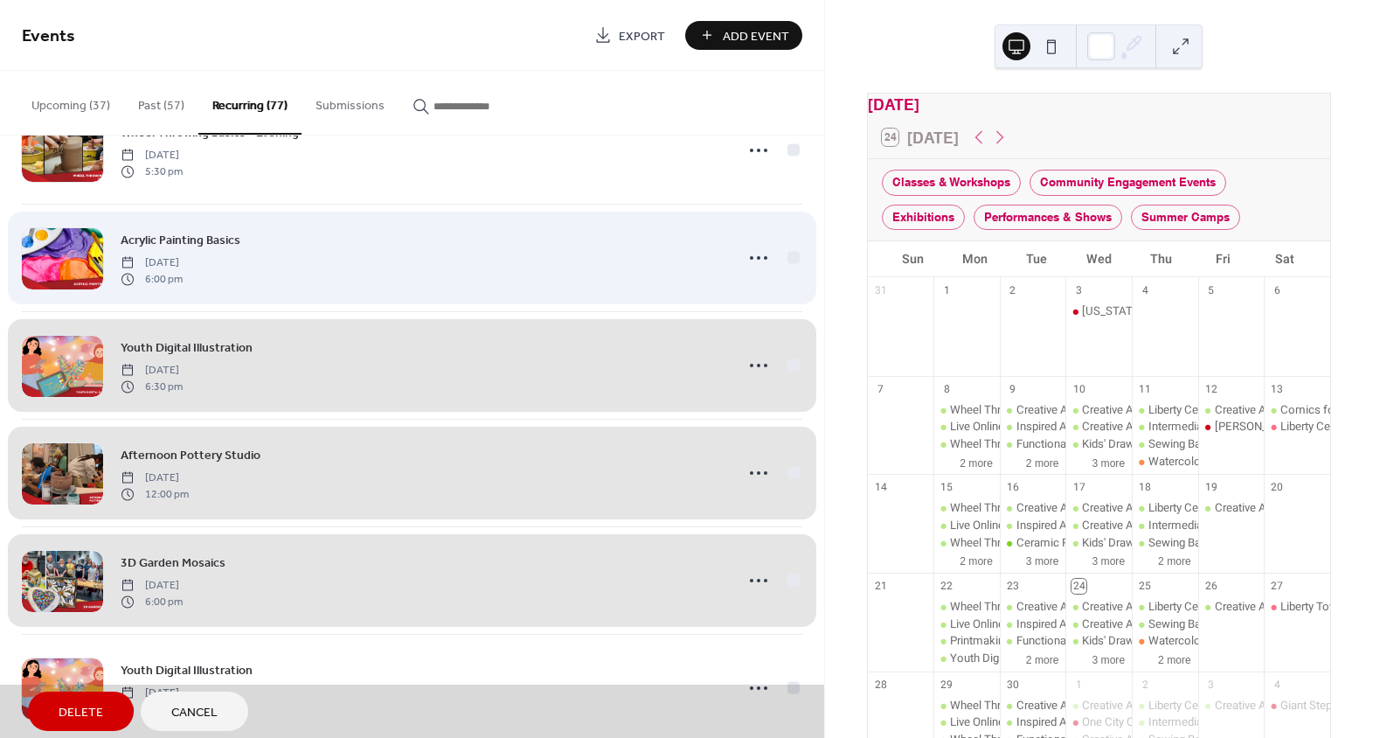
click at [789, 252] on div "Acrylic Painting Basics Monday, July 7, 2025 6:00 pm" at bounding box center [412, 258] width 781 height 108
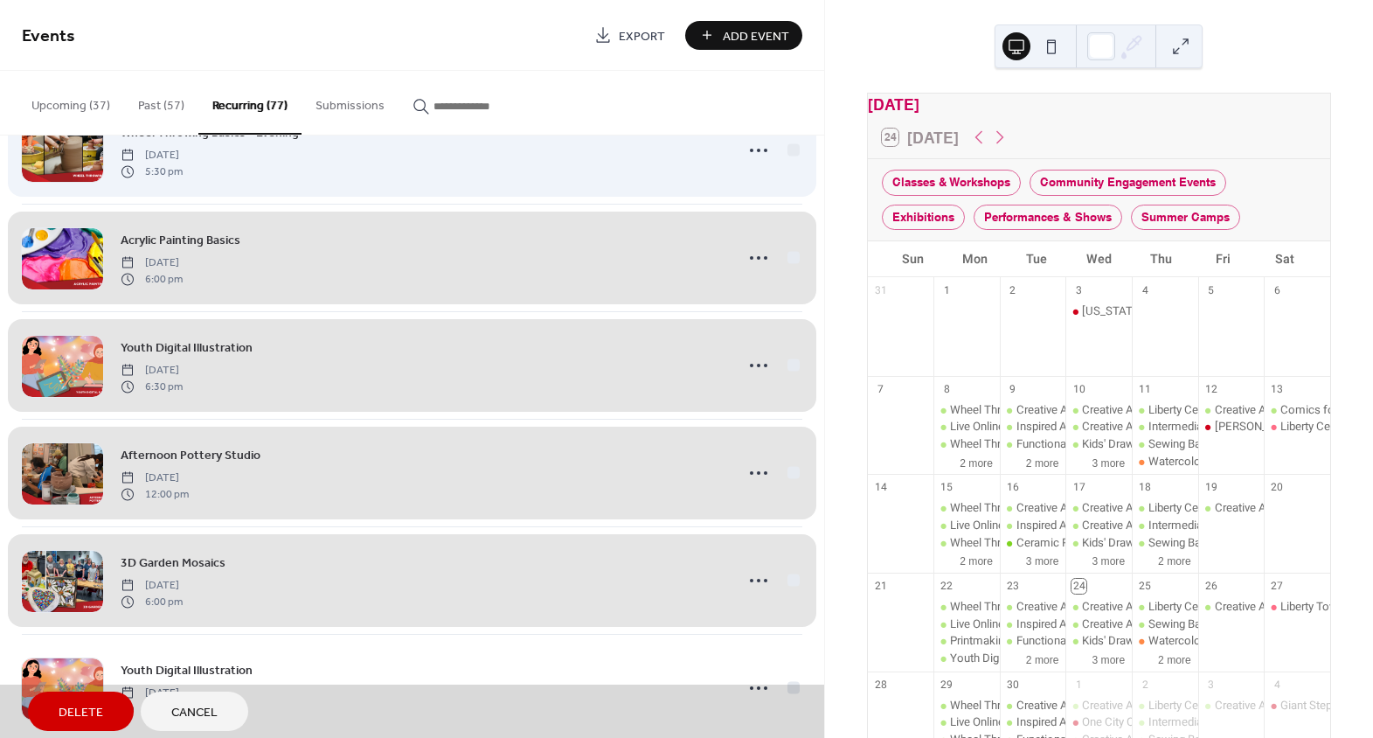
click at [791, 150] on div "Wheel Throwing Basics - Evening Monday, July 7, 2025 5:30 pm" at bounding box center [412, 150] width 781 height 108
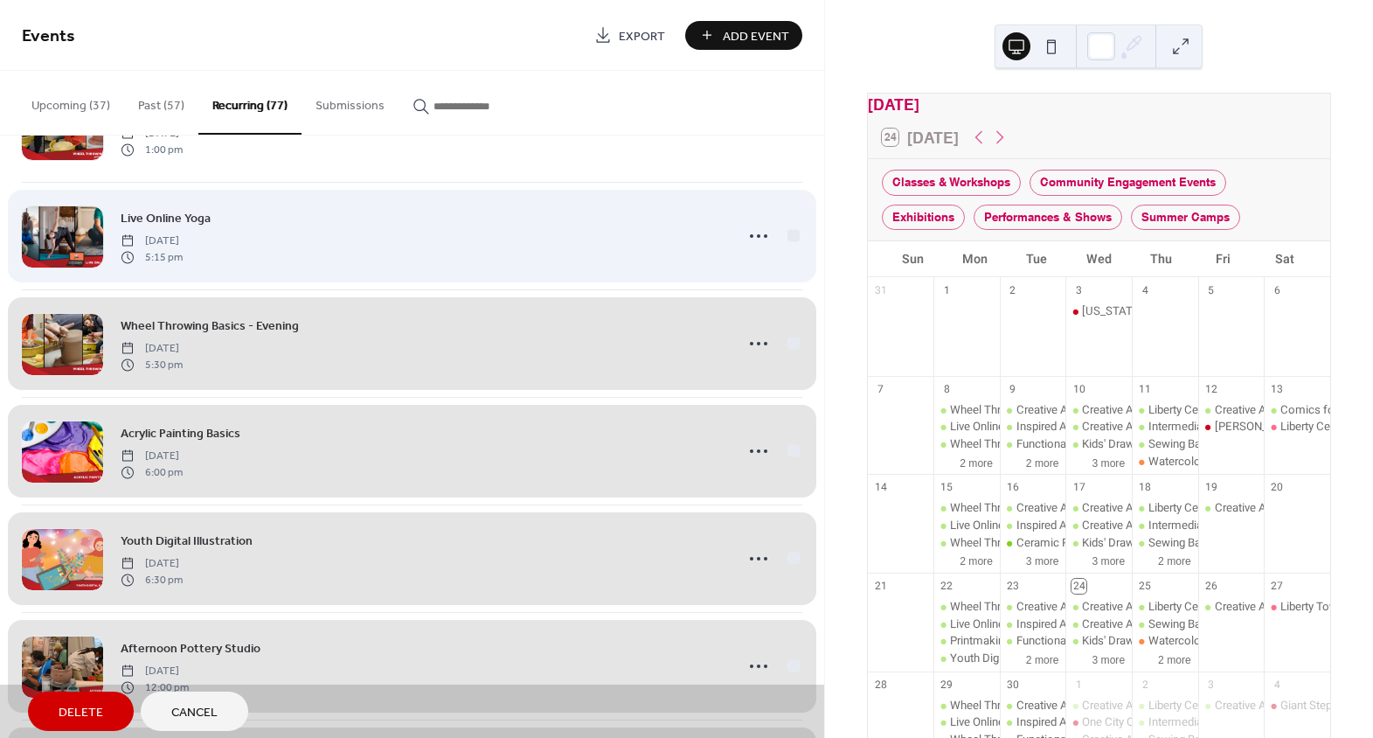
scroll to position [1009, 0]
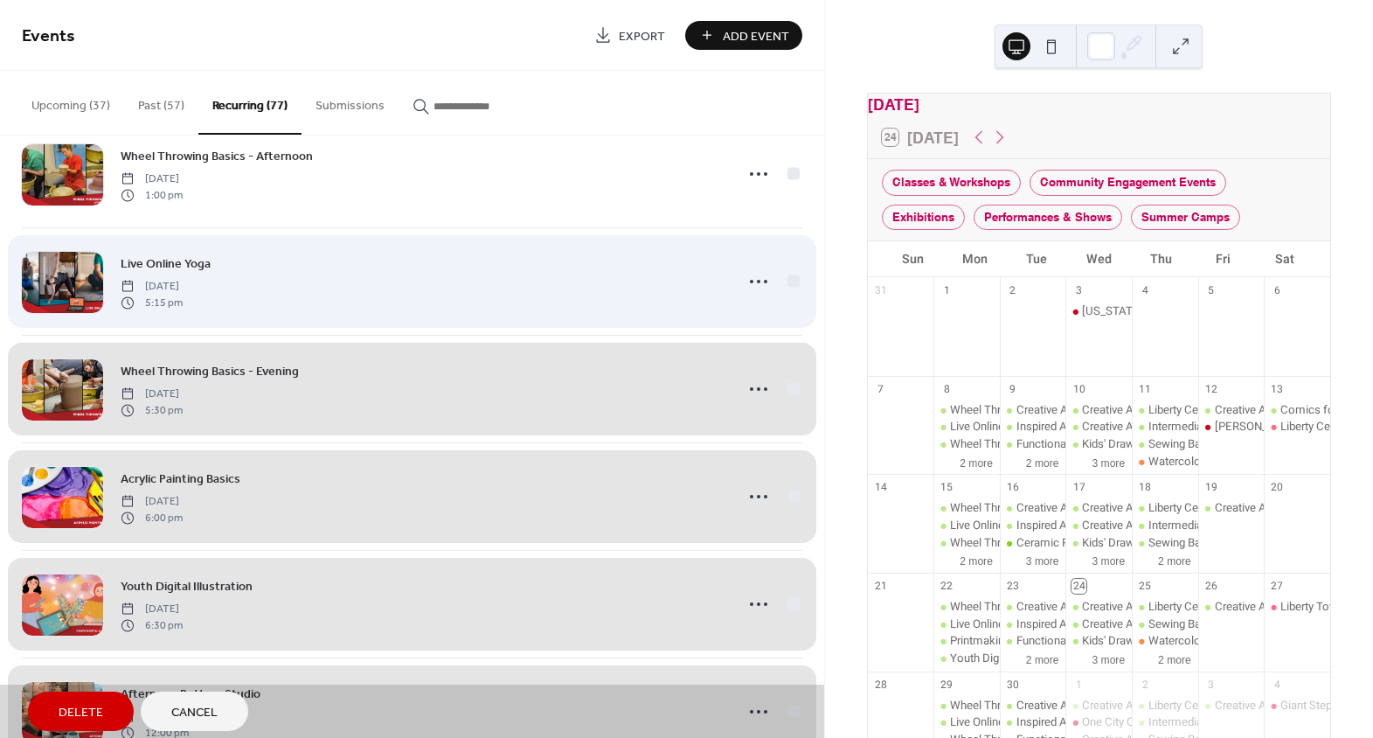
click at [787, 277] on div "Live Online Yoga Monday, July 7, 2025 5:15 pm" at bounding box center [412, 281] width 781 height 108
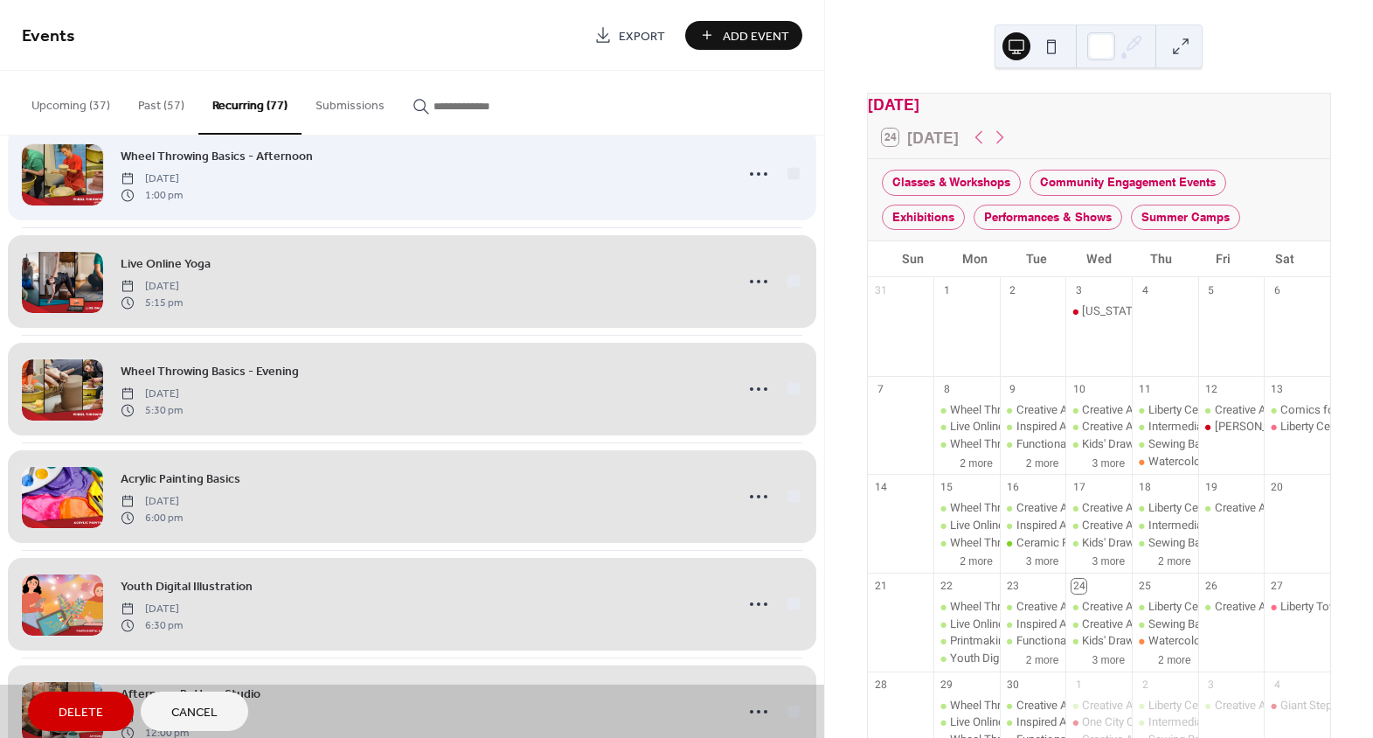
click at [786, 173] on div "Wheel Throwing Basics - Afternoon Monday, July 7, 2025 1:00 pm" at bounding box center [412, 174] width 781 height 108
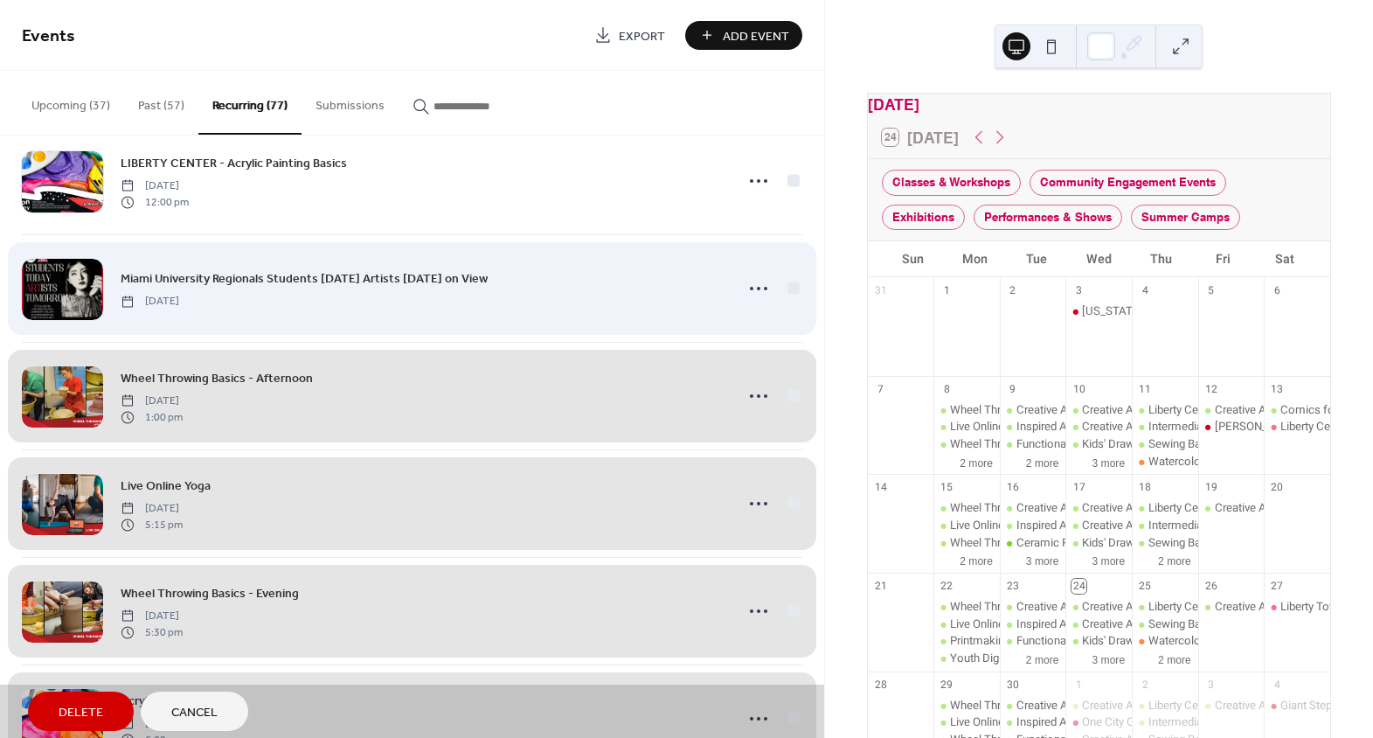
scroll to position [770, 0]
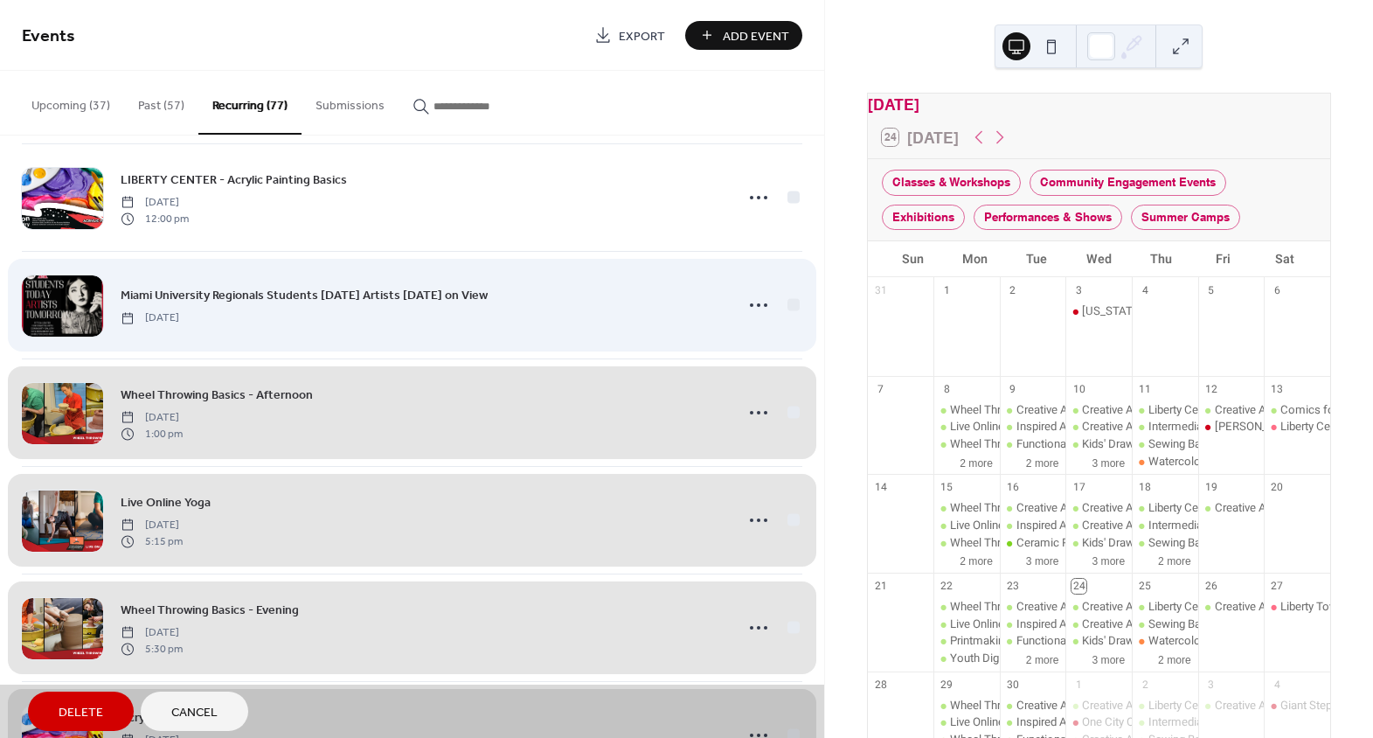
click at [788, 302] on div "Miami University Regionals Students Today Artists Tomorrow on View Monday, May …" at bounding box center [412, 305] width 781 height 108
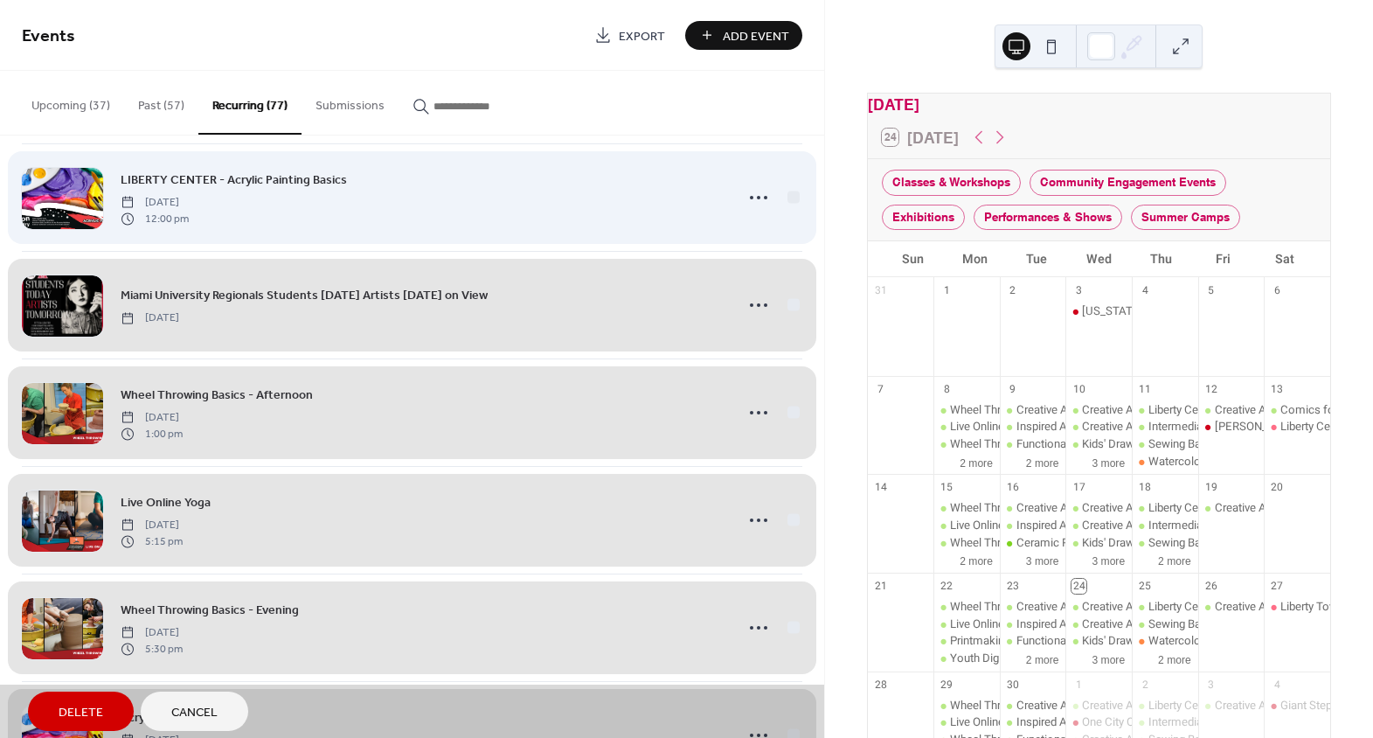
click at [786, 199] on div "LIBERTY CENTER - Acrylic Painting Basics Monday, April 28, 2025 12:00 pm" at bounding box center [412, 197] width 781 height 108
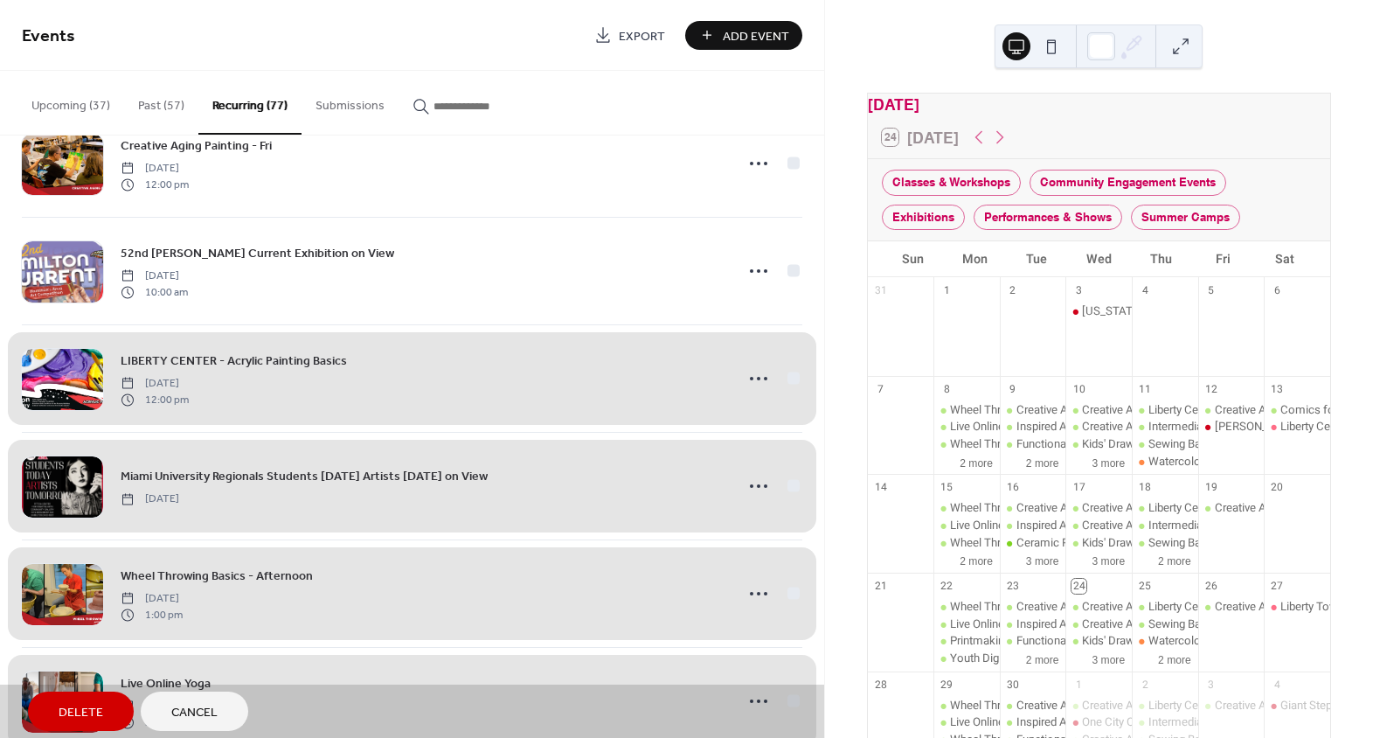
scroll to position [532, 0]
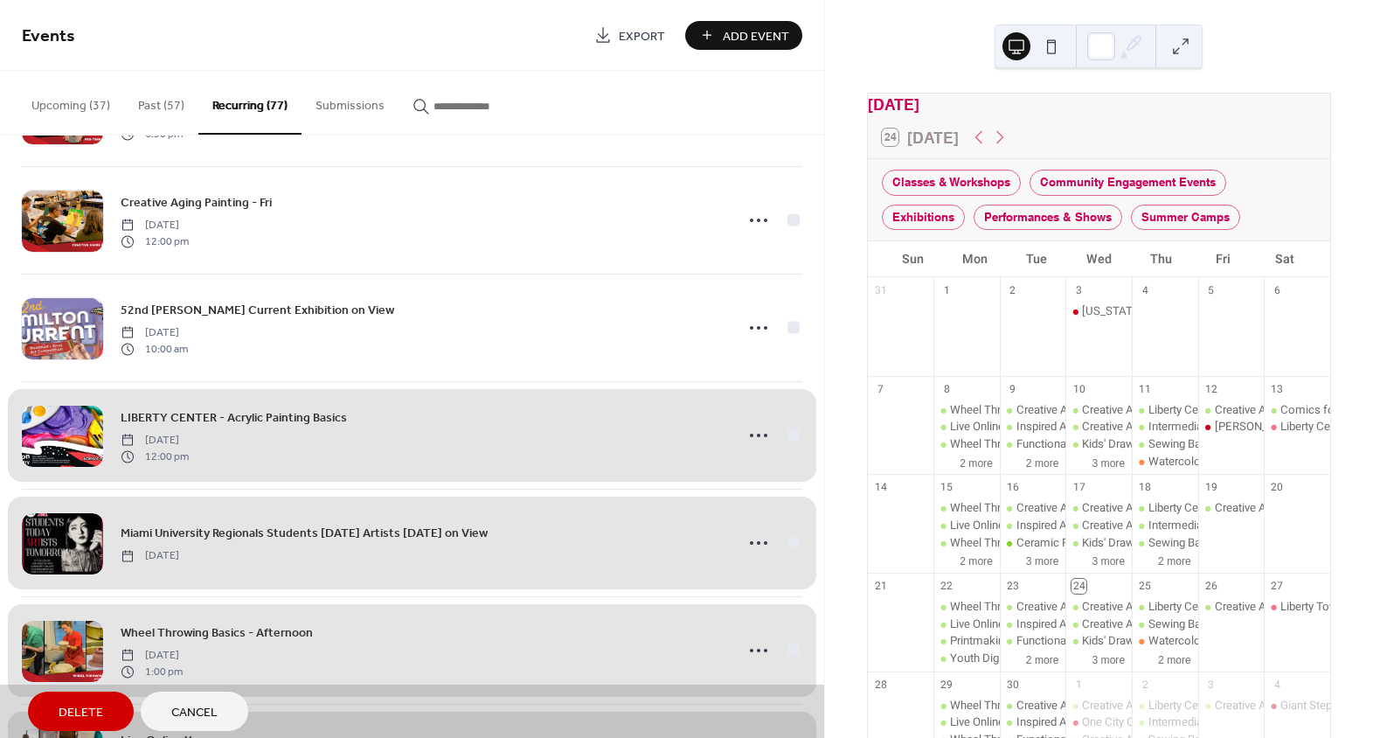
click at [785, 431] on div "LIBERTY CENTER - Acrylic Painting Basics Monday, April 28, 2025 12:00 pm" at bounding box center [412, 435] width 781 height 108
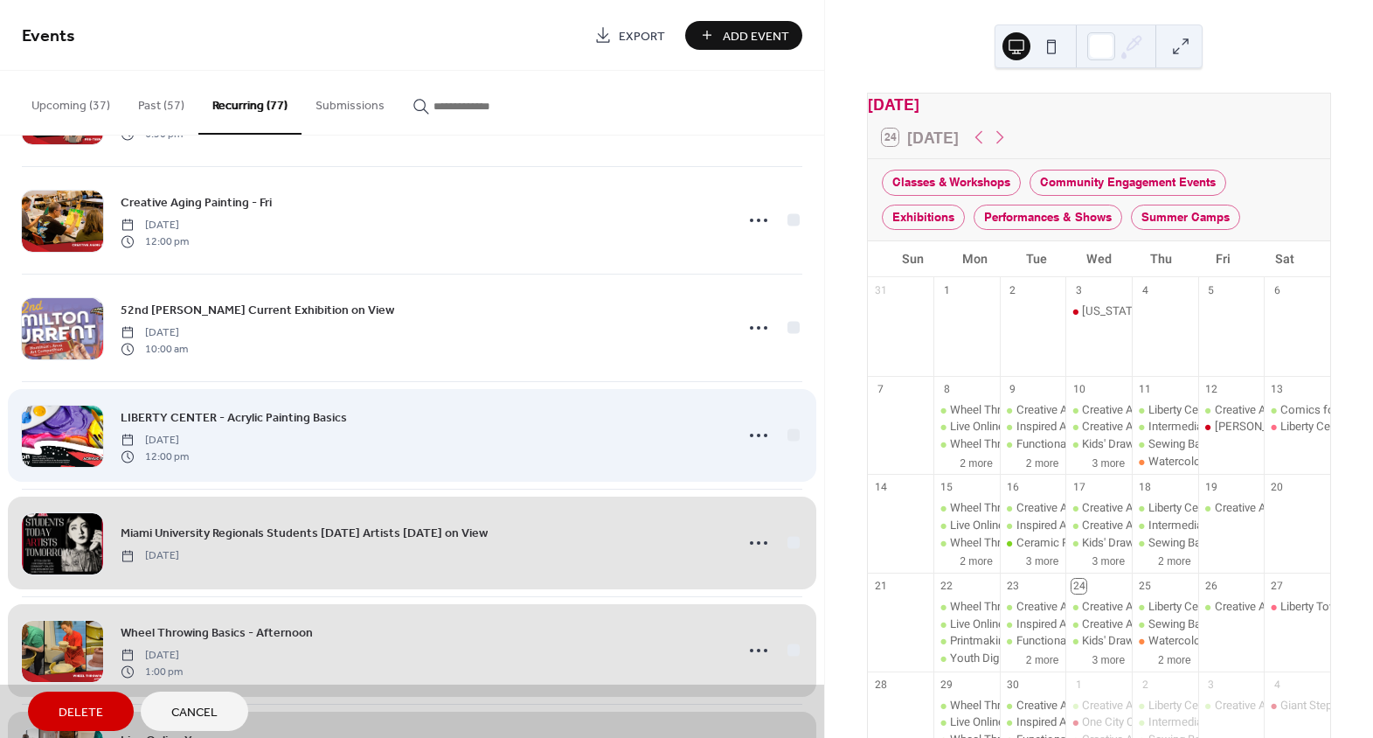
click at [785, 431] on div "LIBERTY CENTER - Acrylic Painting Basics Monday, April 28, 2025 12:00 pm" at bounding box center [412, 435] width 781 height 108
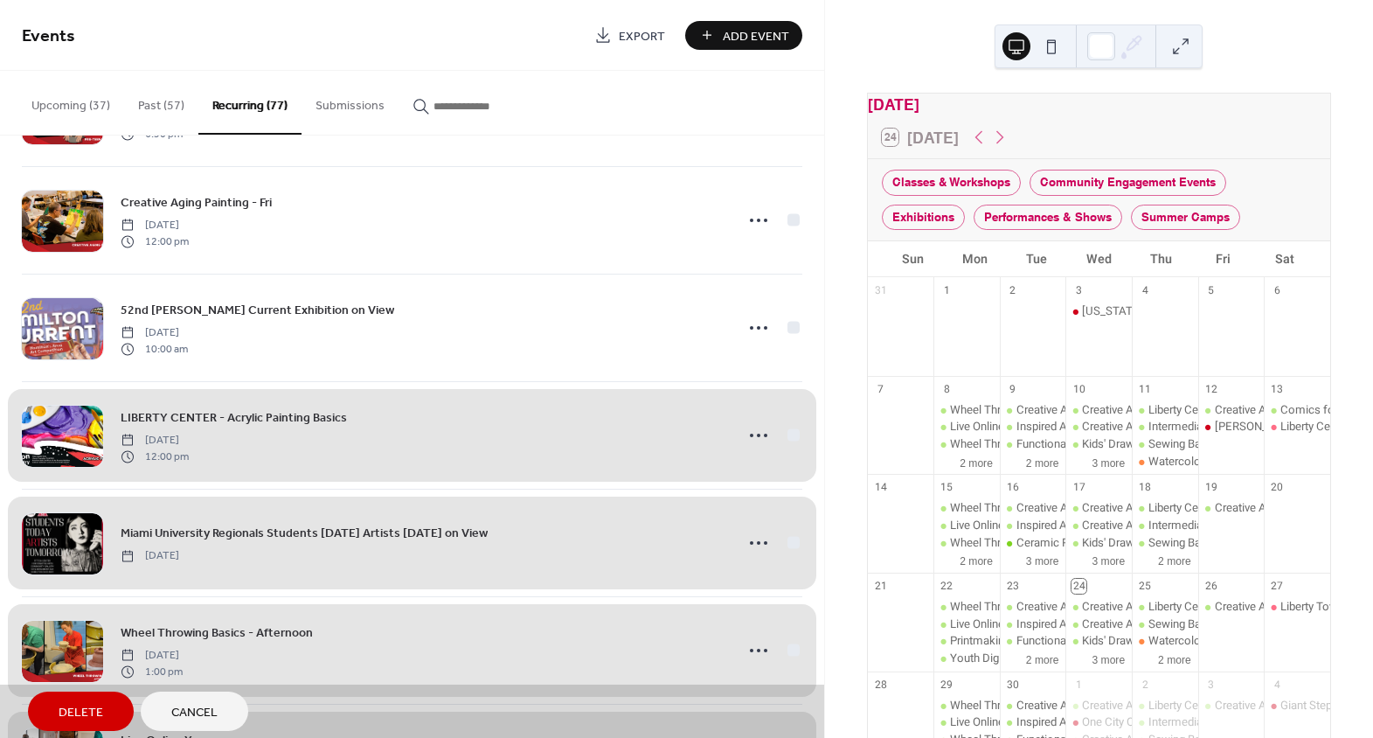
click at [790, 534] on div "Miami University Regionals Students Today Artists Tomorrow on View Monday, May …" at bounding box center [412, 543] width 781 height 108
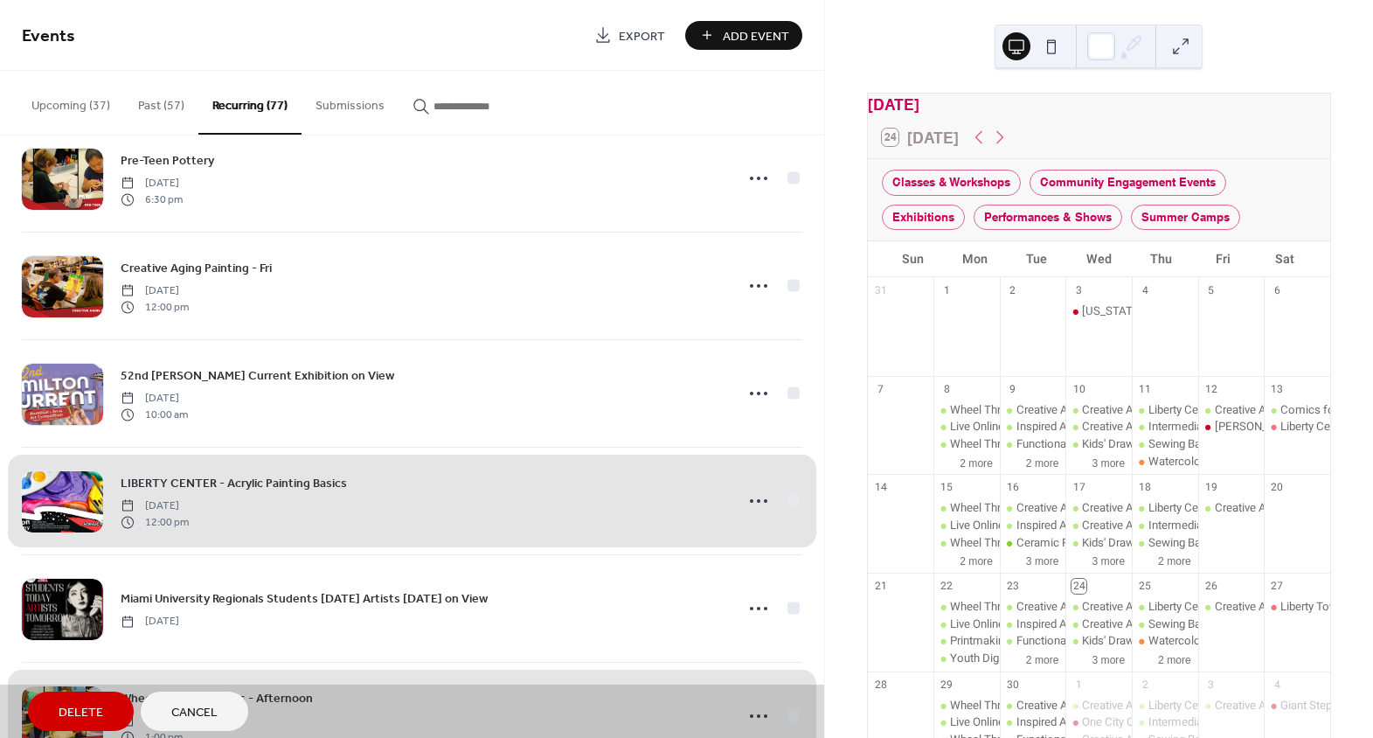
scroll to position [373, 0]
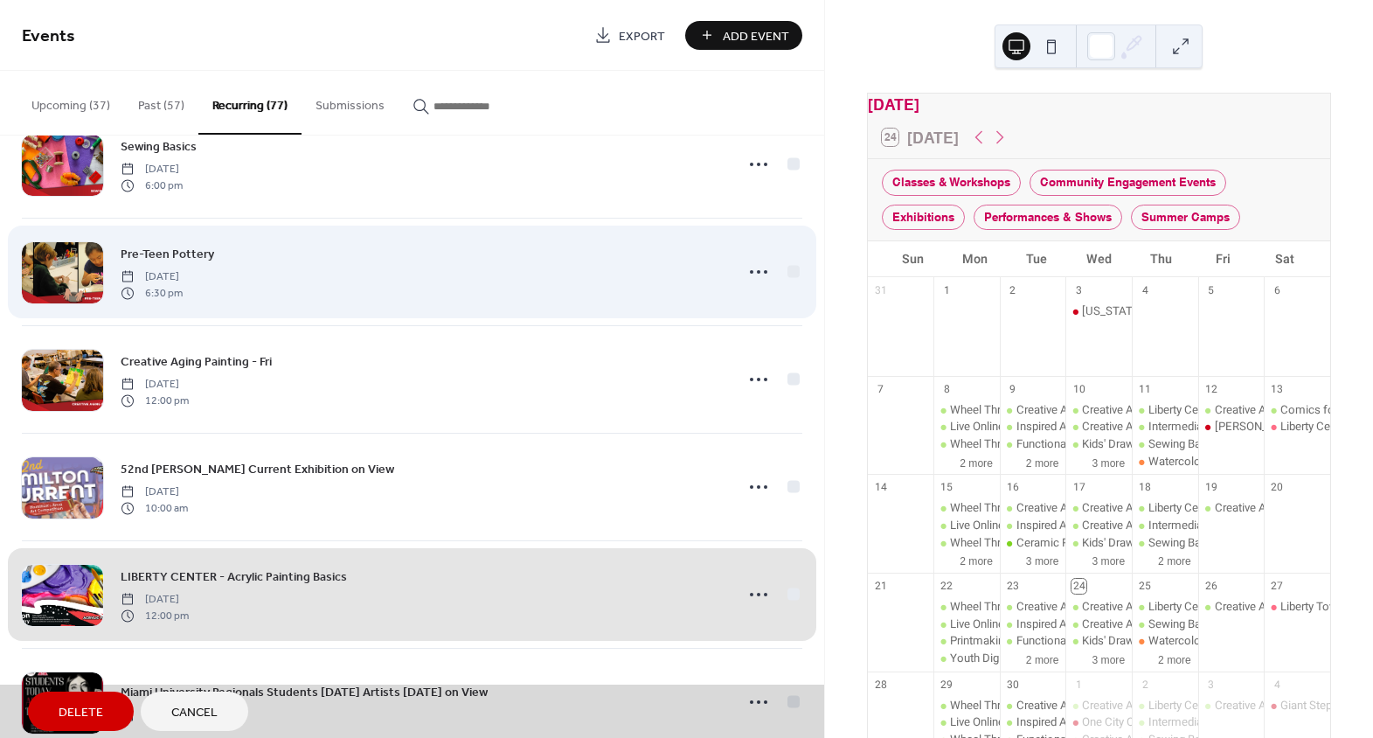
drag, startPoint x: 785, startPoint y: 377, endPoint x: 789, endPoint y: 291, distance: 85.8
click at [786, 375] on div "Creative Aging Painting - Fri Friday, April 25, 2025 12:00 pm" at bounding box center [412, 379] width 781 height 108
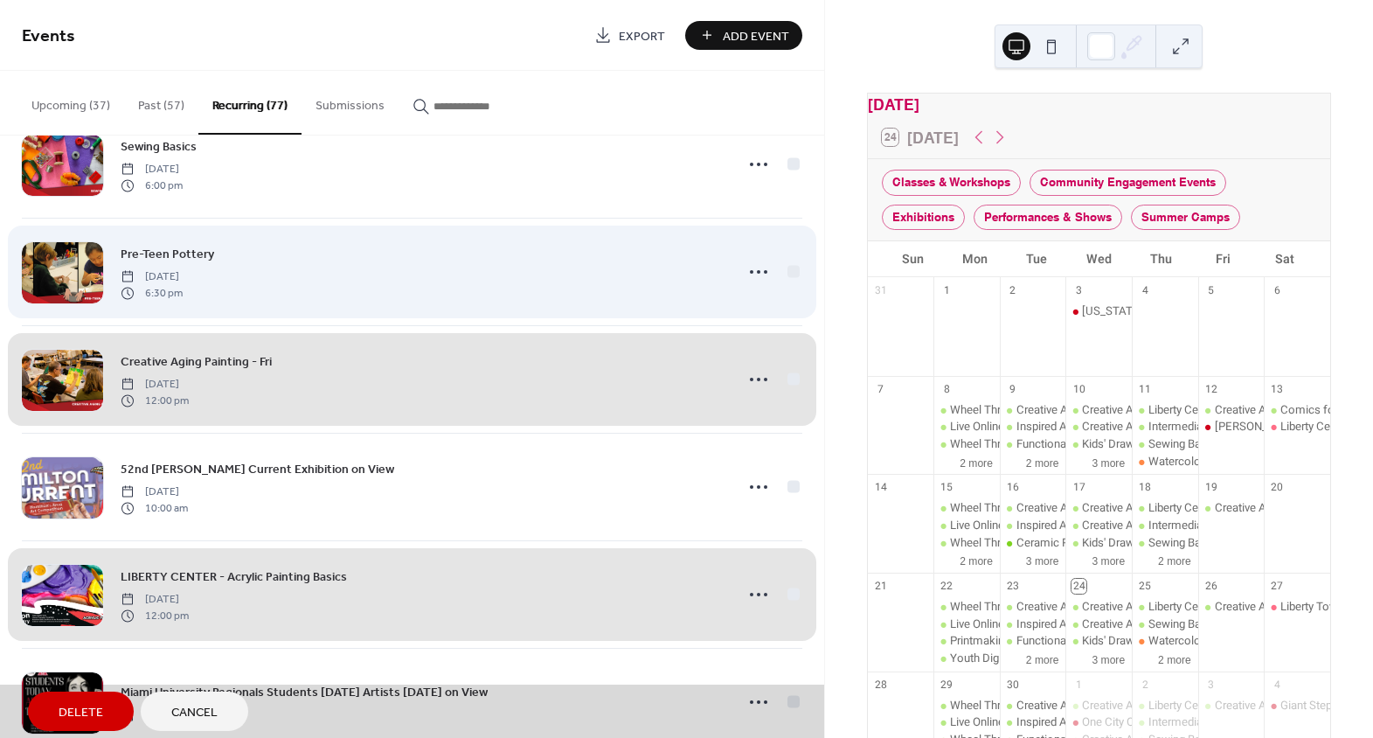
click at [786, 267] on div "Pre-Teen Pottery Thursday, April 24, 2025 6:30 pm" at bounding box center [412, 272] width 781 height 108
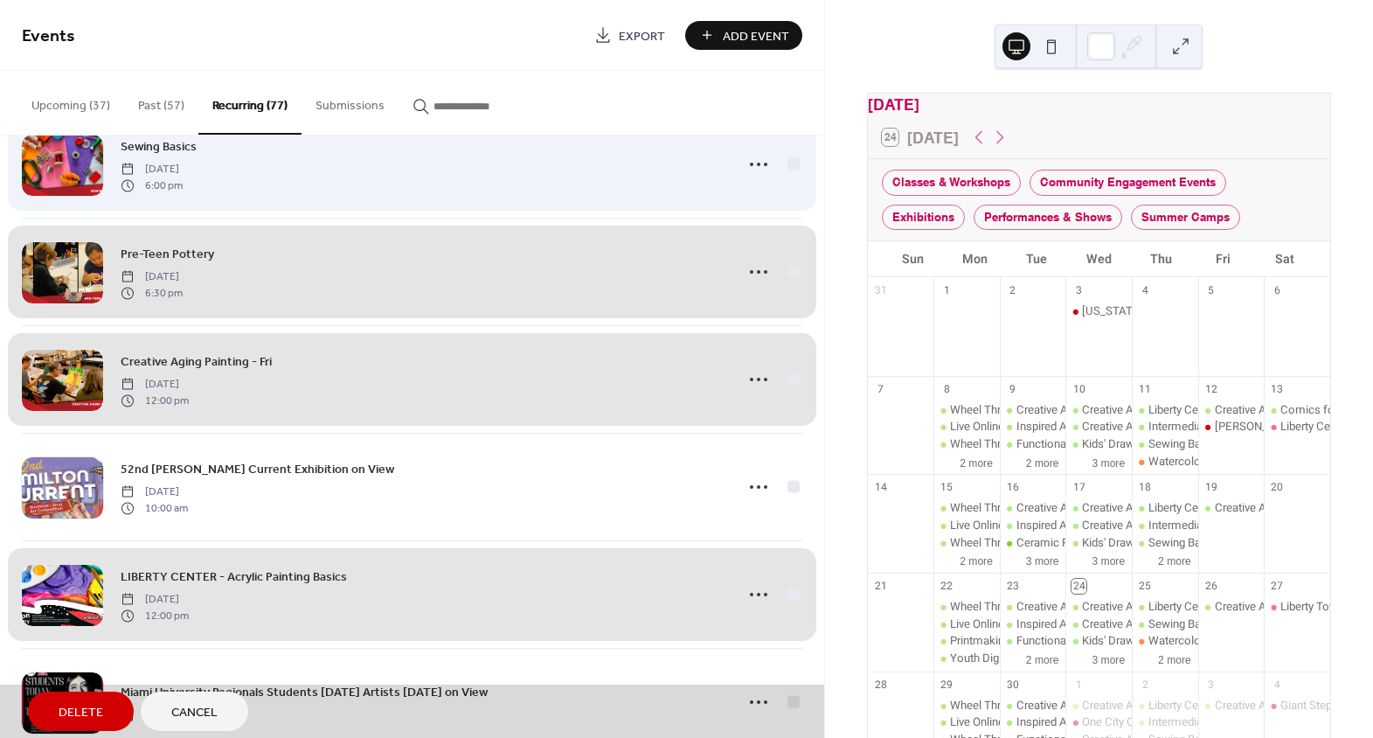
click at [789, 164] on div "Sewing Basics Thursday, April 24, 2025 6:00 pm" at bounding box center [412, 164] width 781 height 108
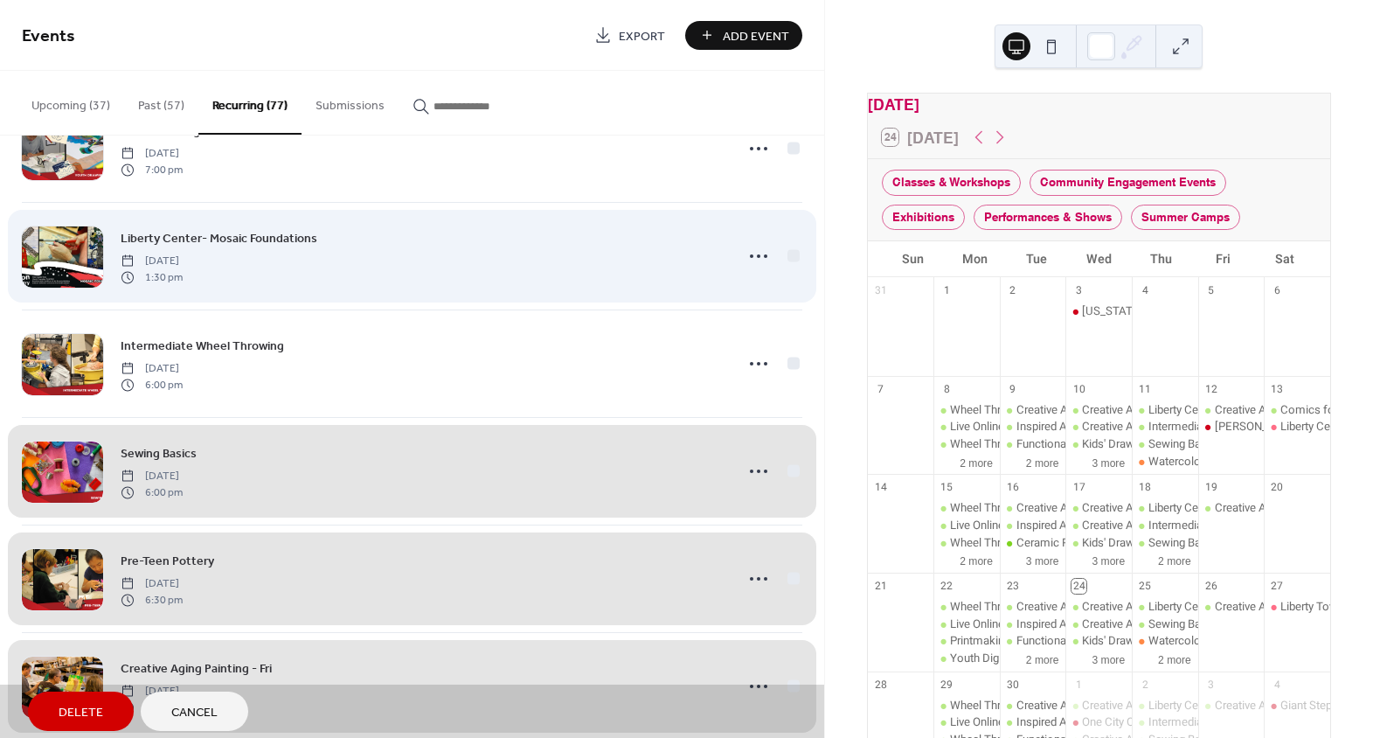
scroll to position [55, 0]
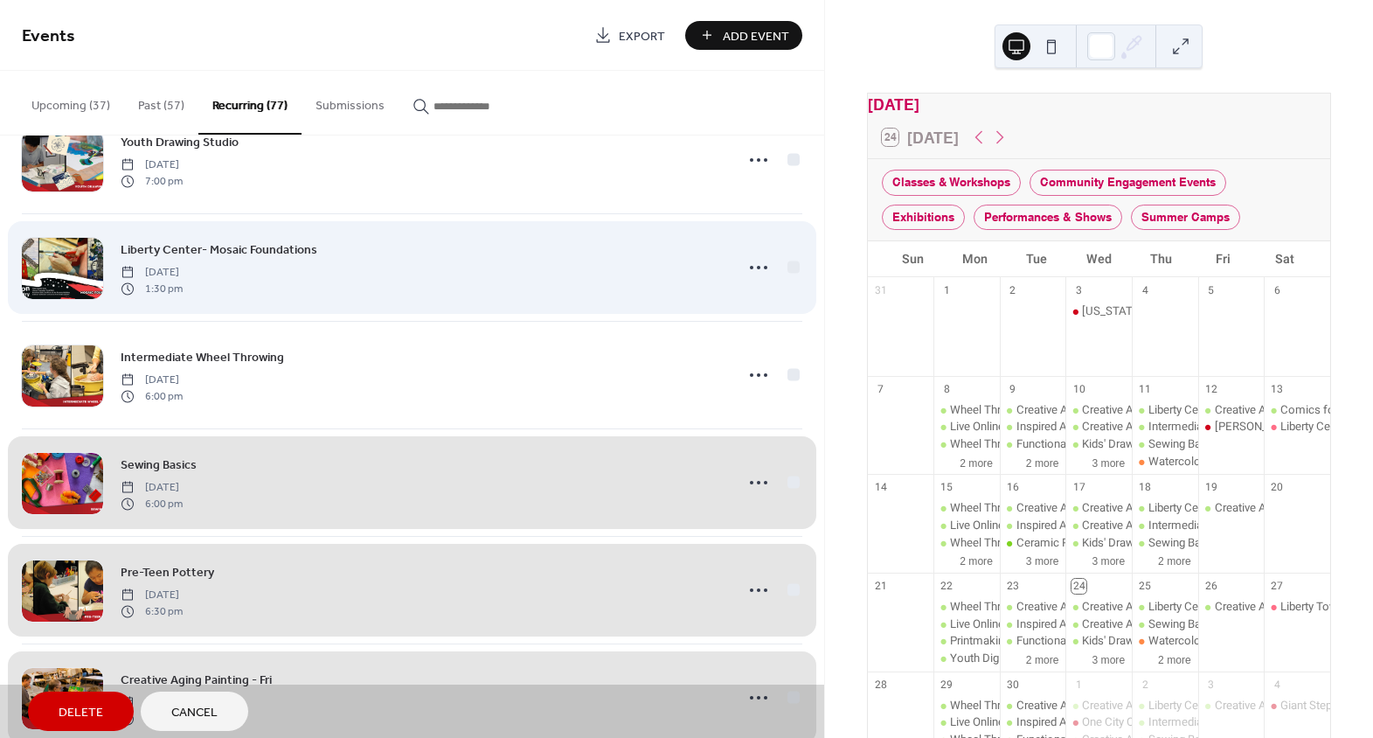
drag, startPoint x: 789, startPoint y: 369, endPoint x: 782, endPoint y: 304, distance: 65.1
click at [787, 365] on div "Intermediate Wheel Throwing Thursday, April 24, 2025 6:00 pm" at bounding box center [412, 375] width 781 height 108
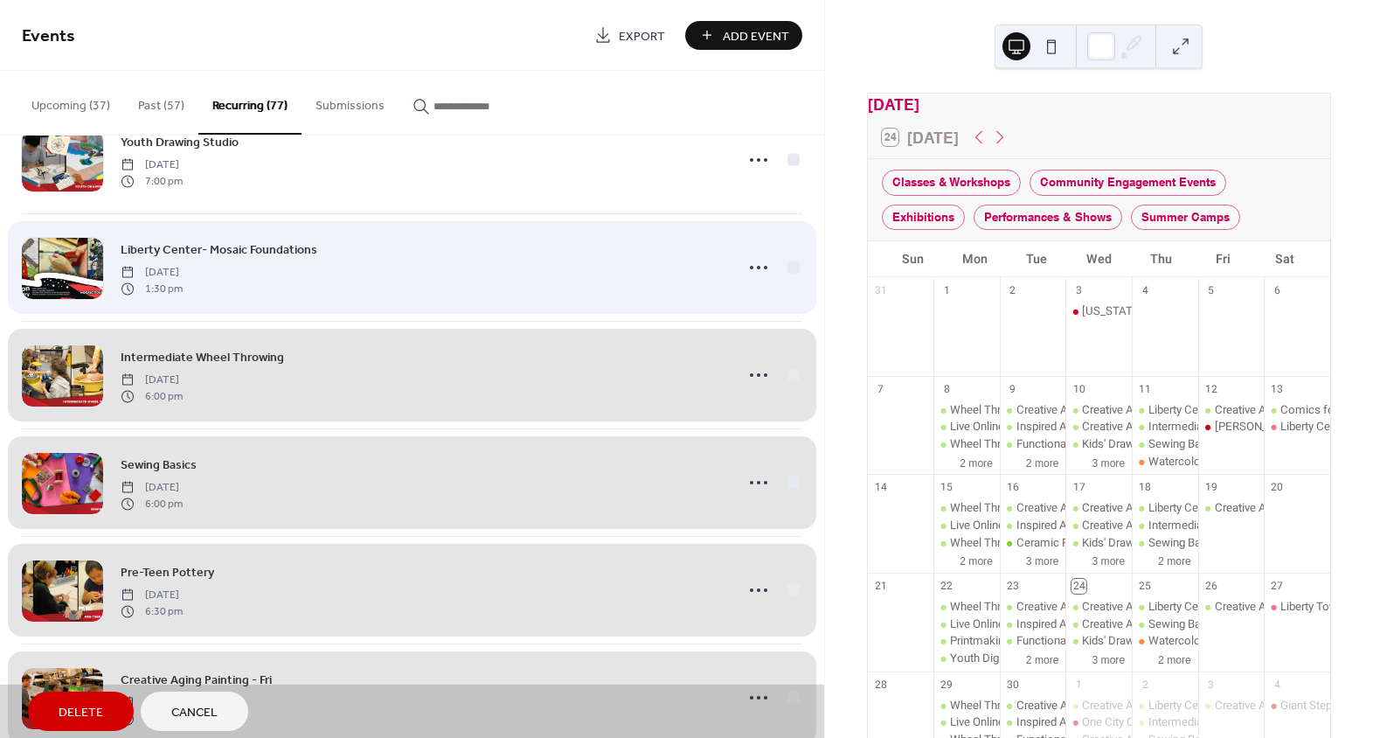
click at [784, 263] on div "Liberty Center- Mosaic Foundations Thursday, April 24, 2025 1:30 pm" at bounding box center [412, 267] width 781 height 108
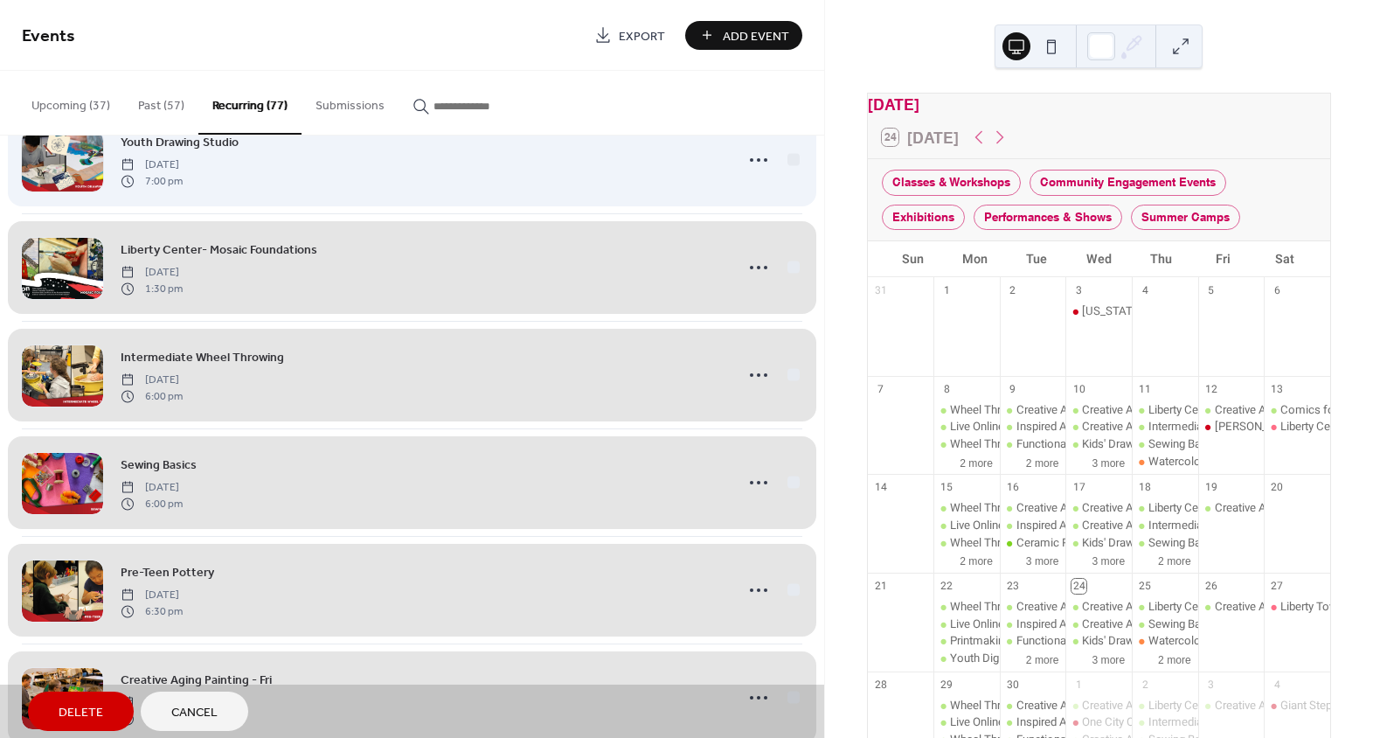
click at [784, 160] on div "Youth Drawing Studio Wednesday, April 23, 2025 7:00 pm" at bounding box center [412, 160] width 781 height 107
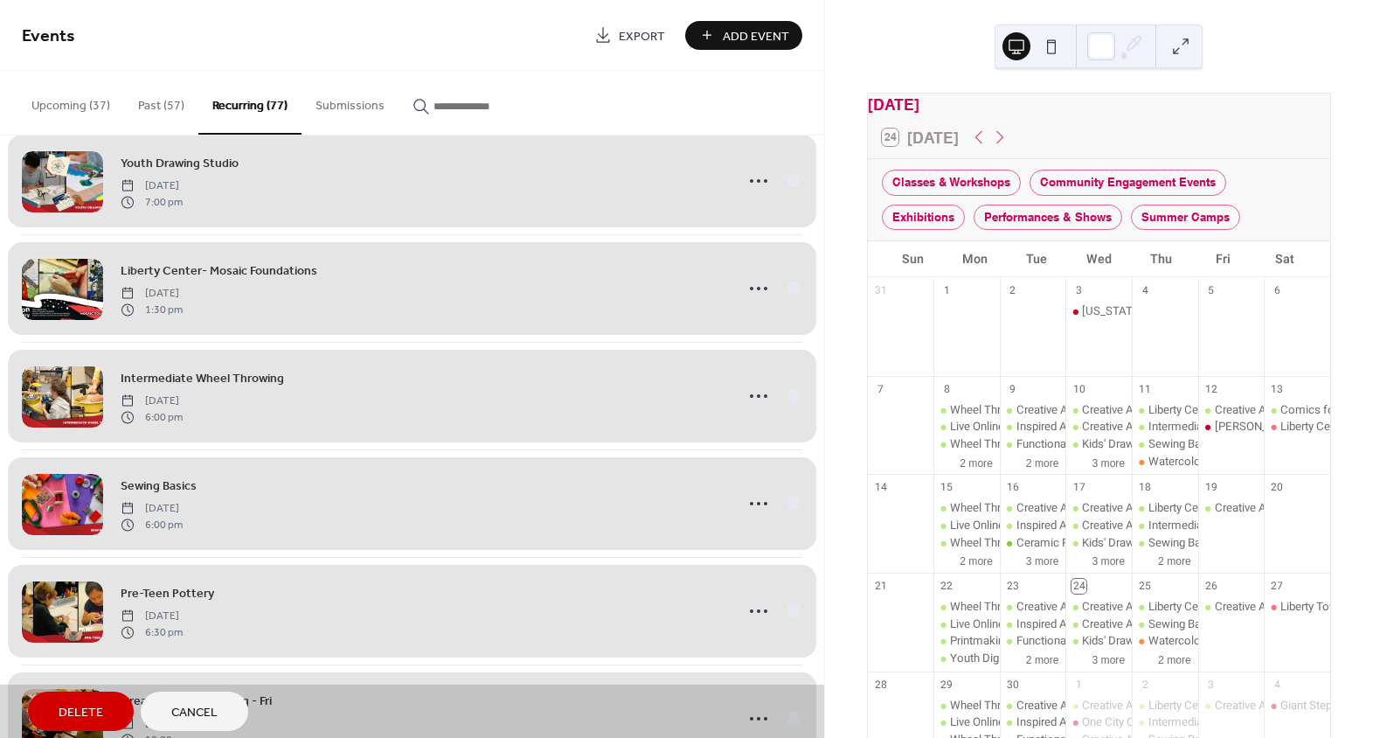
scroll to position [0, 0]
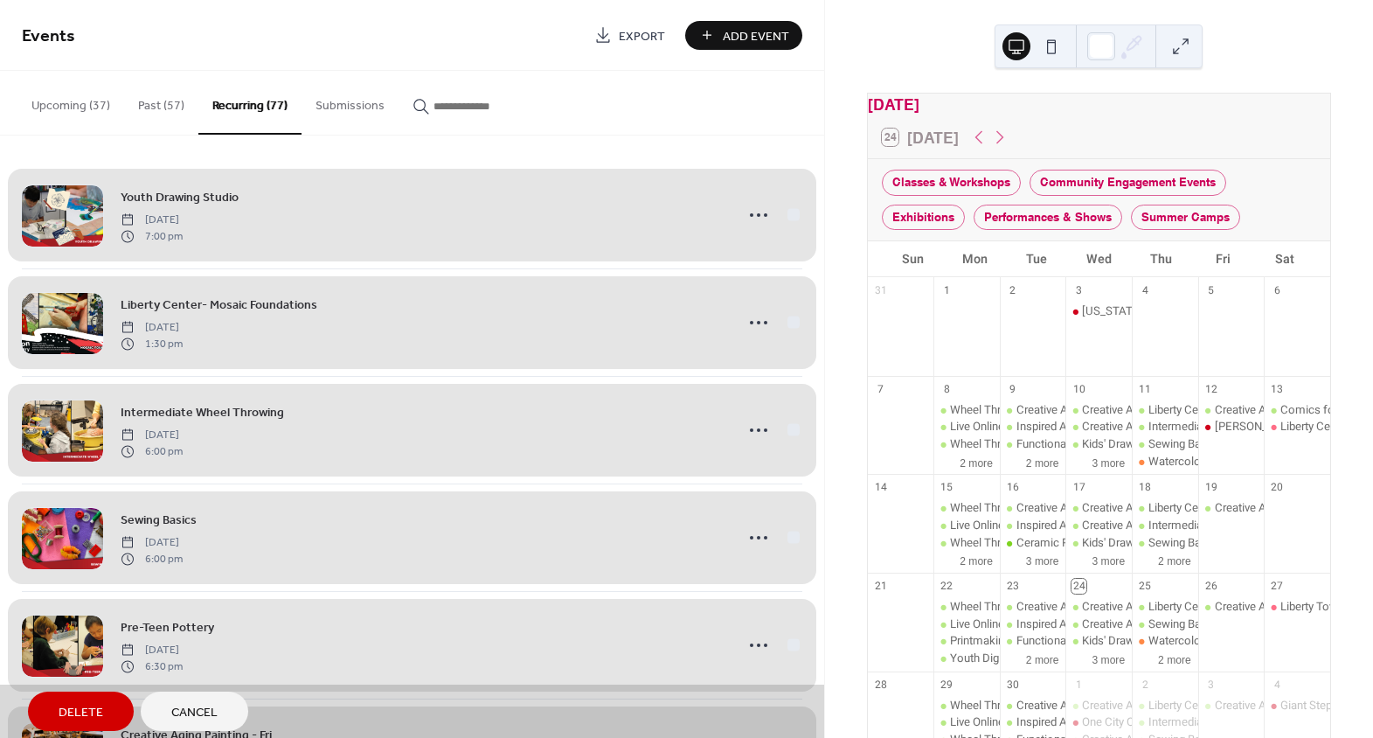
click at [76, 713] on span "Delete" at bounding box center [81, 713] width 45 height 18
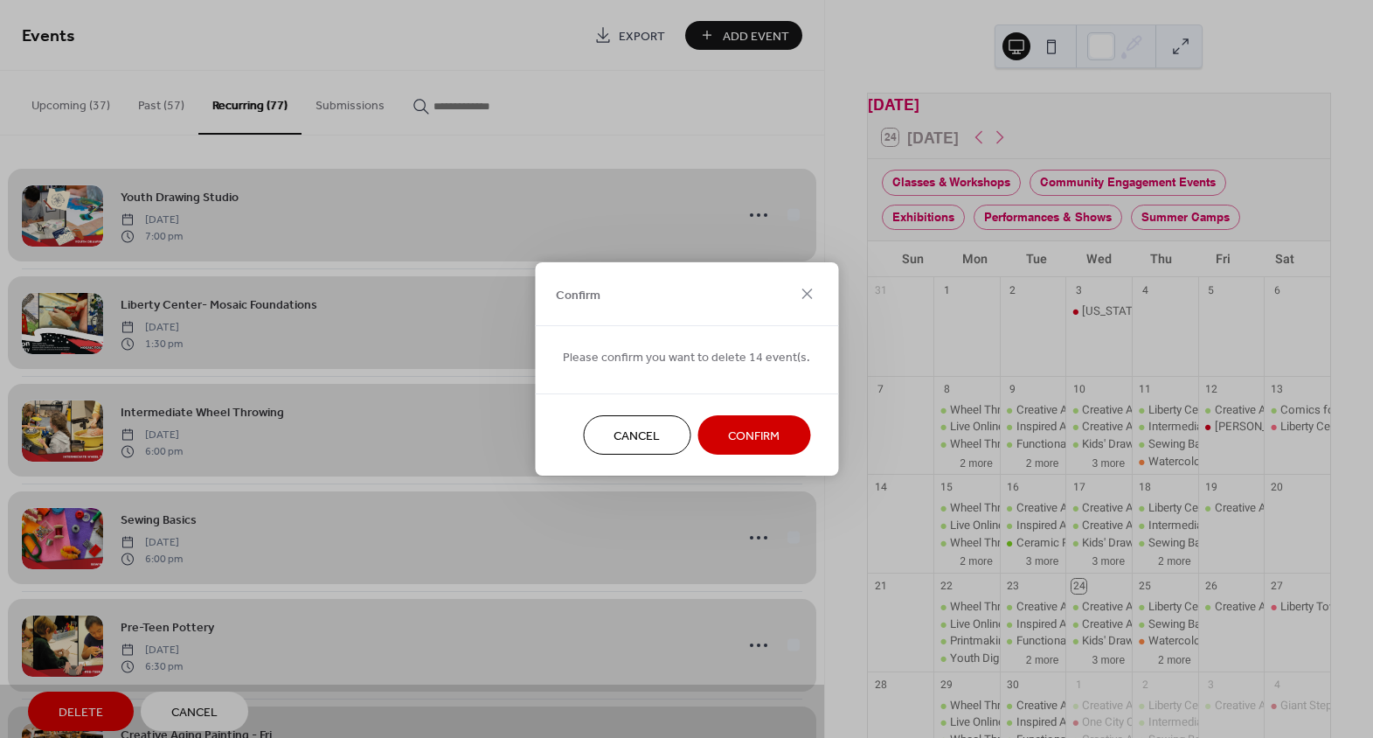
click at [766, 431] on span "Confirm" at bounding box center [754, 436] width 52 height 18
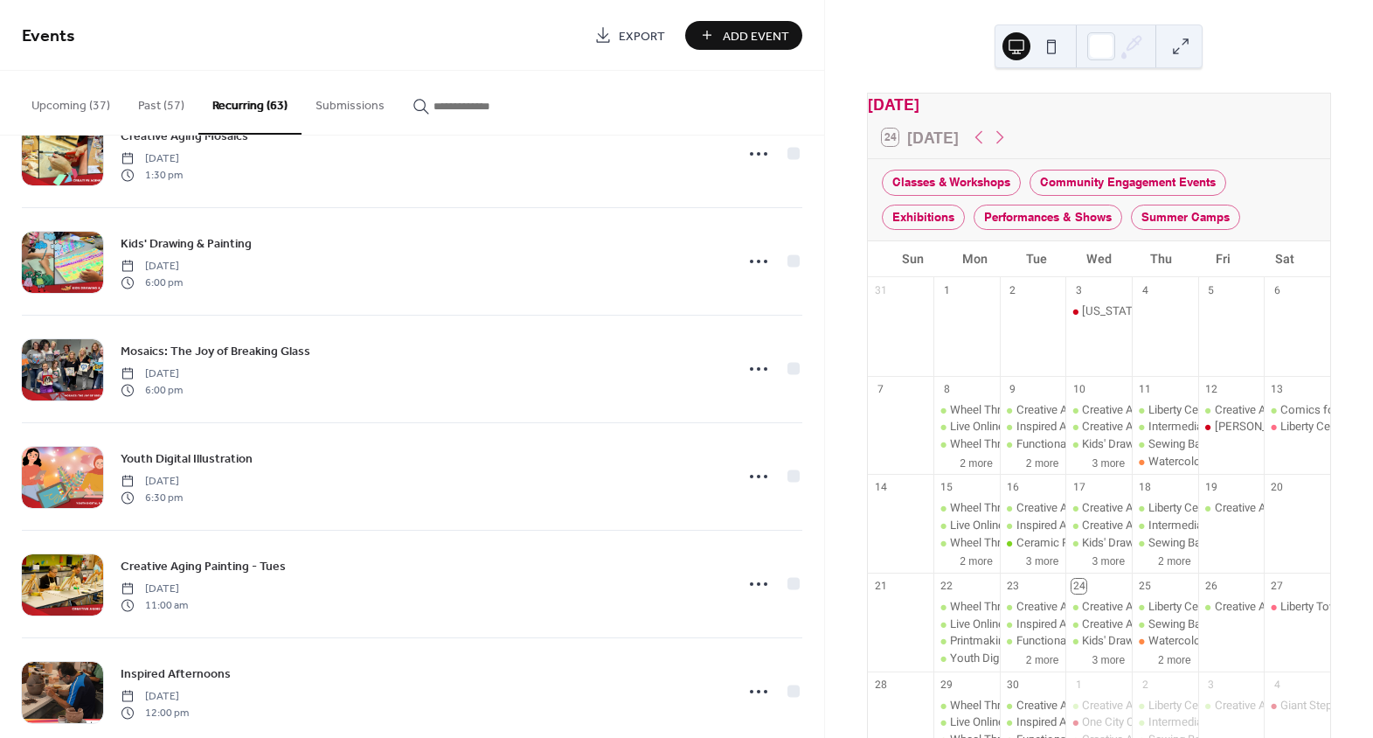
scroll to position [1032, 0]
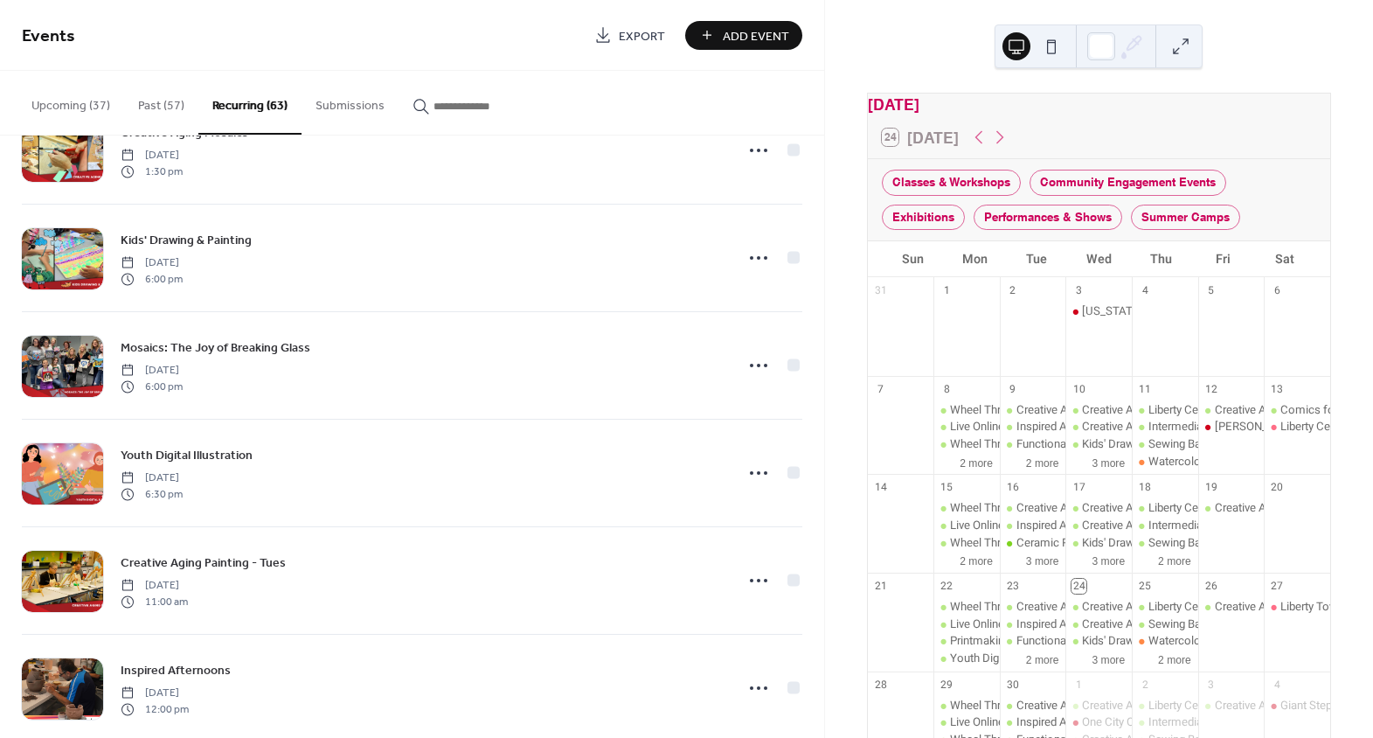
click at [609, 104] on div "Upcoming (37) Past (57) Recurring (63) Submissions" at bounding box center [412, 103] width 824 height 65
click at [550, 100] on div "Upcoming (37) Past (57) Recurring (63) Submissions" at bounding box center [412, 103] width 824 height 65
click at [483, 102] on input "button" at bounding box center [486, 106] width 105 height 18
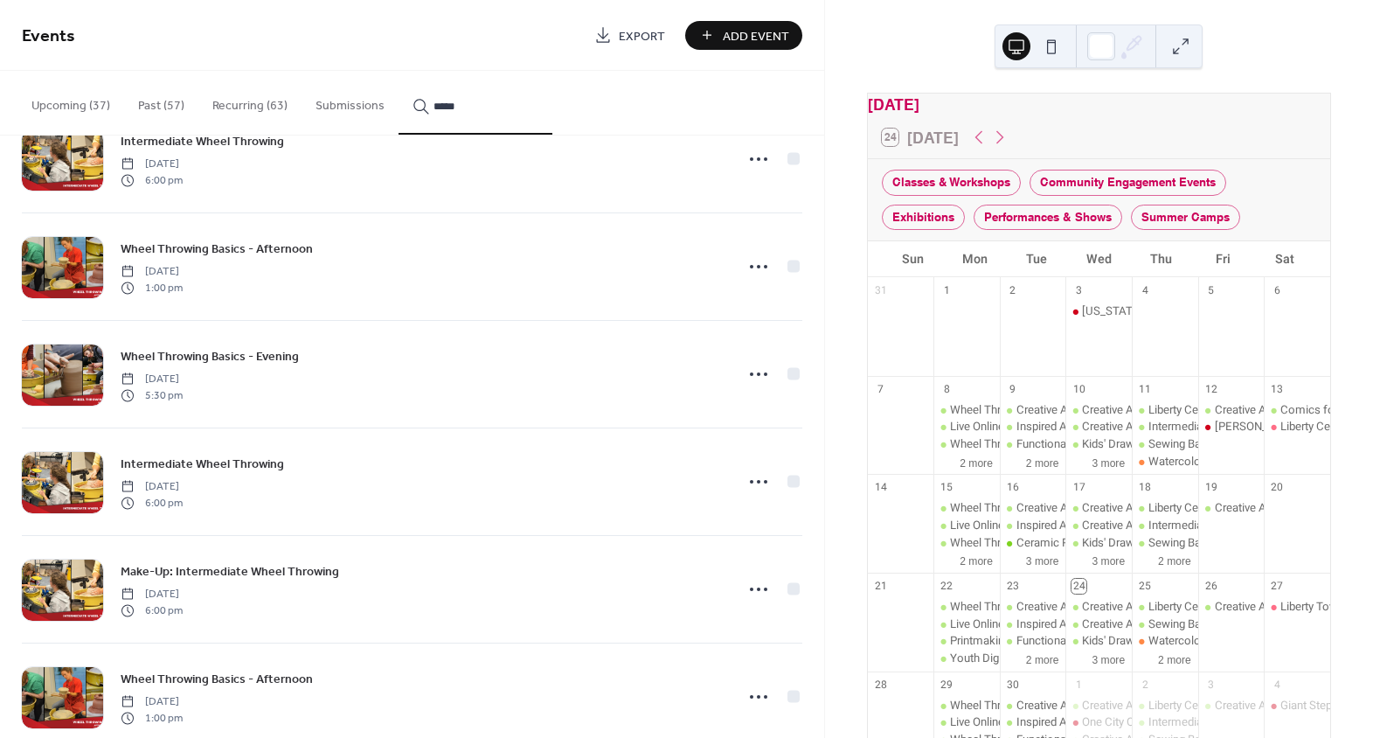
scroll to position [397, 0]
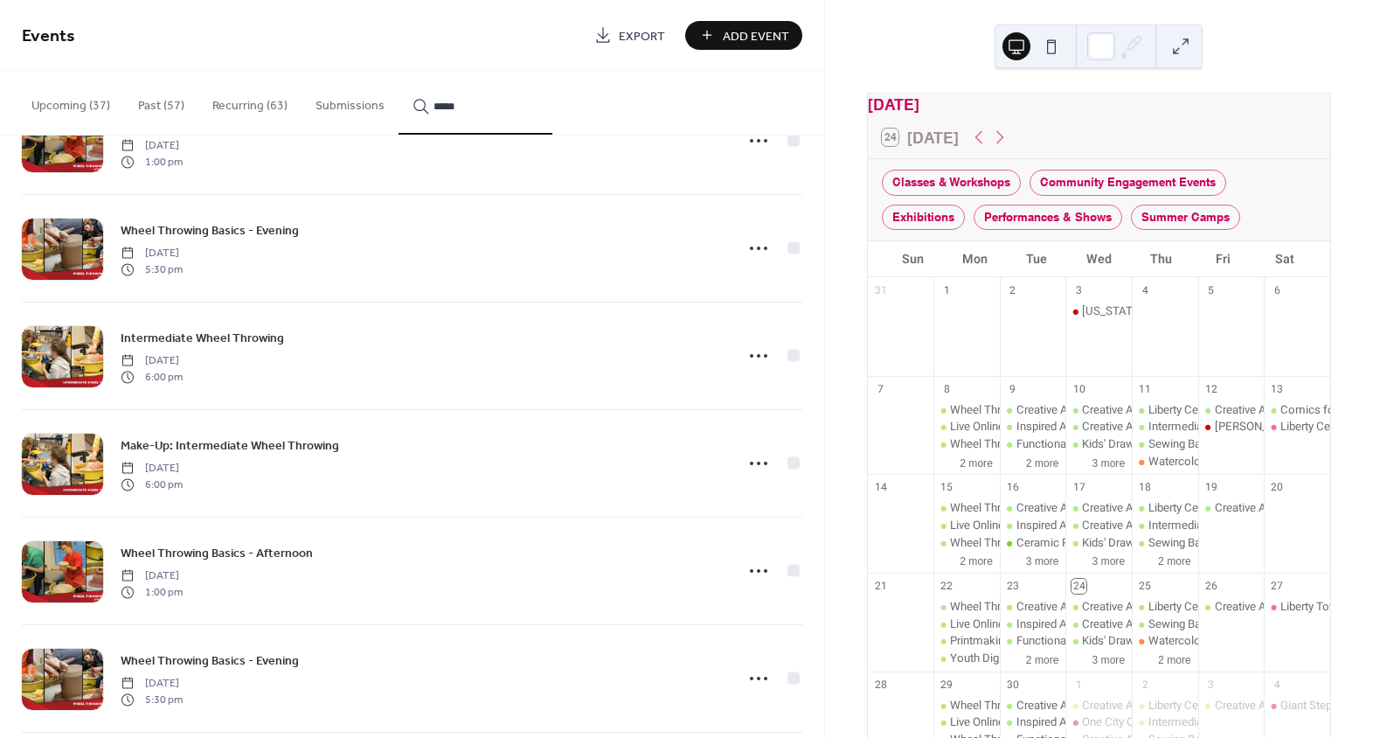
type input "*****"
click at [757, 573] on icon at bounding box center [759, 571] width 28 height 28
click at [729, 604] on div "Edit" at bounding box center [721, 602] width 101 height 25
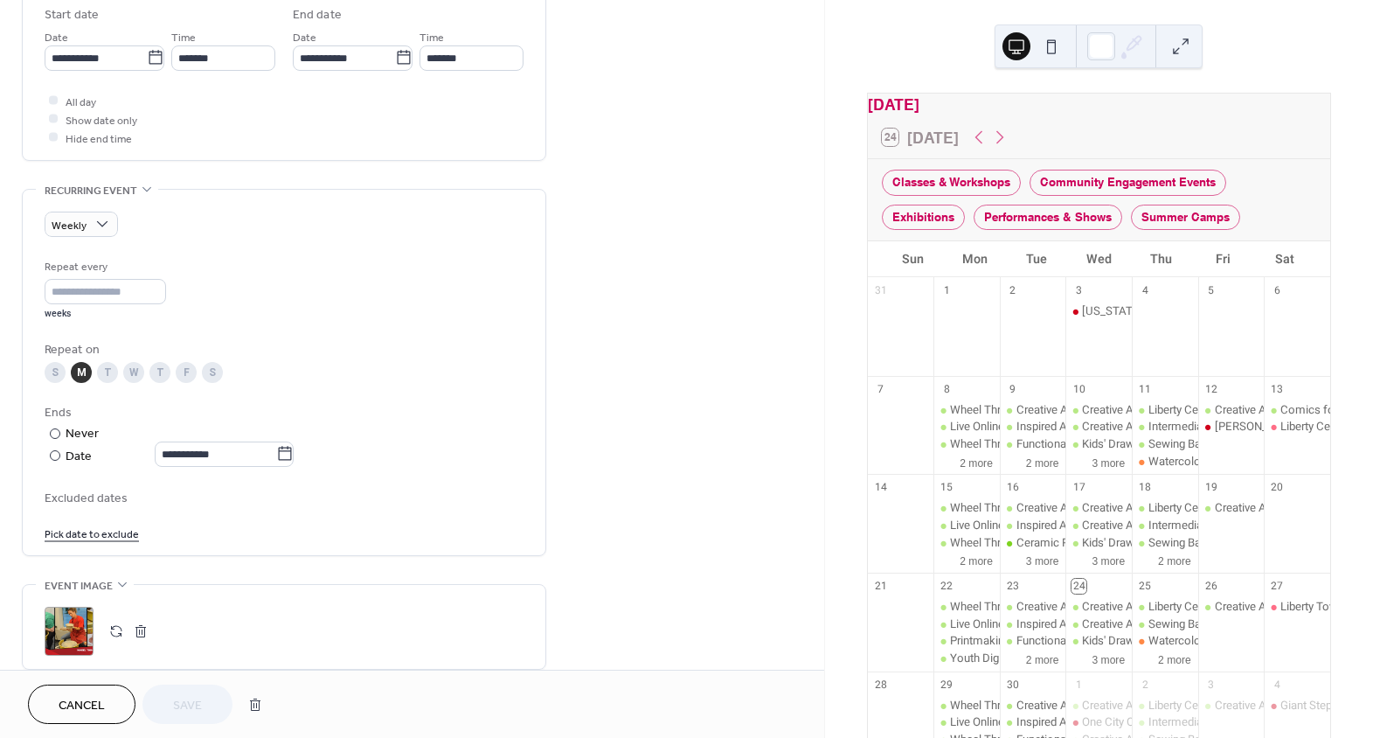
scroll to position [636, 0]
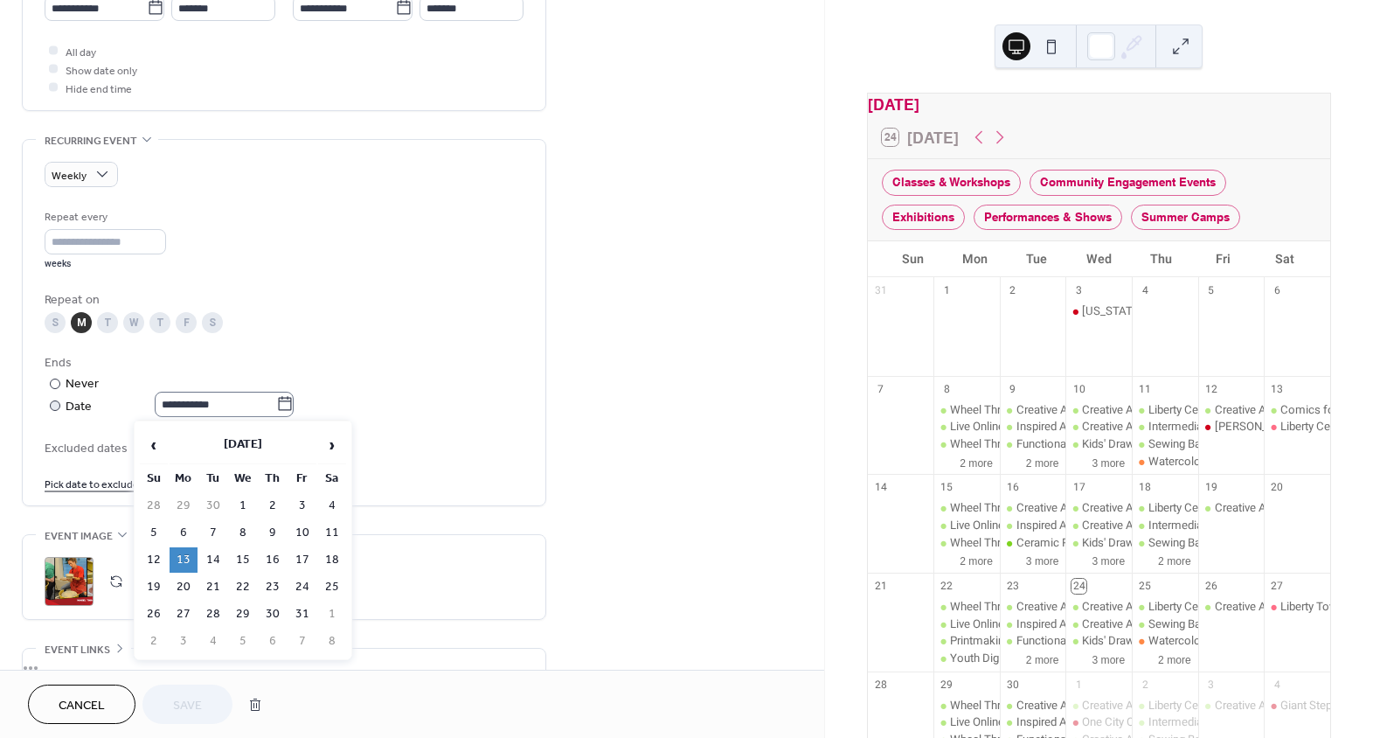
click at [294, 399] on icon at bounding box center [284, 403] width 17 height 17
click at [276, 399] on input "**********" at bounding box center [216, 404] width 122 height 25
click at [217, 587] on td "21" at bounding box center [213, 586] width 28 height 25
type input "**********"
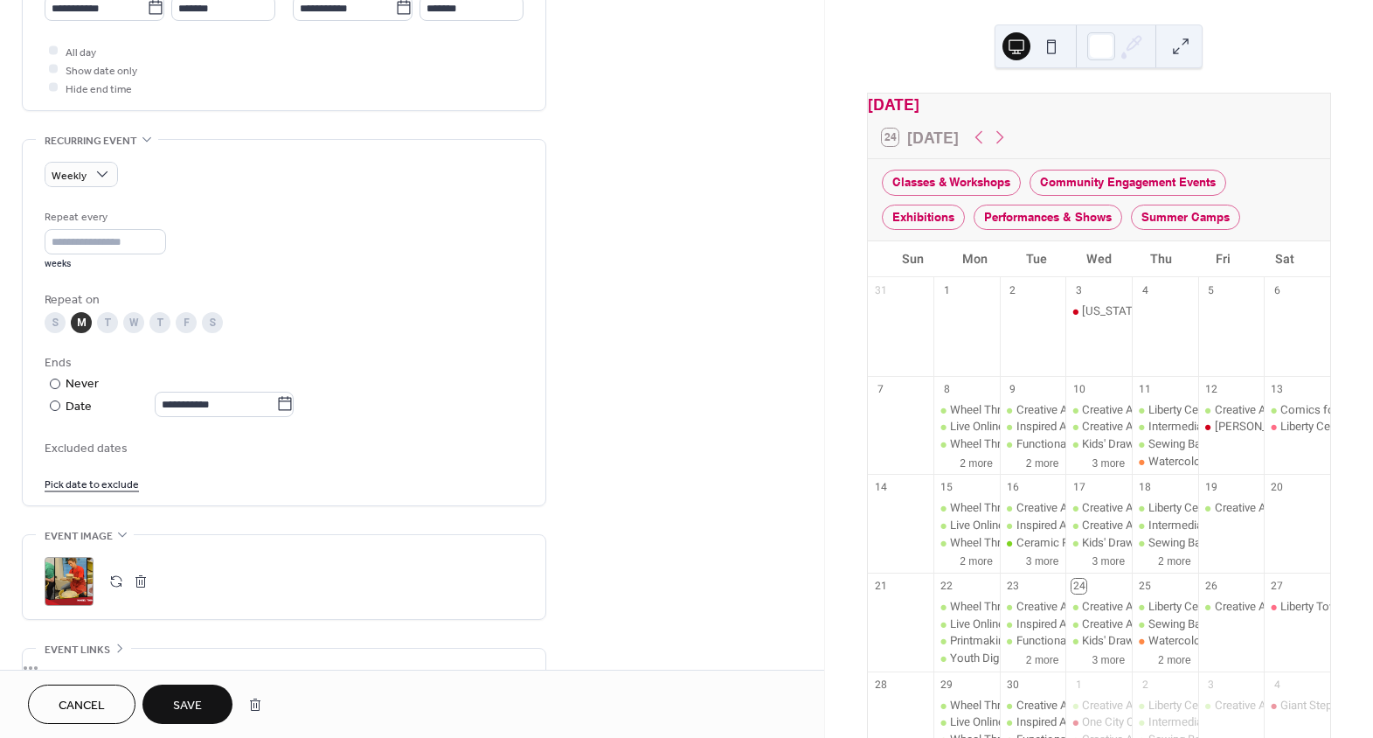
click at [98, 483] on link "Pick date to exclude" at bounding box center [92, 483] width 94 height 18
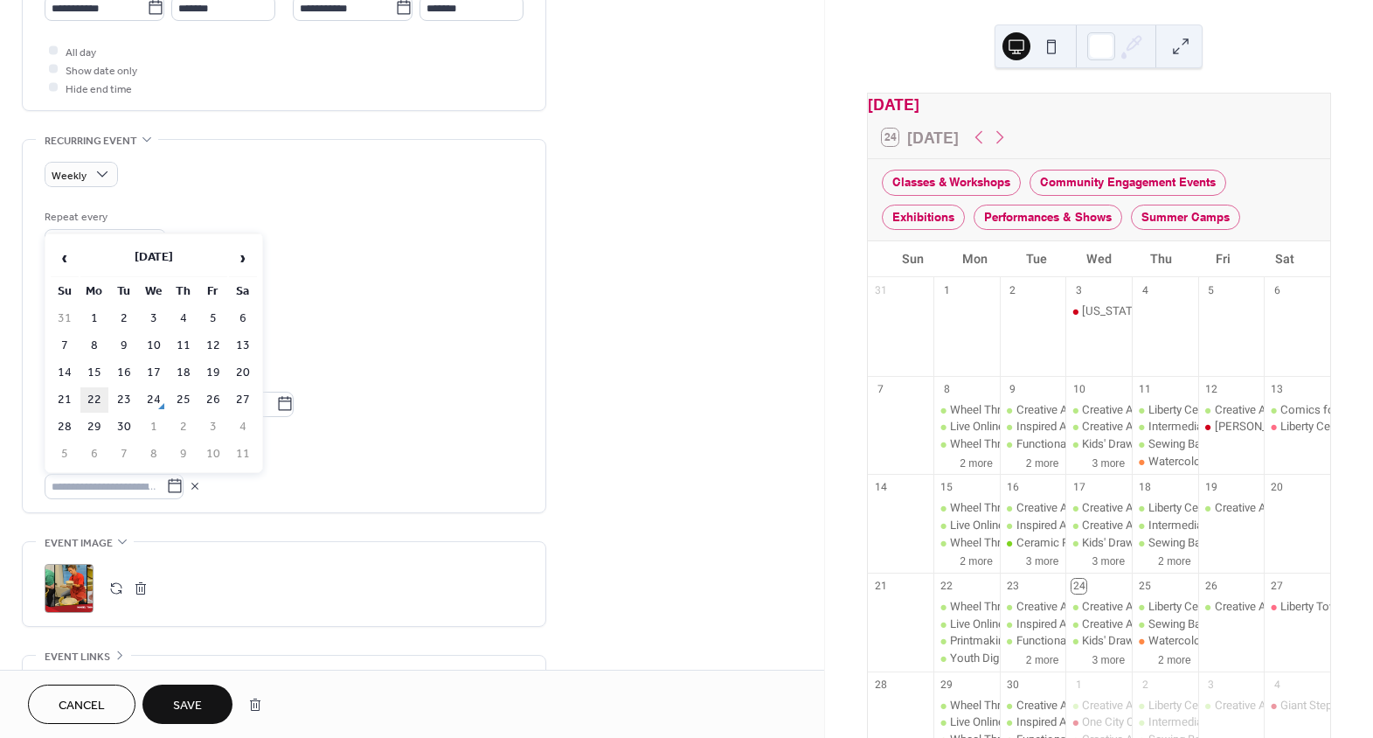
click at [92, 396] on td "22" at bounding box center [94, 399] width 28 height 25
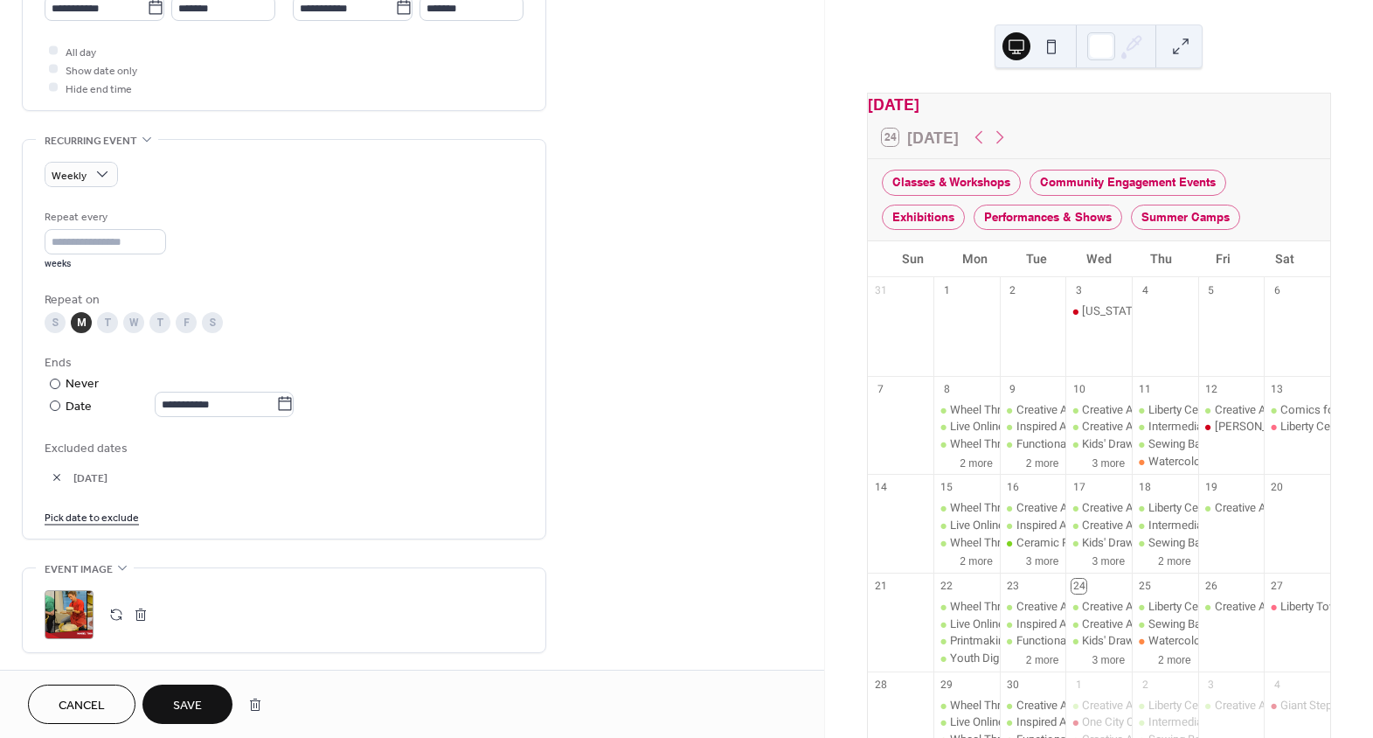
click at [184, 697] on span "Save" at bounding box center [187, 706] width 29 height 18
